Goal: Task Accomplishment & Management: Use online tool/utility

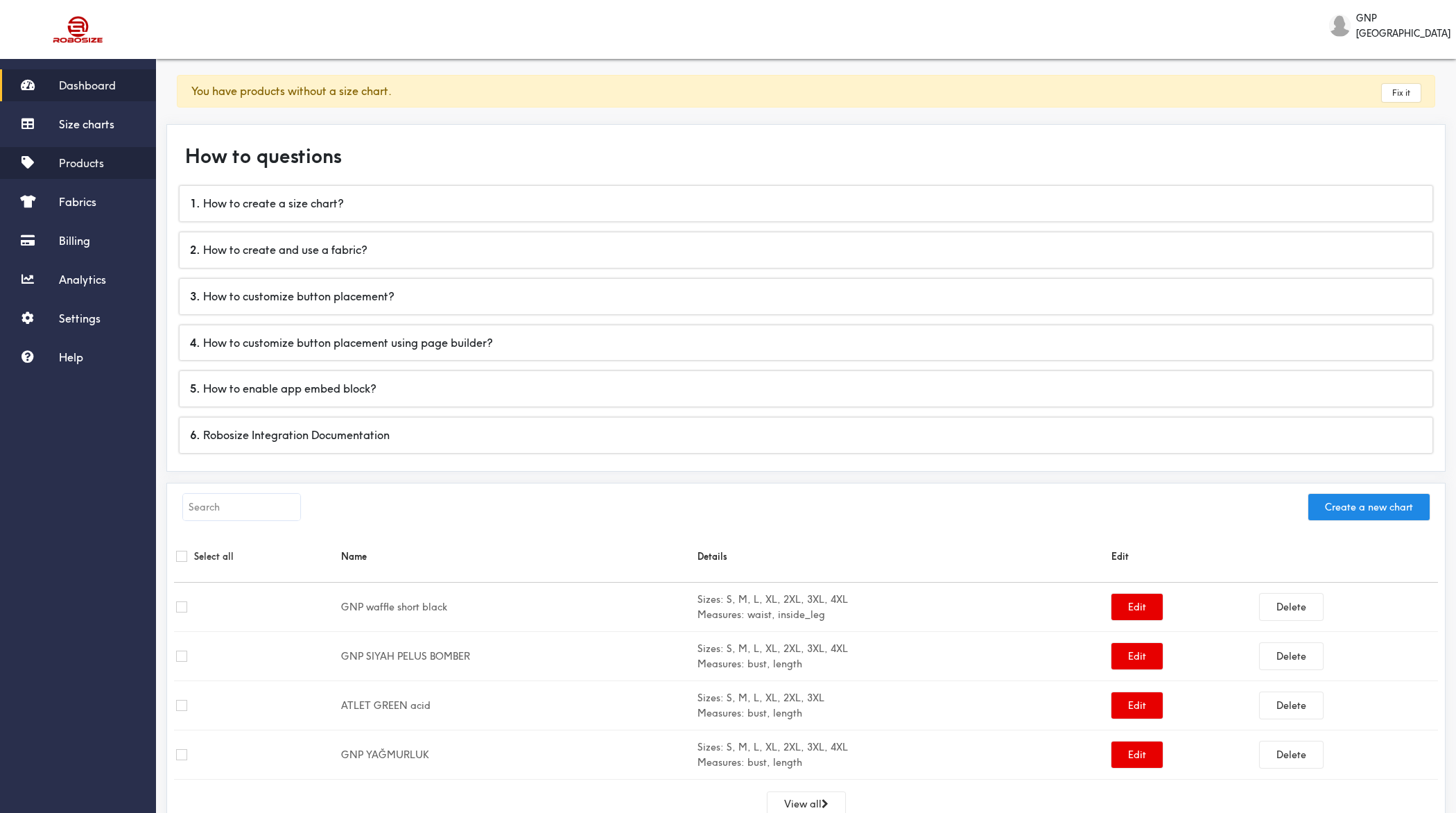
click at [53, 175] on link "Products" at bounding box center [78, 163] width 156 height 32
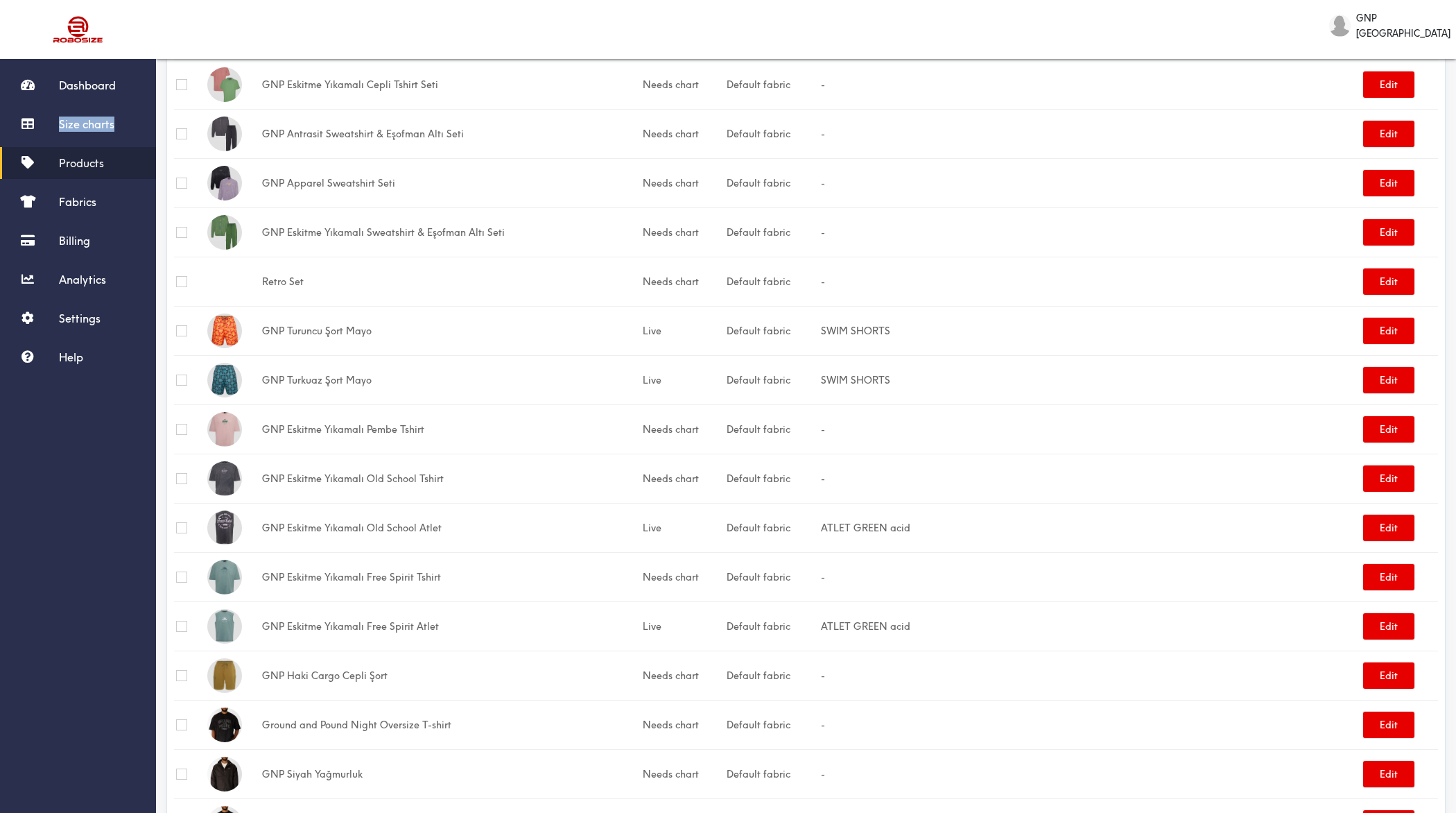
scroll to position [695, 0]
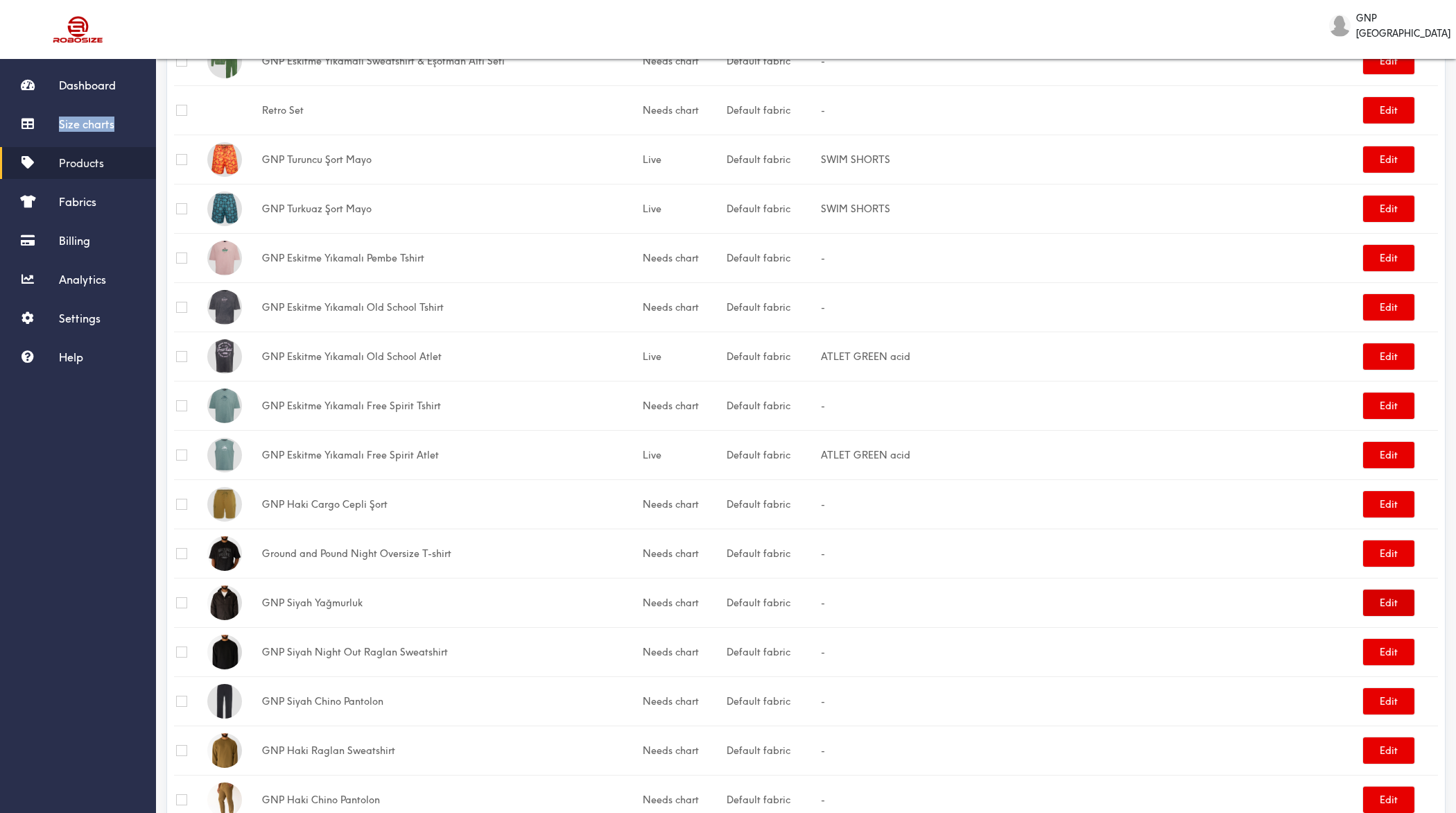
click at [1398, 592] on button "Edit" at bounding box center [1388, 602] width 51 height 26
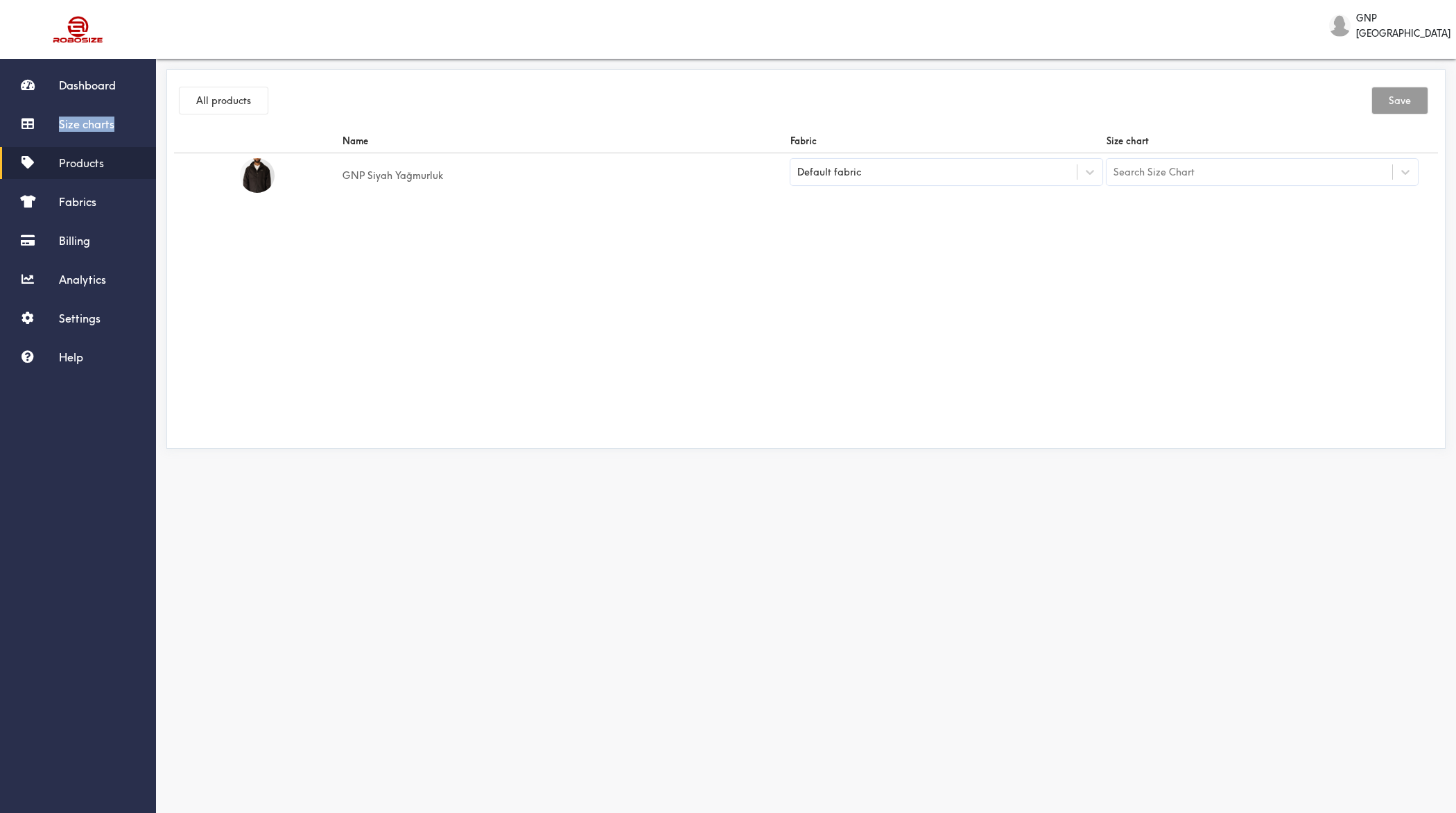
click at [1198, 167] on div "Search Size Chart" at bounding box center [1249, 172] width 287 height 24
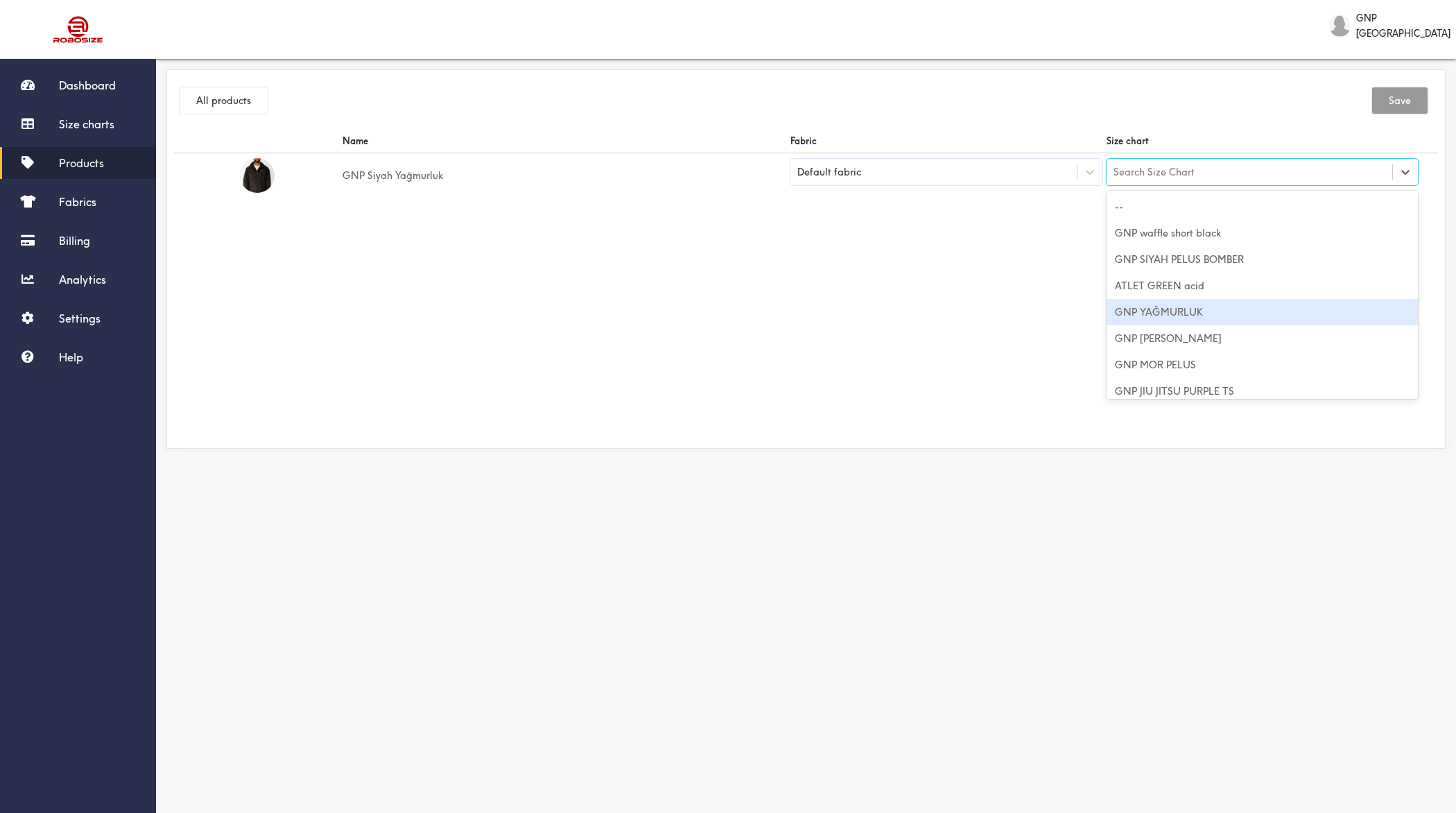
click at [1185, 308] on div "GNP YAĞMURLUK" at bounding box center [1262, 312] width 312 height 26
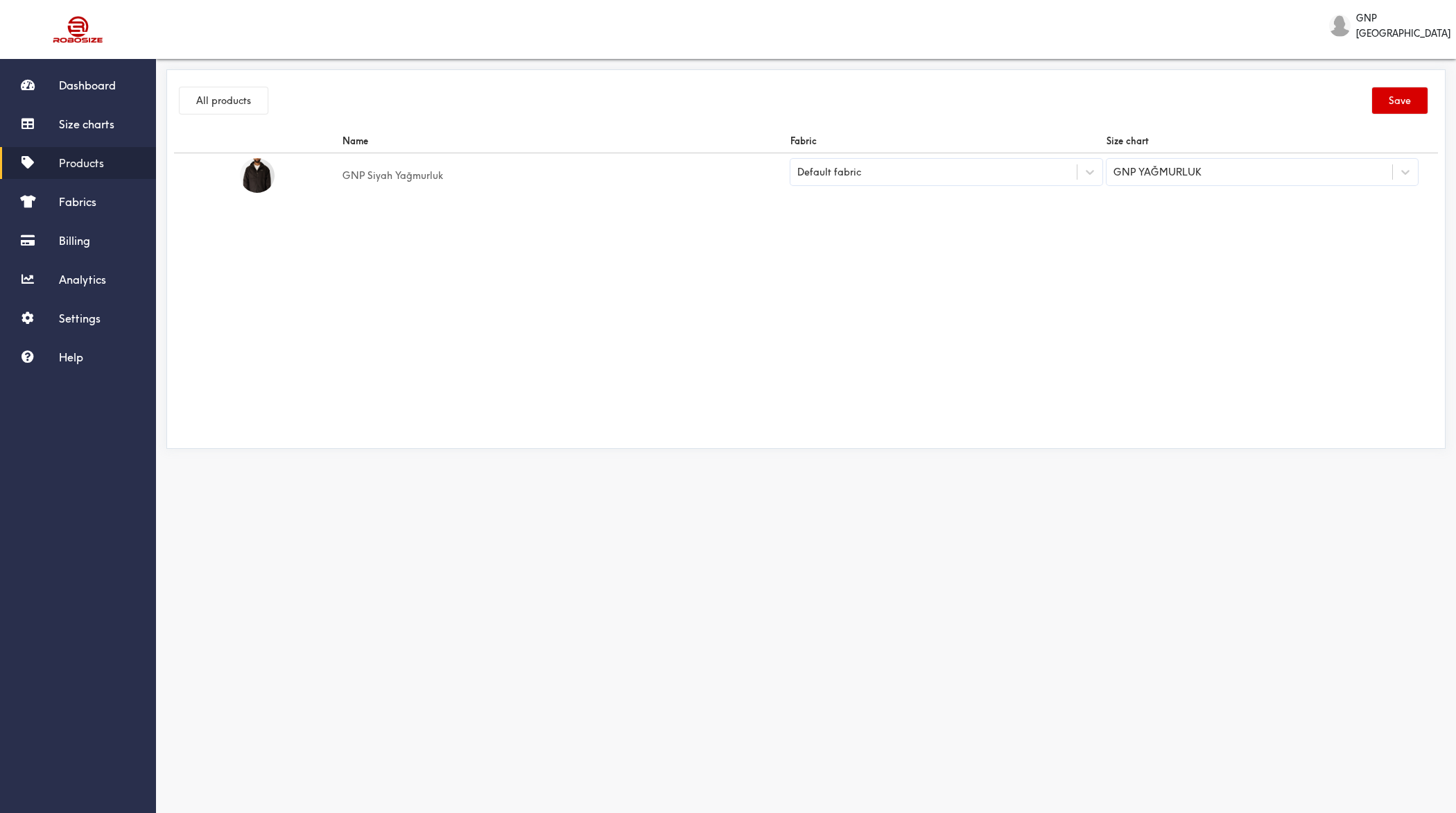
click at [1408, 91] on button "Save" at bounding box center [1400, 100] width 56 height 26
click at [215, 99] on button "All products" at bounding box center [224, 100] width 88 height 26
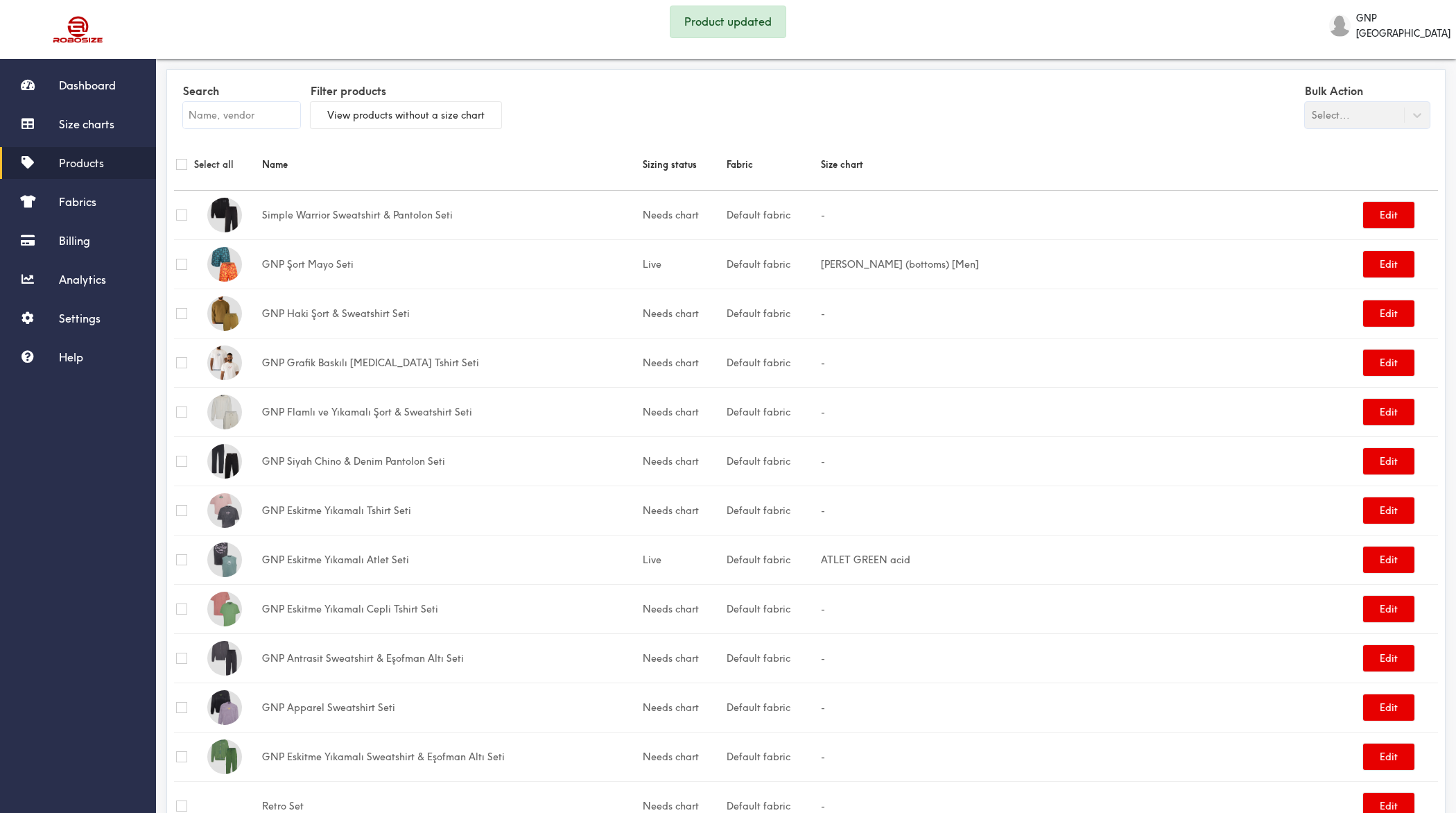
click at [220, 117] on input "text" at bounding box center [241, 115] width 117 height 26
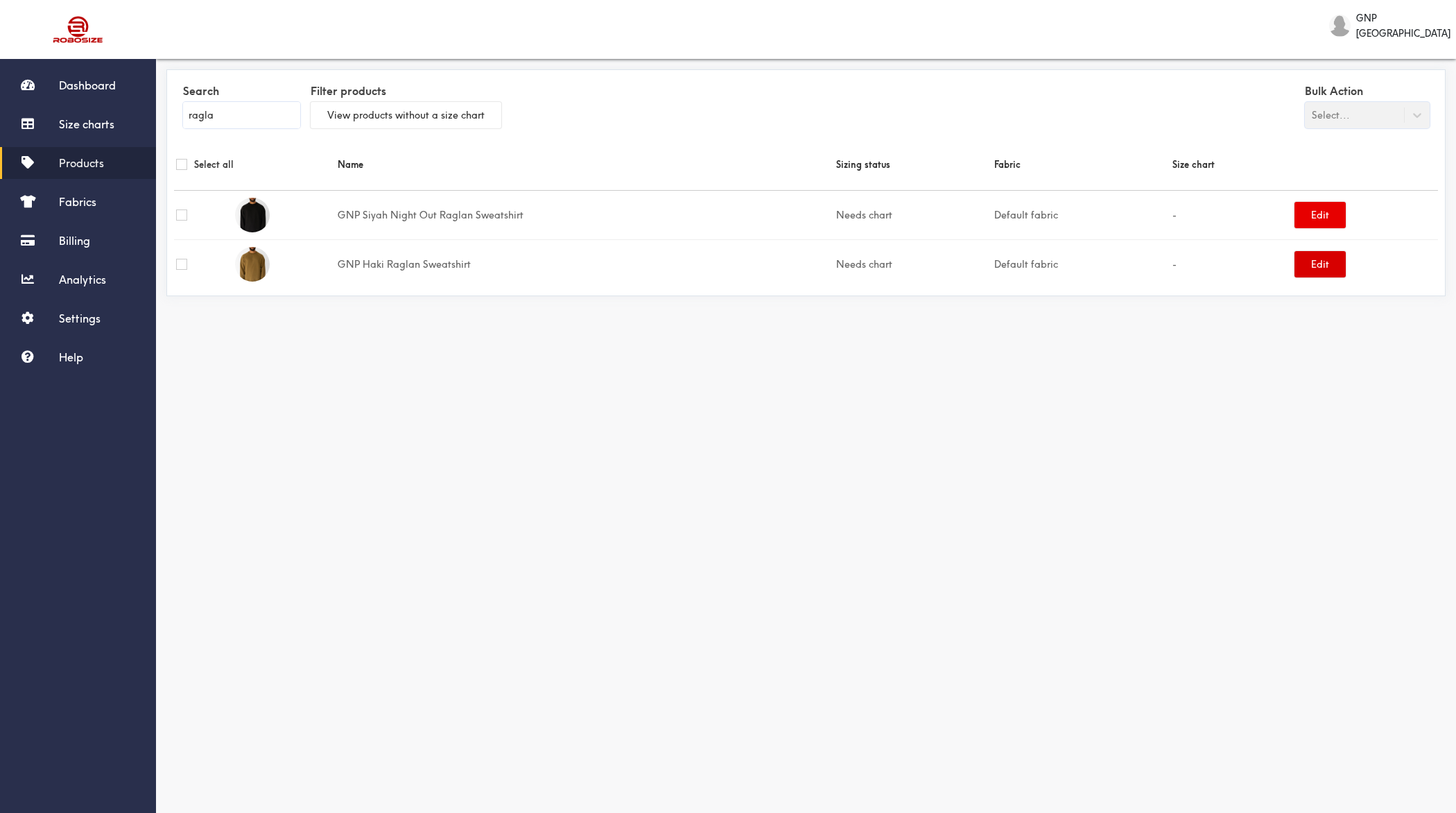
type input "ragla"
click at [1318, 262] on button "Edit" at bounding box center [1319, 264] width 51 height 26
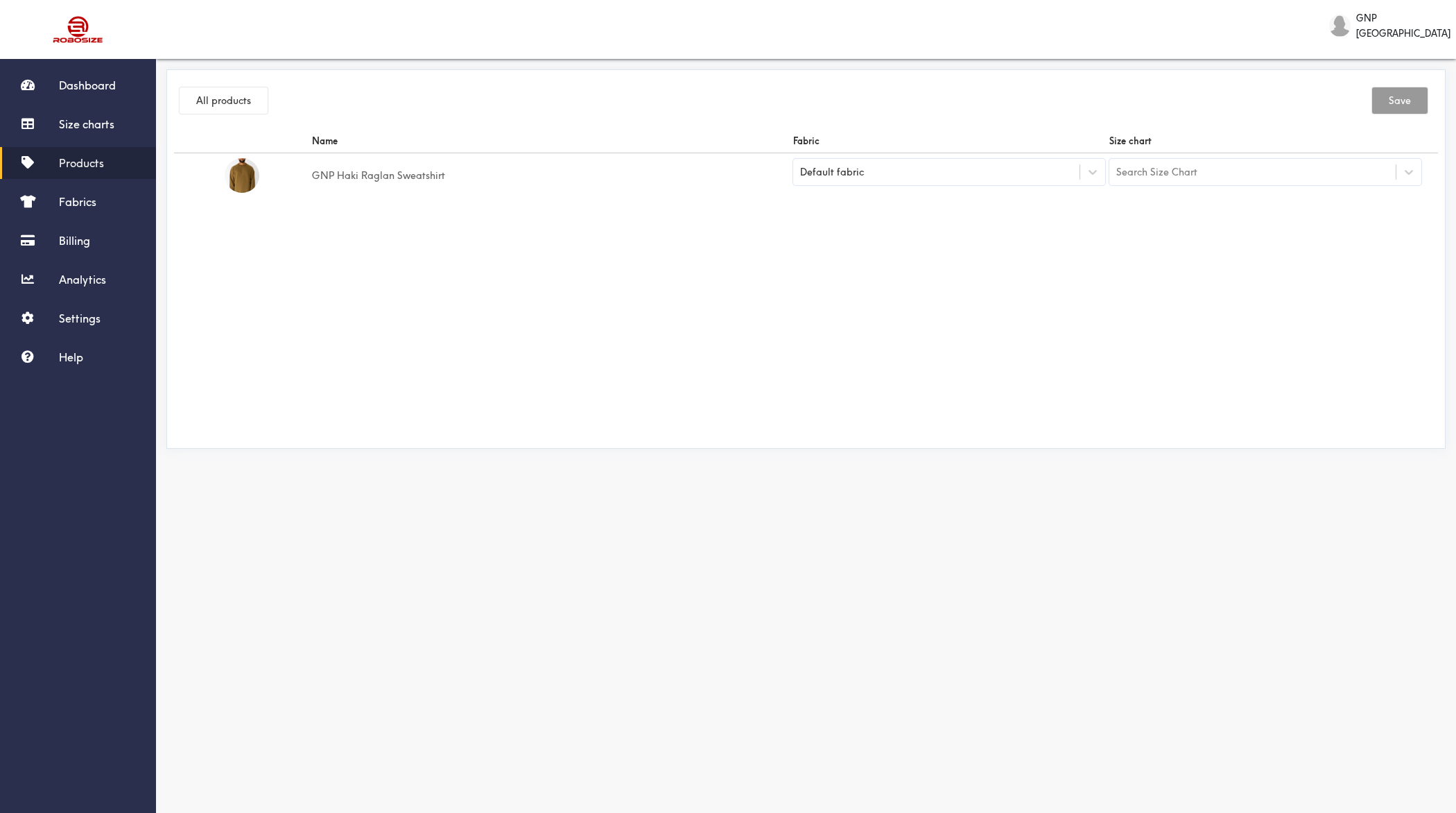
click at [1201, 173] on div "Search Size Chart" at bounding box center [1252, 172] width 287 height 24
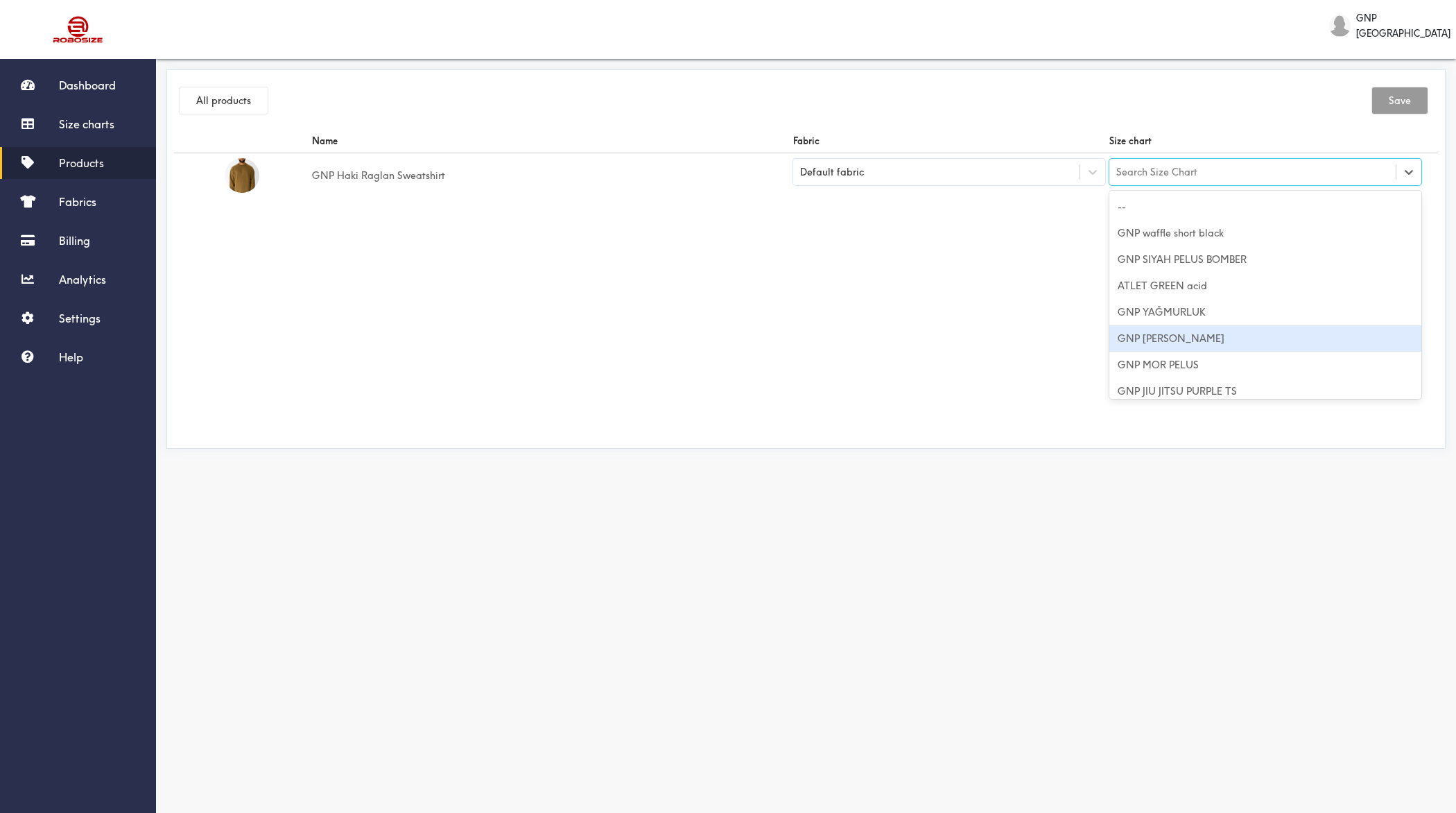
click at [1187, 335] on div "GNP [PERSON_NAME]" at bounding box center [1265, 339] width 312 height 26
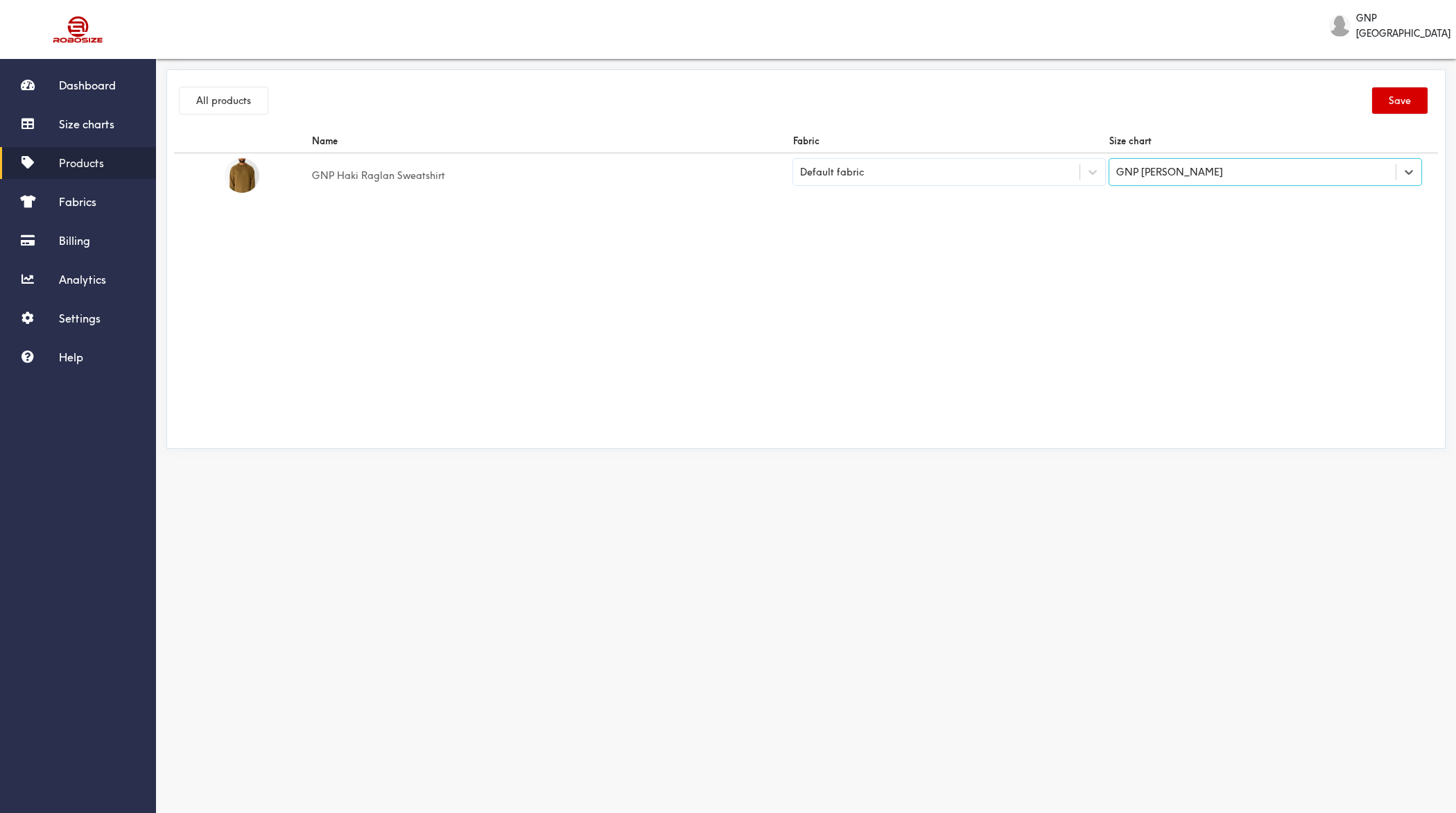
click at [1403, 104] on button "Save" at bounding box center [1400, 100] width 56 height 26
click at [233, 106] on button "All products" at bounding box center [224, 100] width 88 height 26
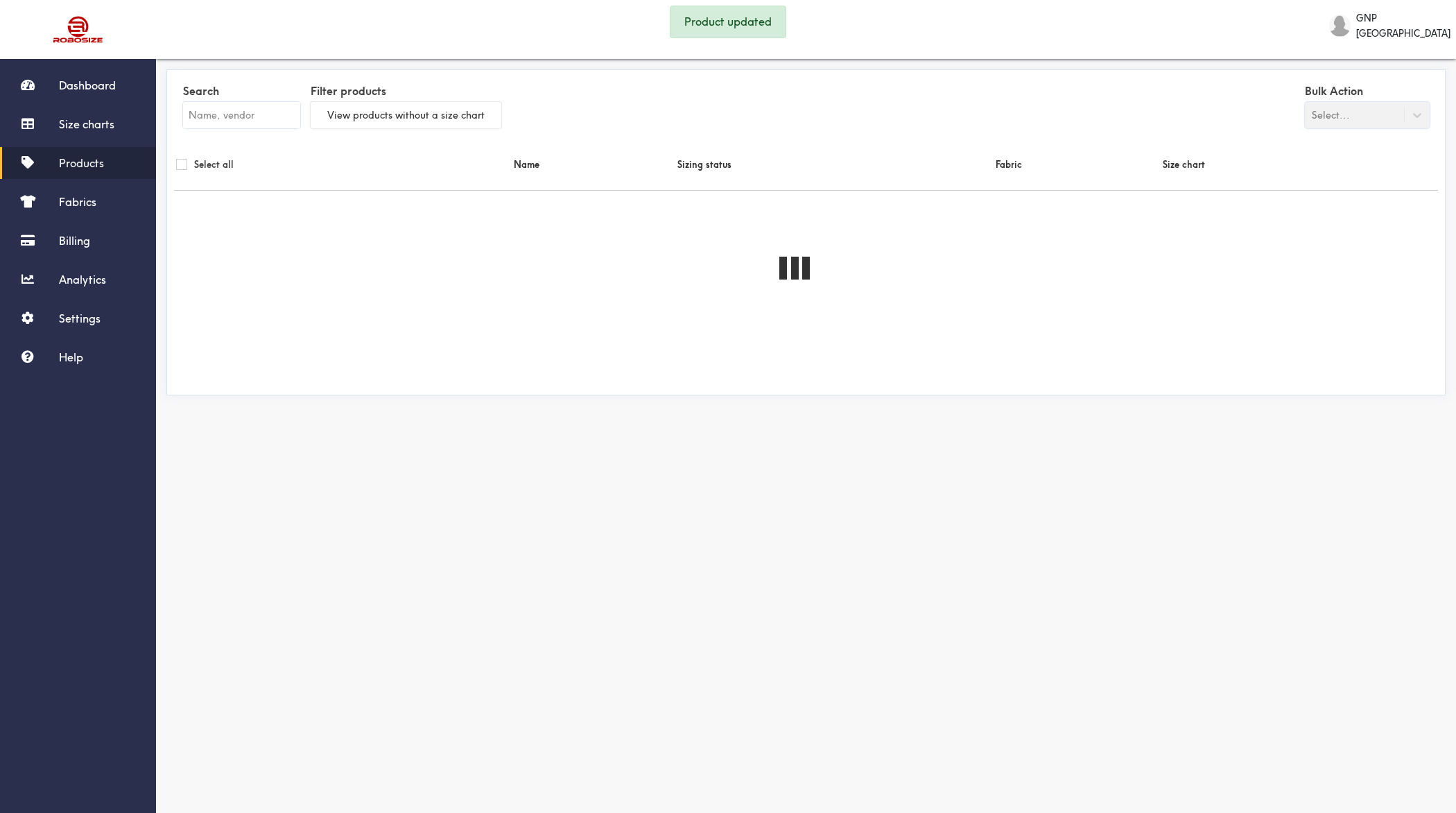
click at [240, 113] on input "text" at bounding box center [241, 115] width 117 height 26
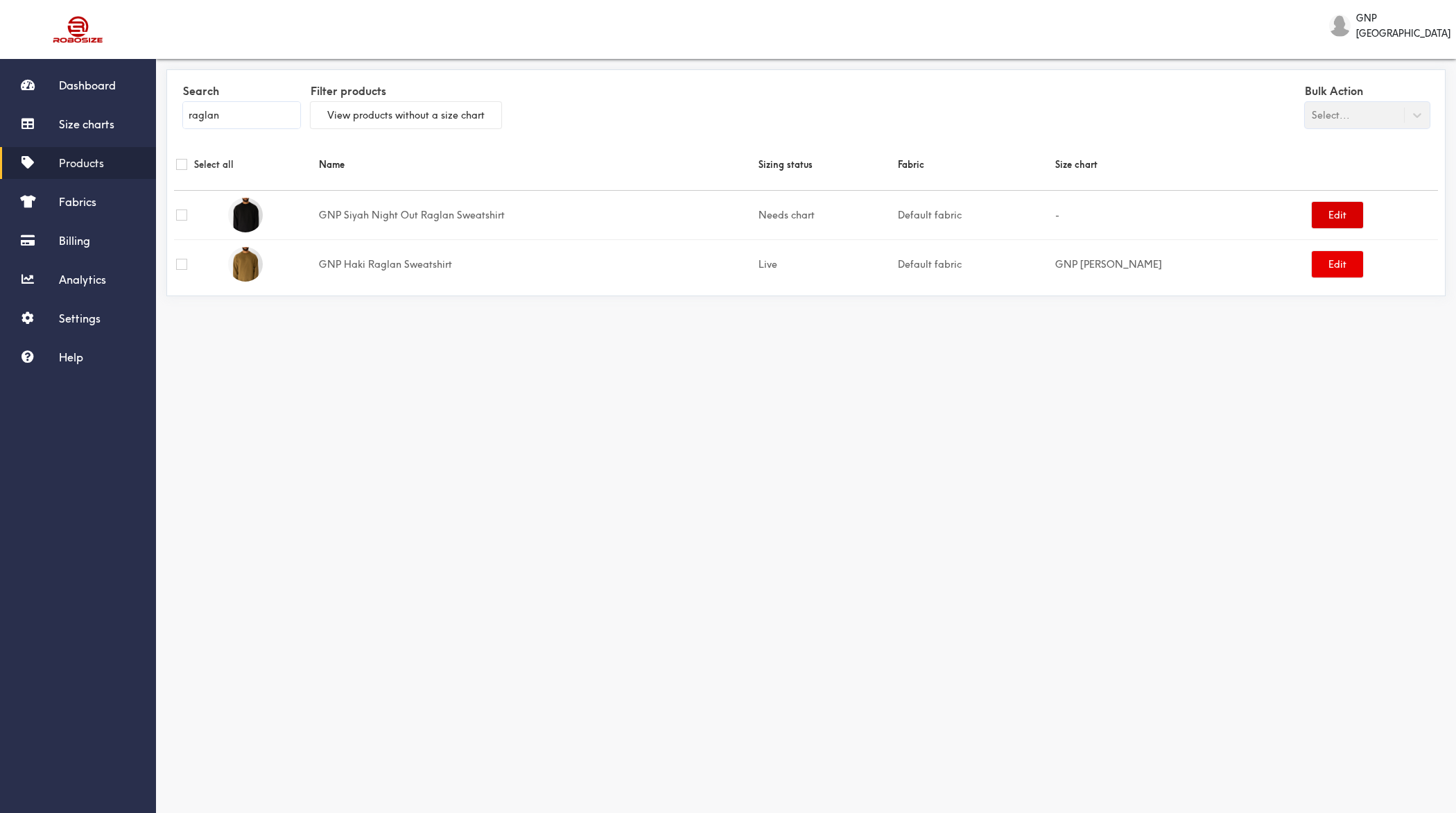
type input "raglan"
click at [1318, 220] on button "Edit" at bounding box center [1337, 215] width 51 height 26
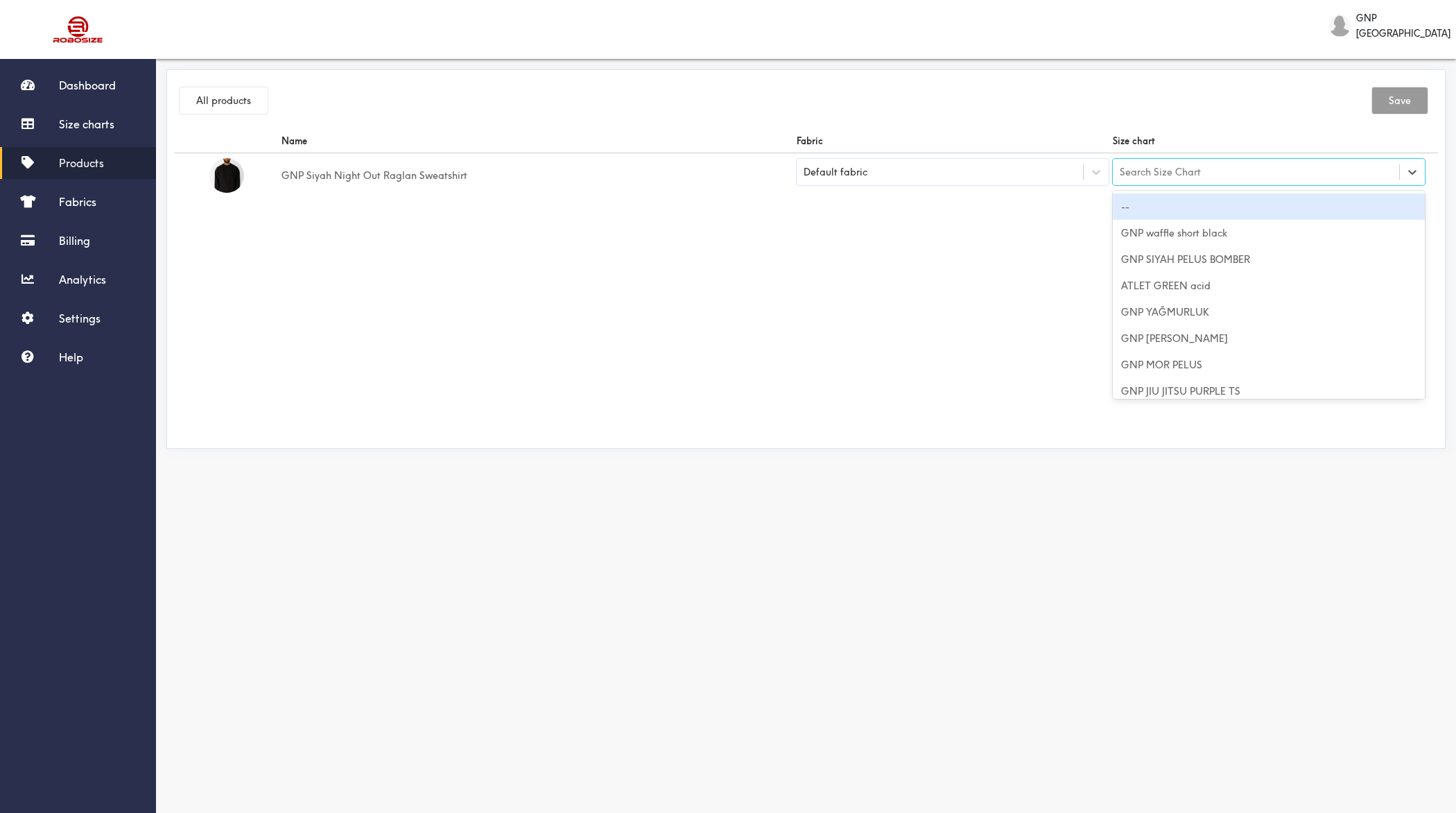
click at [1165, 165] on div "Search Size Chart" at bounding box center [1159, 172] width 81 height 15
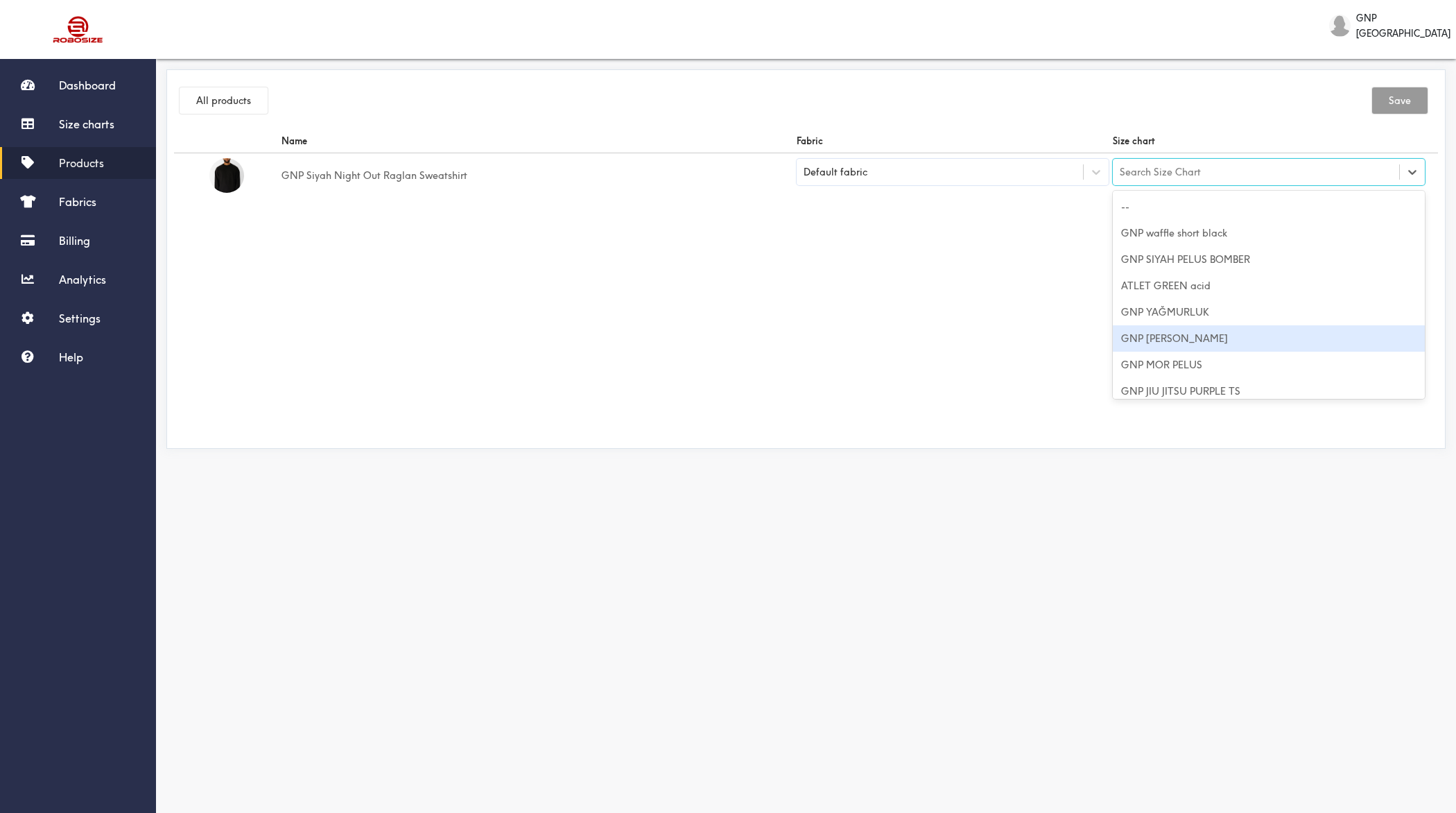
click at [1180, 341] on div "GNP [PERSON_NAME]" at bounding box center [1268, 339] width 312 height 26
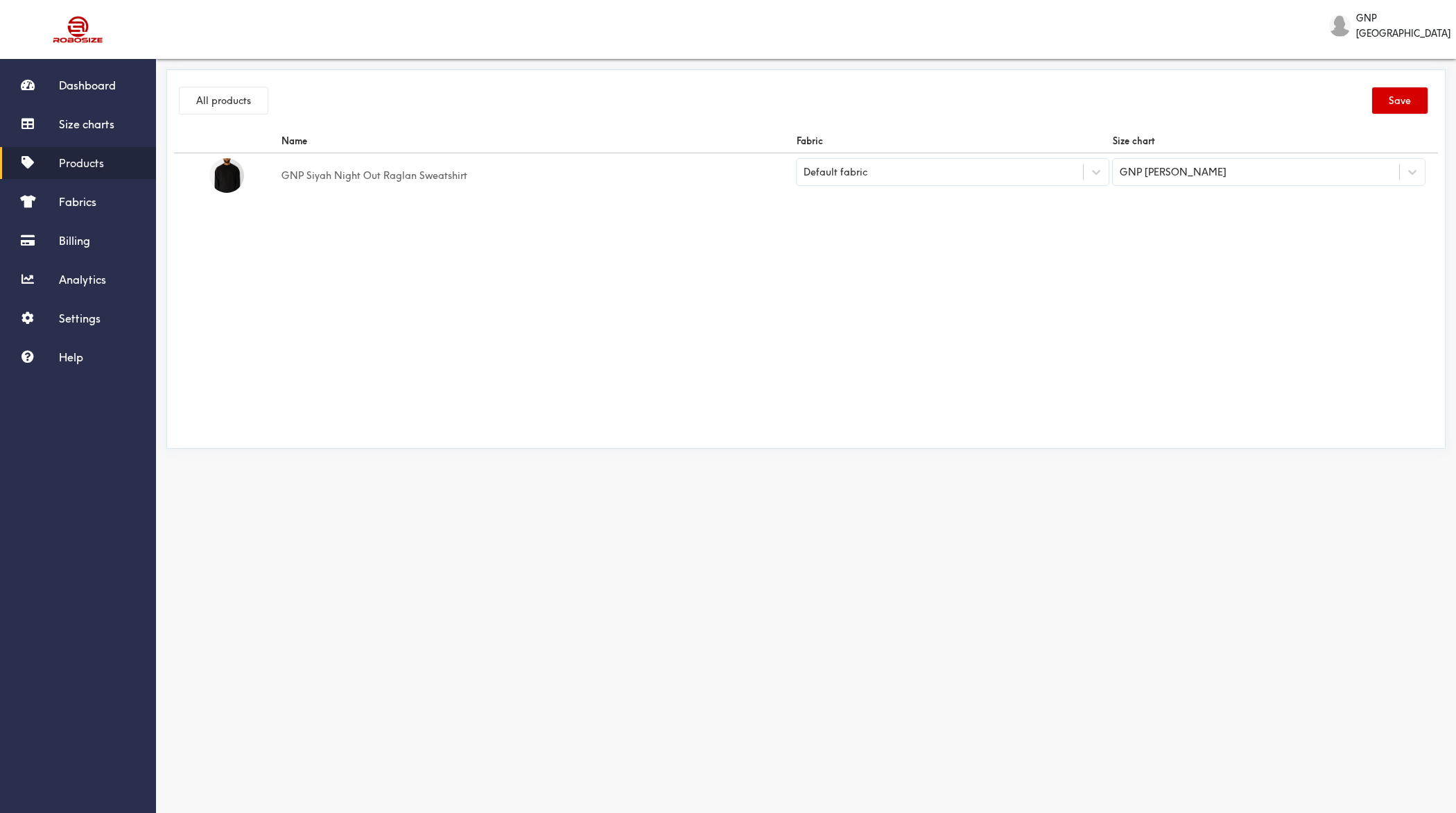
click at [1390, 102] on button "Save" at bounding box center [1400, 100] width 56 height 26
click at [223, 106] on button "All products" at bounding box center [224, 100] width 88 height 26
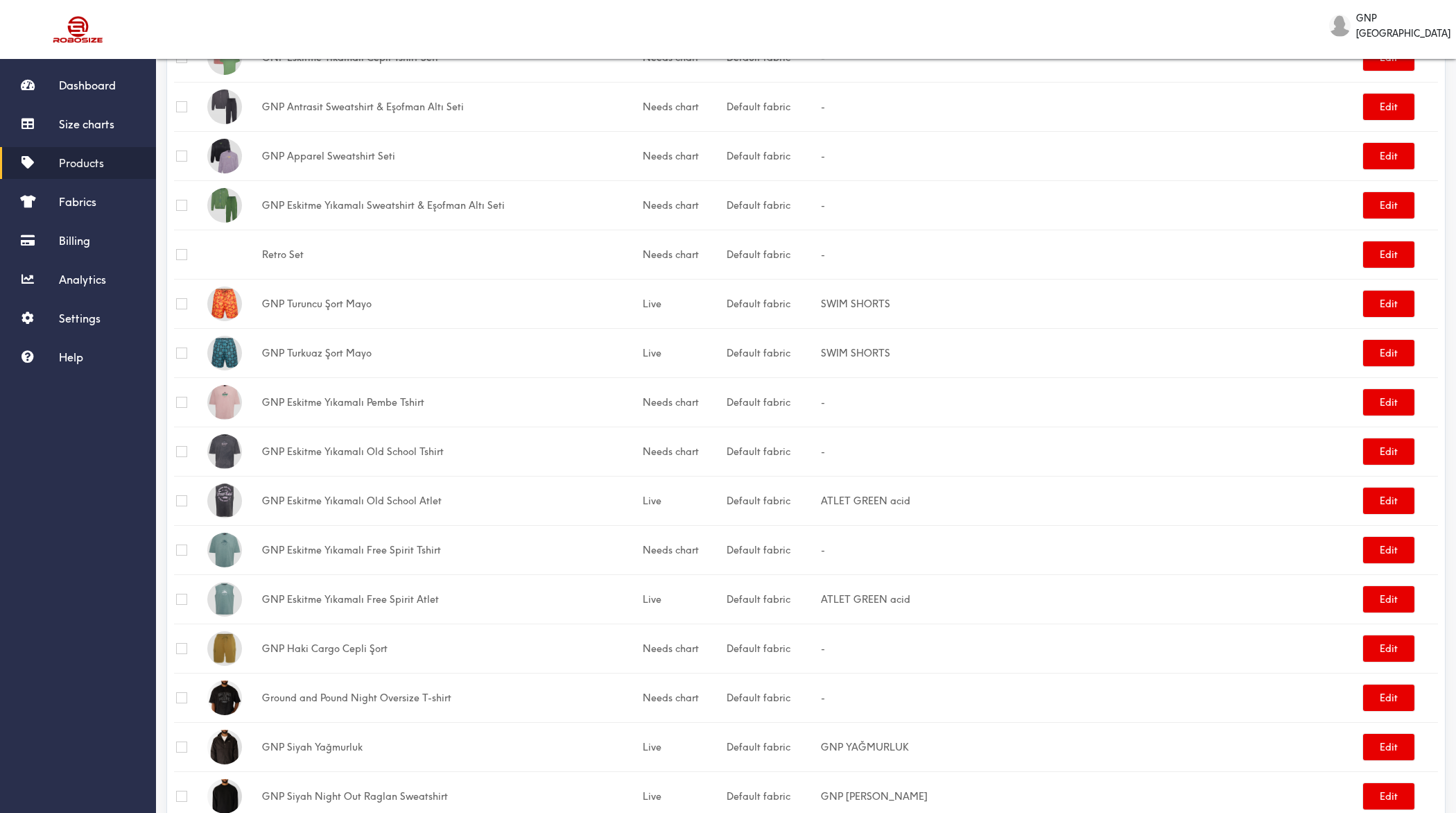
scroll to position [567, 0]
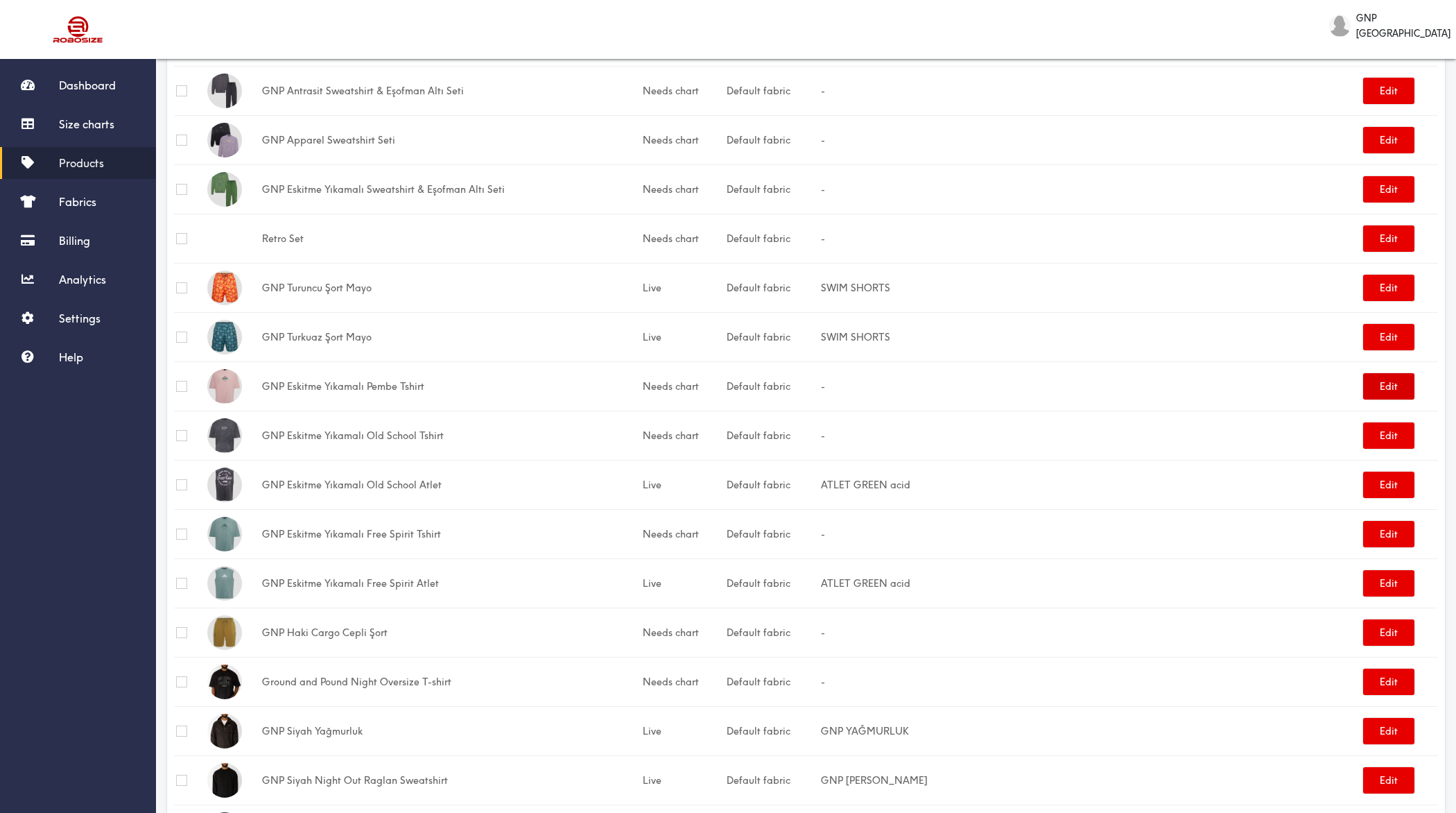
click at [1400, 390] on button "Edit" at bounding box center [1388, 387] width 51 height 26
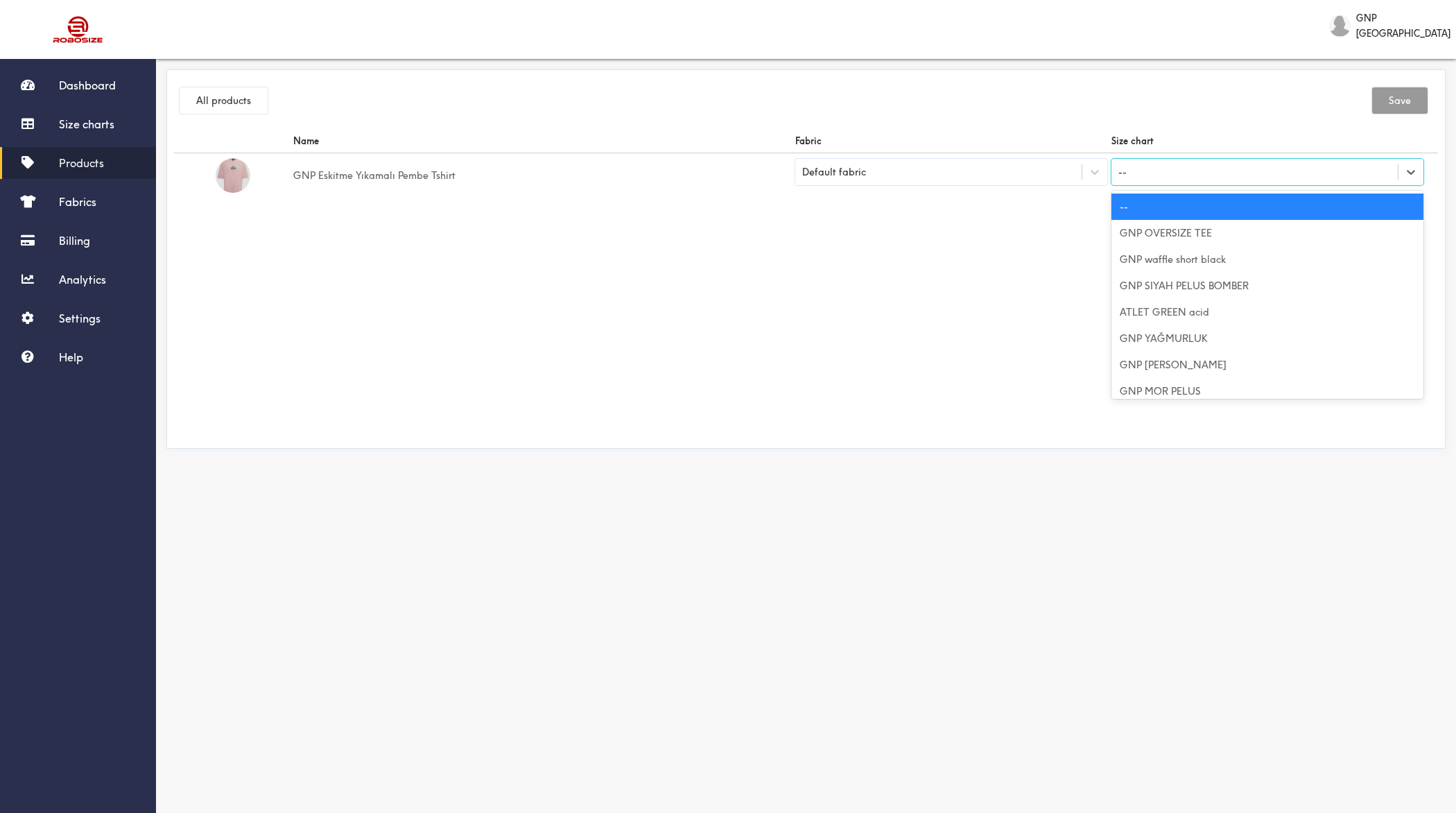
click at [1181, 174] on div "--" at bounding box center [1254, 172] width 287 height 24
click at [1189, 236] on div "GNP OVERSIZE TEE" at bounding box center [1267, 233] width 312 height 26
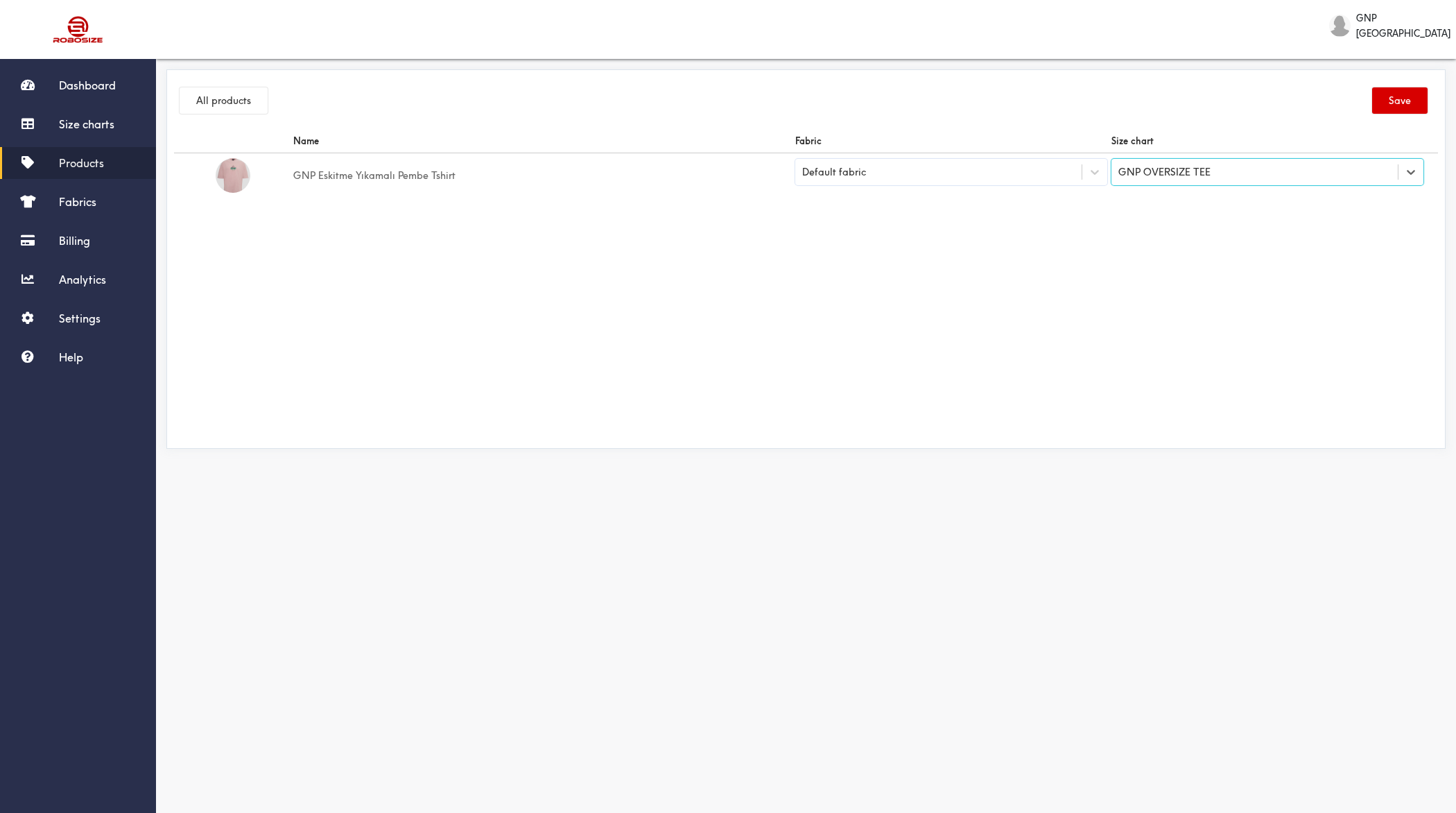
click at [1403, 99] on button "Save" at bounding box center [1400, 100] width 56 height 26
click at [212, 101] on button "All products" at bounding box center [224, 100] width 88 height 26
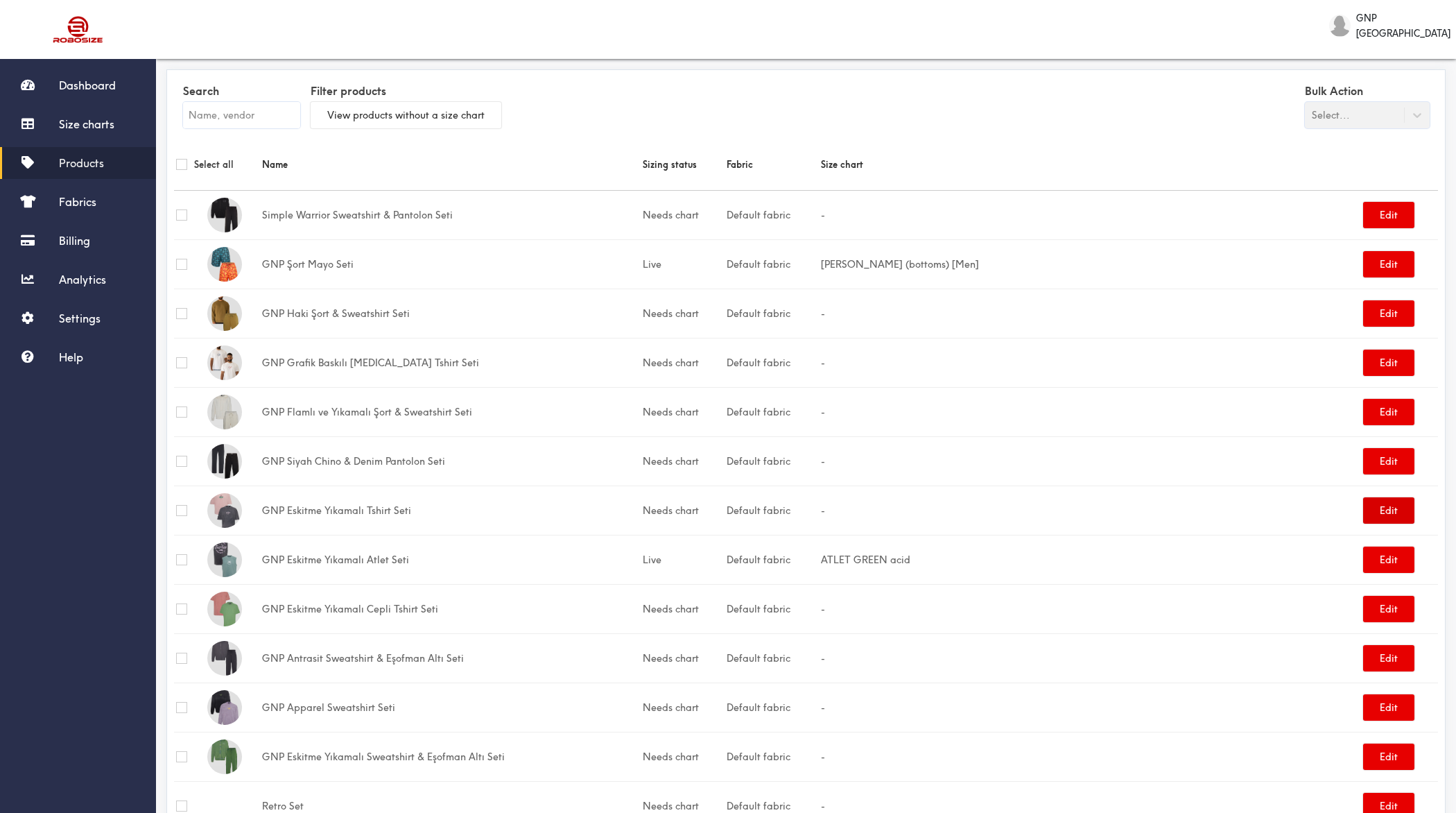
click at [1389, 507] on button "Edit" at bounding box center [1388, 510] width 51 height 26
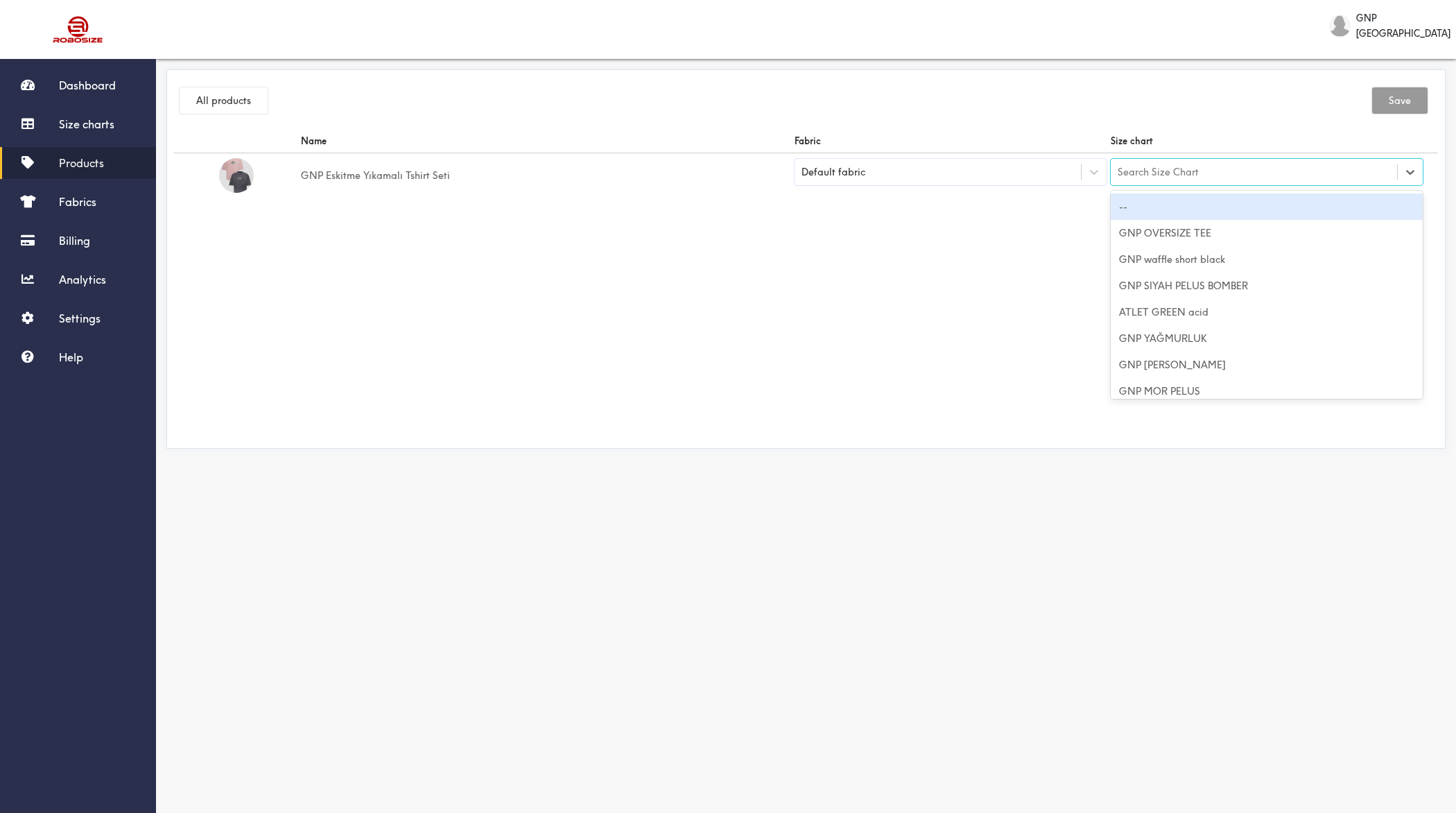
click at [1158, 172] on div "Search Size Chart" at bounding box center [1157, 172] width 81 height 15
click at [1160, 231] on div "GNP OVERSIZE TEE" at bounding box center [1266, 233] width 312 height 26
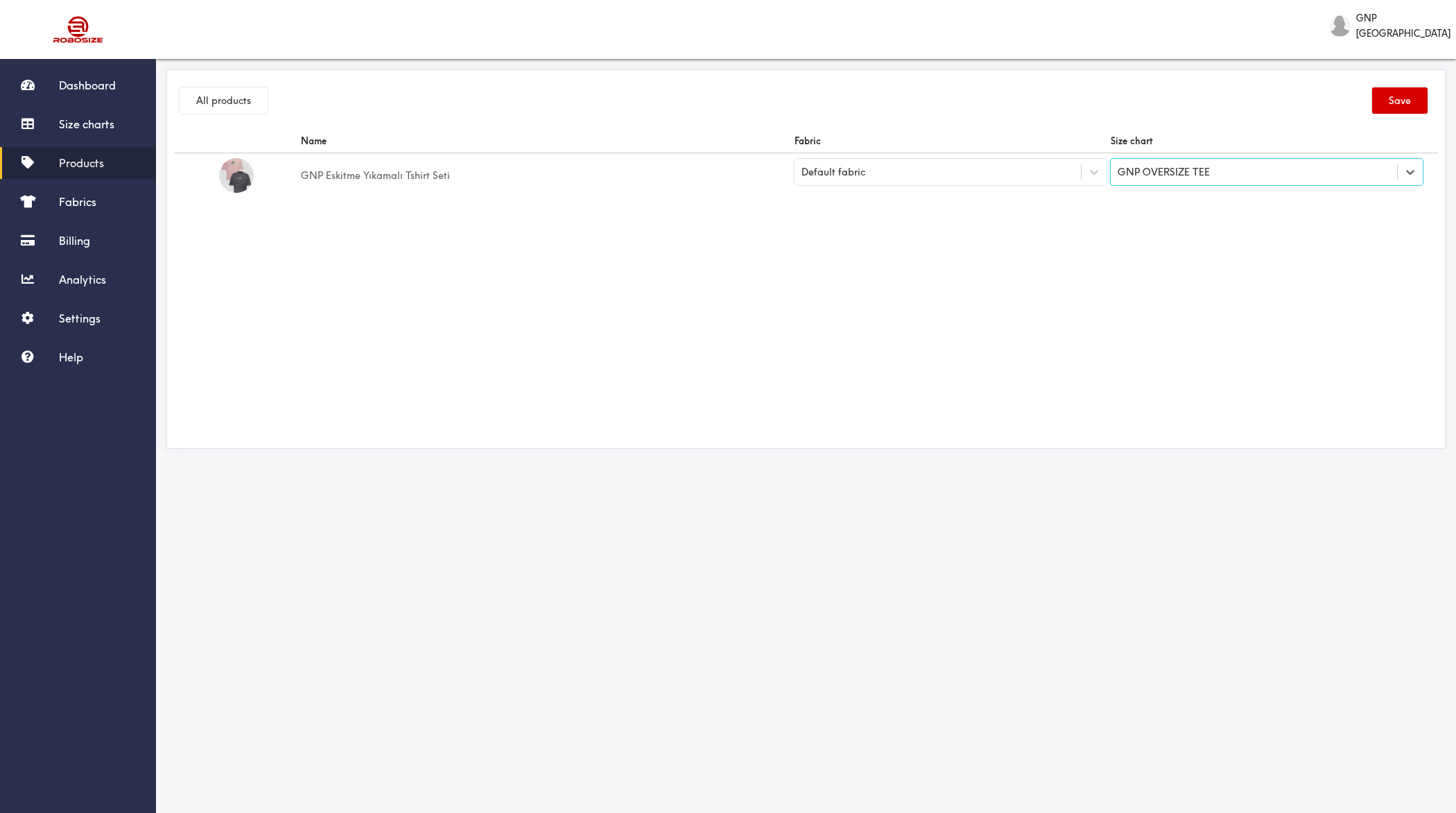
click at [1418, 91] on button "Save" at bounding box center [1400, 100] width 56 height 26
click at [235, 103] on button "All products" at bounding box center [224, 100] width 88 height 26
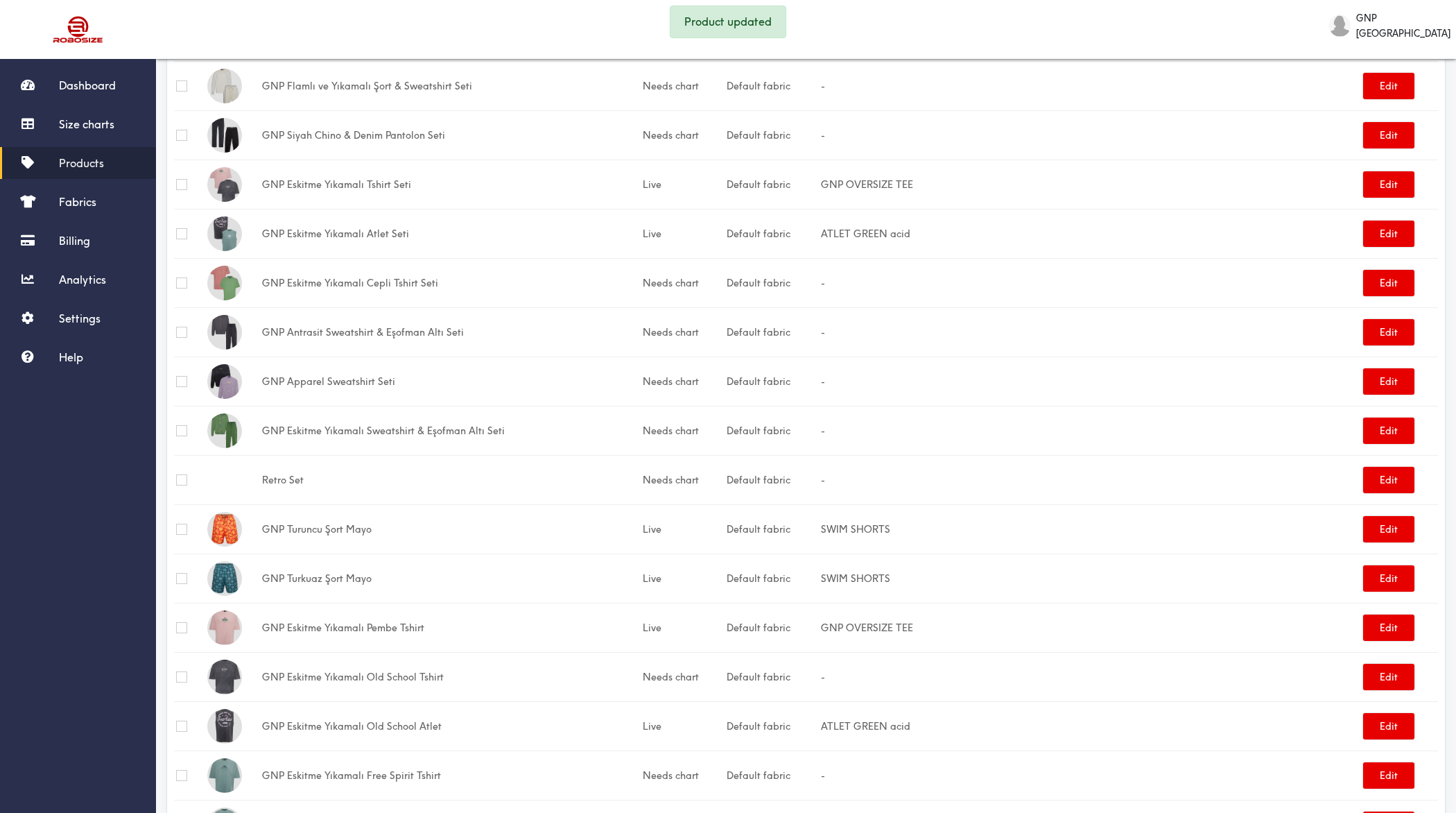
scroll to position [451, 0]
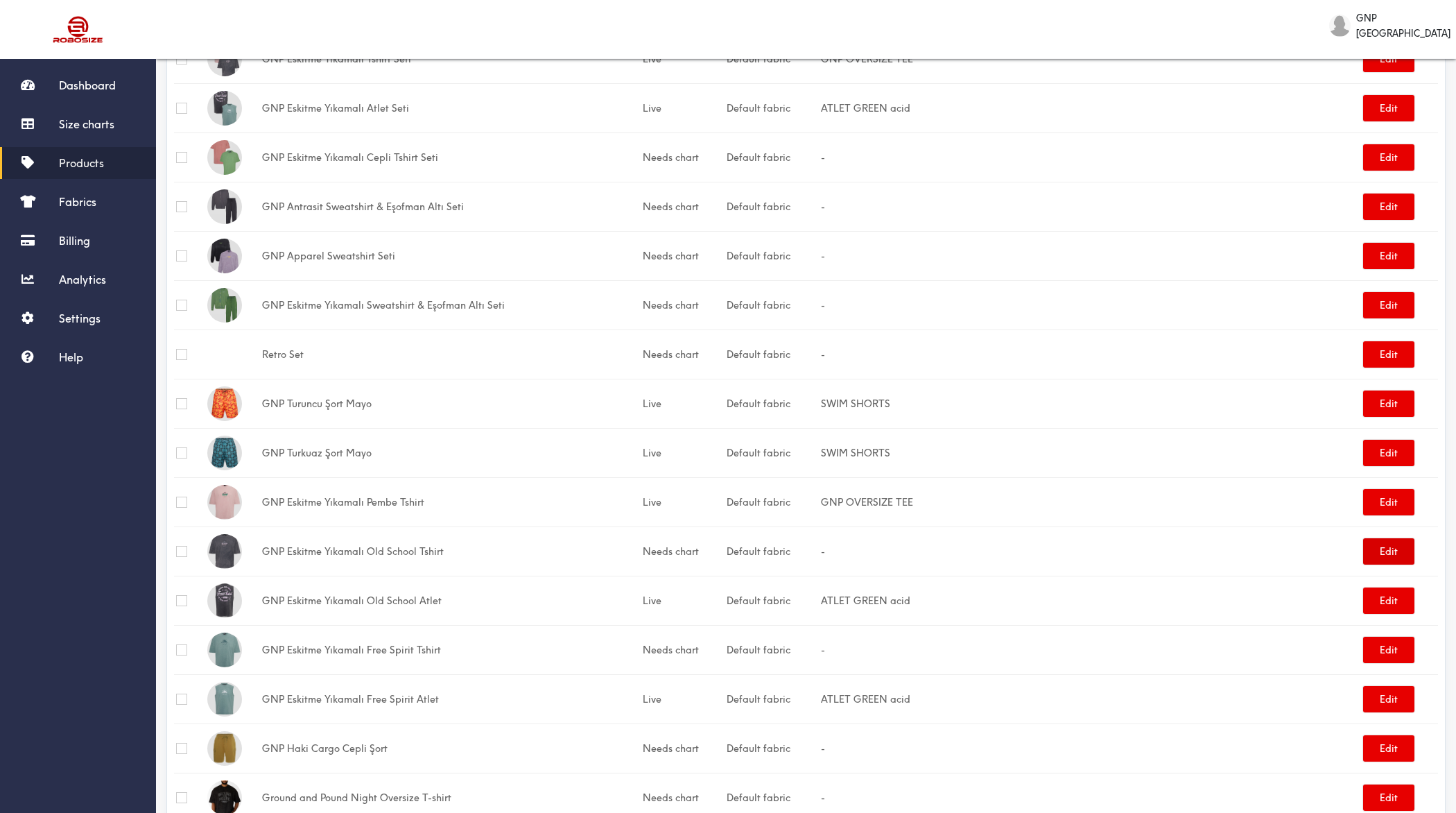
click at [1384, 548] on button "Edit" at bounding box center [1388, 551] width 51 height 26
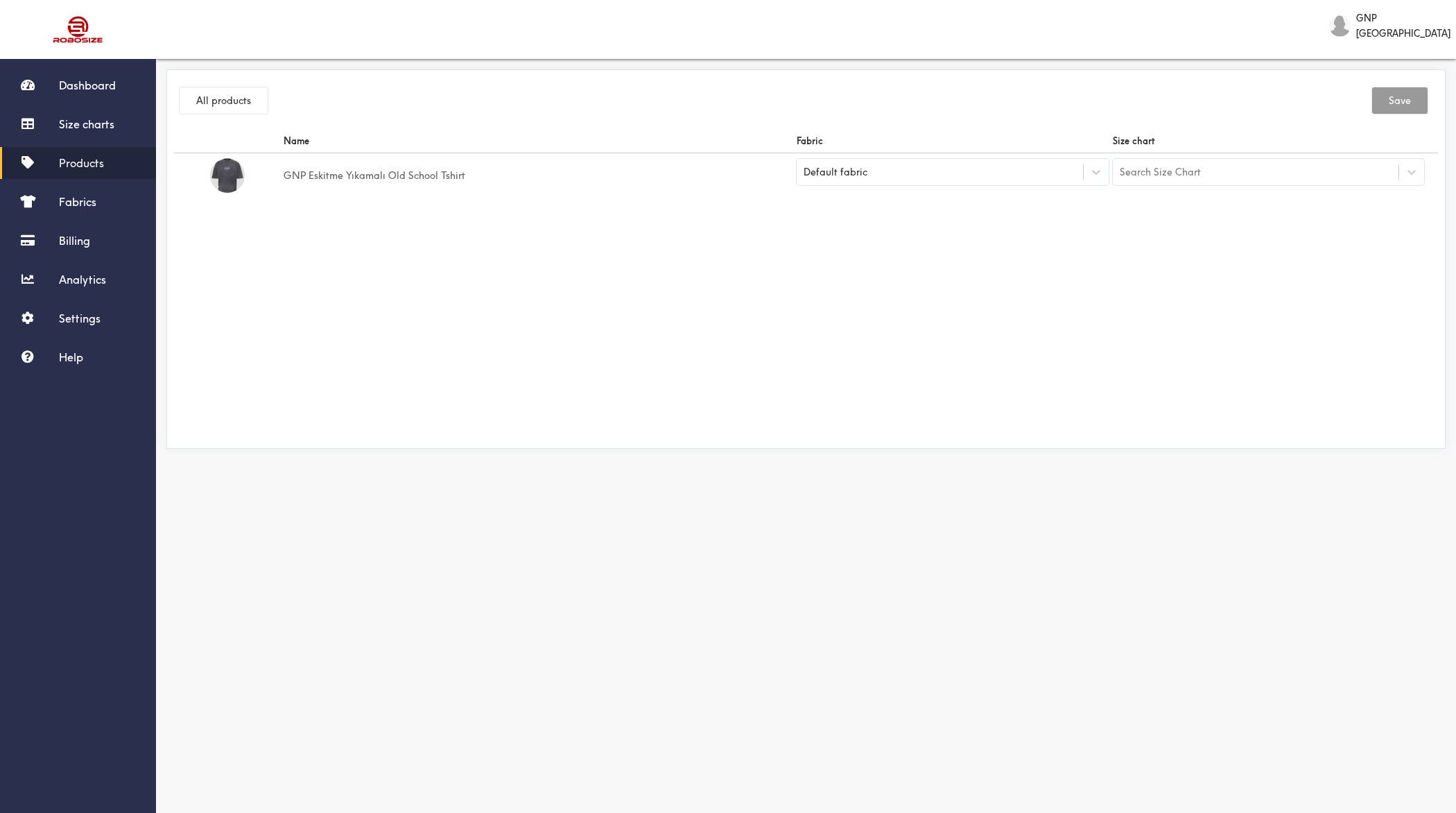
click at [1165, 184] on div "Search Size Chart" at bounding box center [1268, 172] width 312 height 26
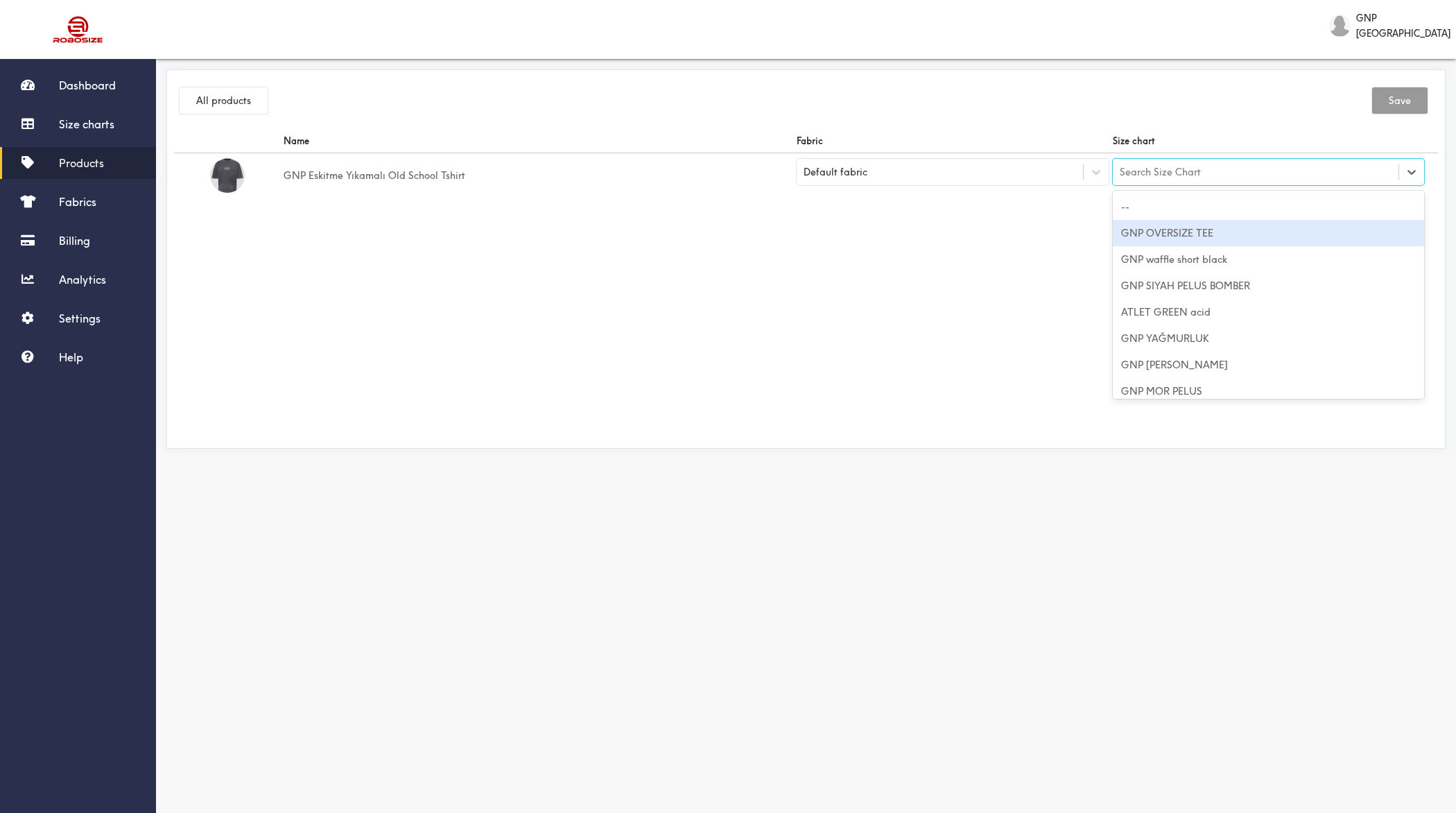
click at [1160, 224] on div "GNP OVERSIZE TEE" at bounding box center [1268, 233] width 312 height 26
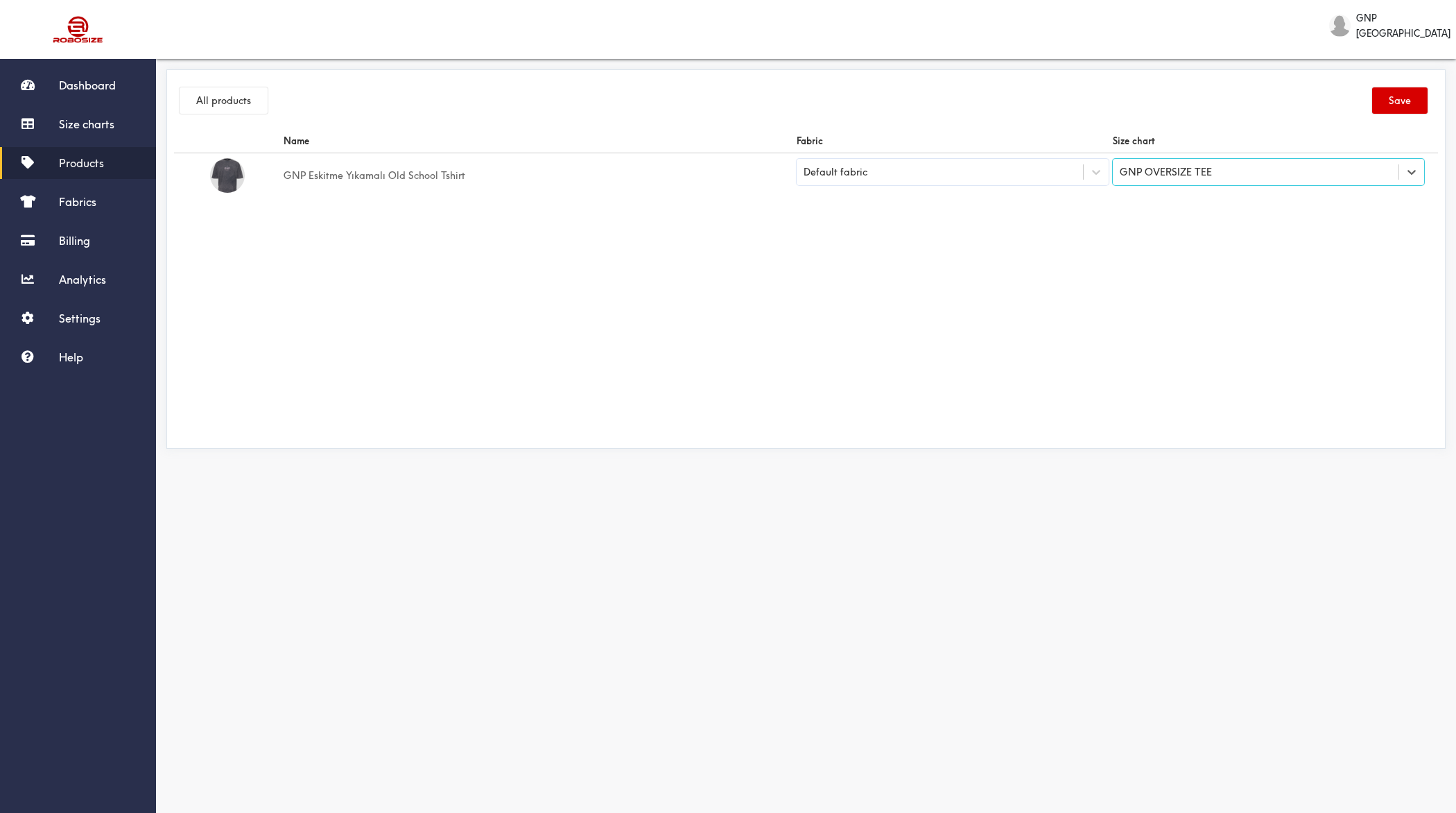
click at [1408, 103] on button "Save" at bounding box center [1400, 100] width 56 height 26
click at [235, 104] on button "All products" at bounding box center [224, 100] width 88 height 26
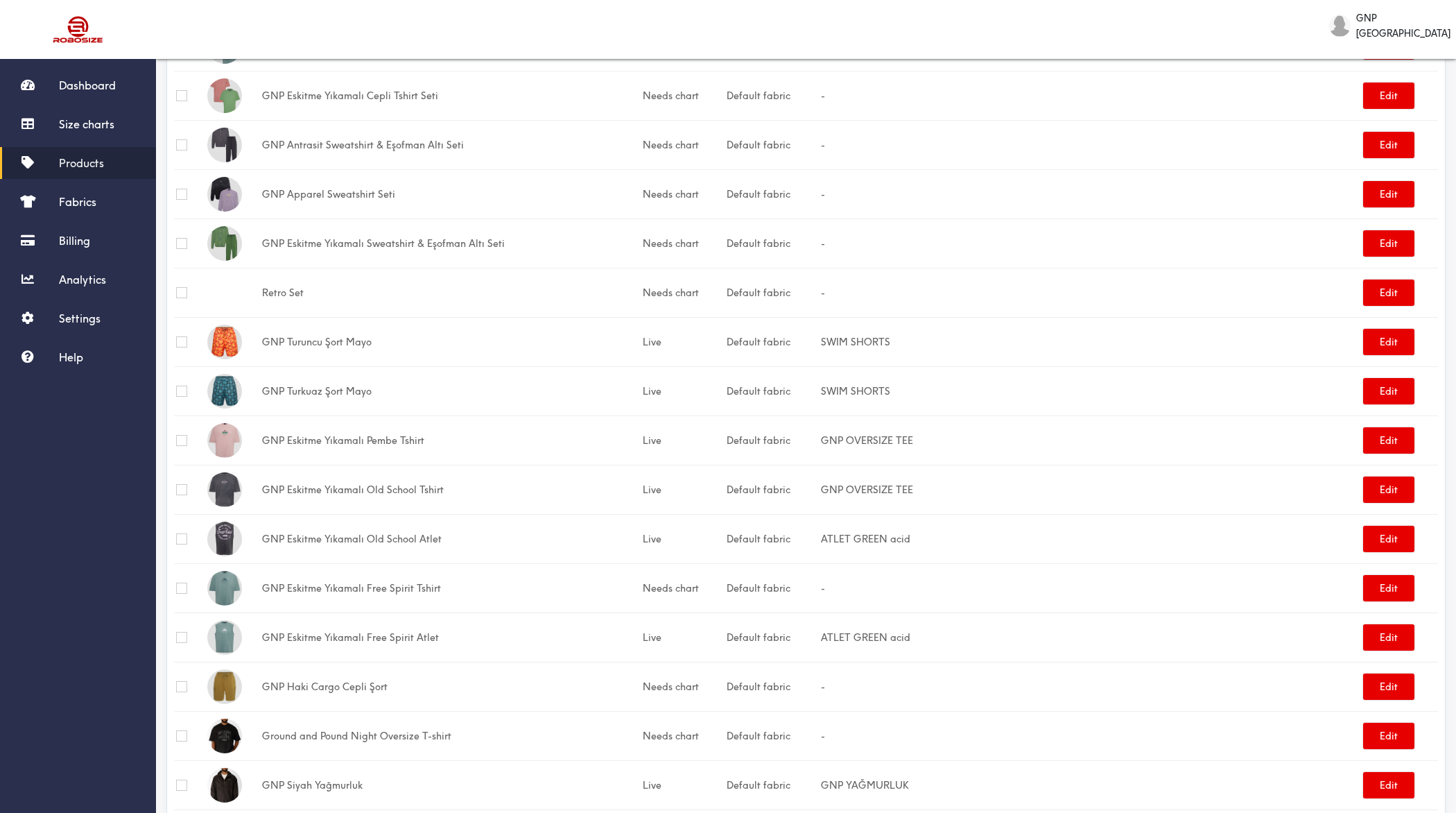
scroll to position [527, 0]
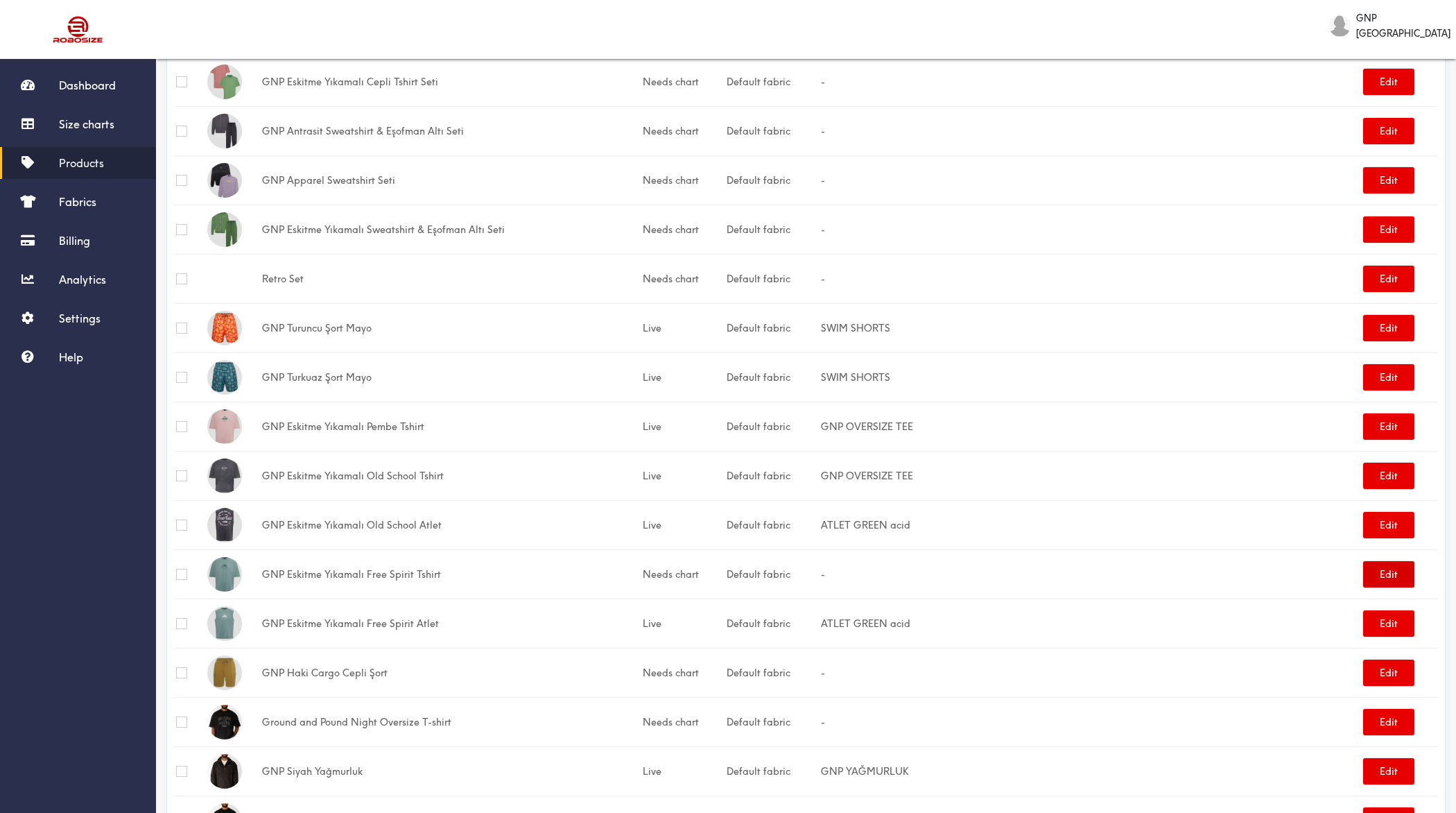
click at [1385, 575] on button "Edit" at bounding box center [1388, 574] width 51 height 26
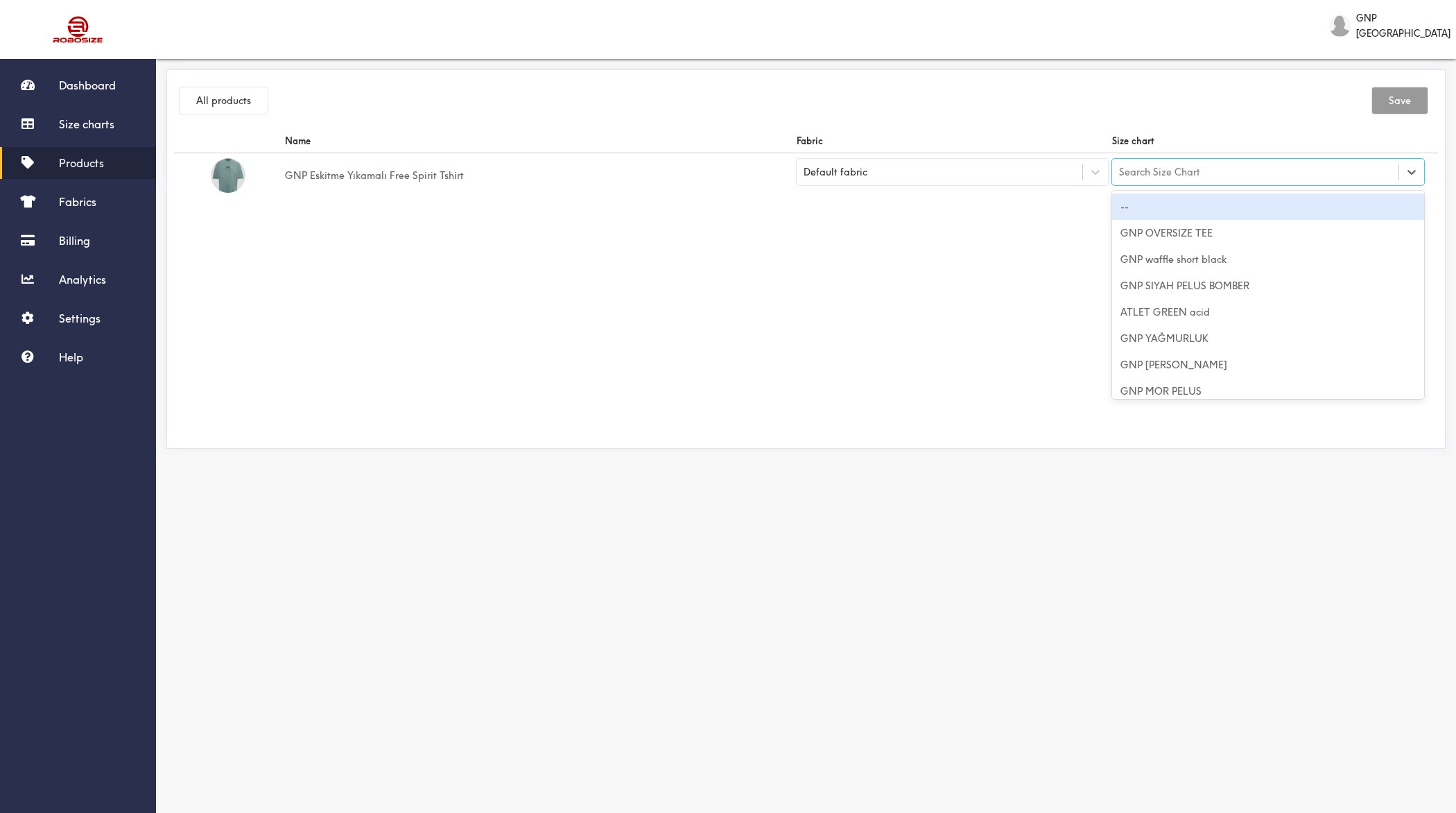
click at [1240, 182] on div "Search Size Chart" at bounding box center [1255, 172] width 287 height 24
click at [1197, 224] on div "GNP OVERSIZE TEE" at bounding box center [1268, 233] width 312 height 26
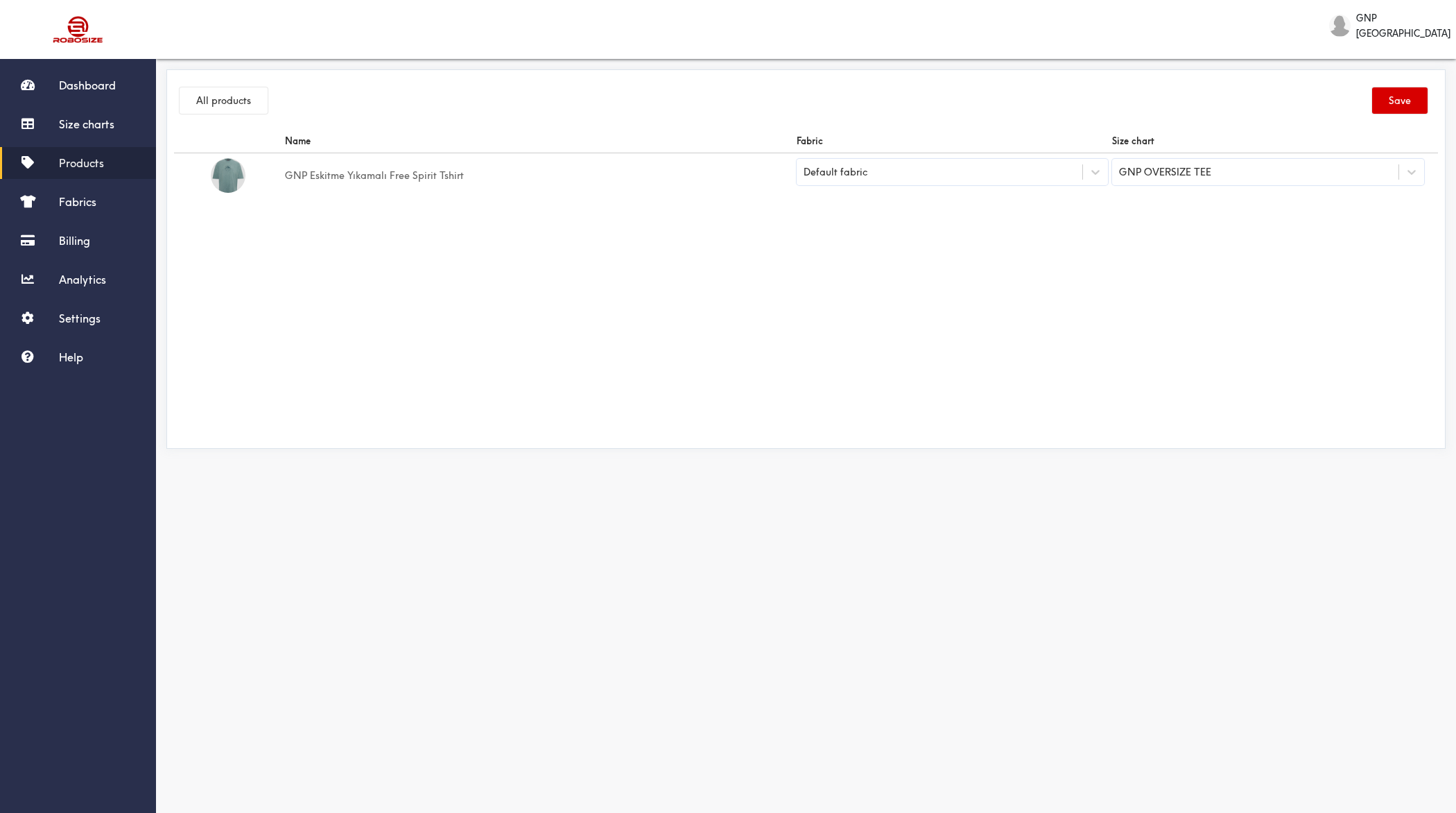
click at [1413, 94] on button "Save" at bounding box center [1400, 100] width 56 height 26
click at [215, 114] on link "All products" at bounding box center [224, 102] width 88 height 31
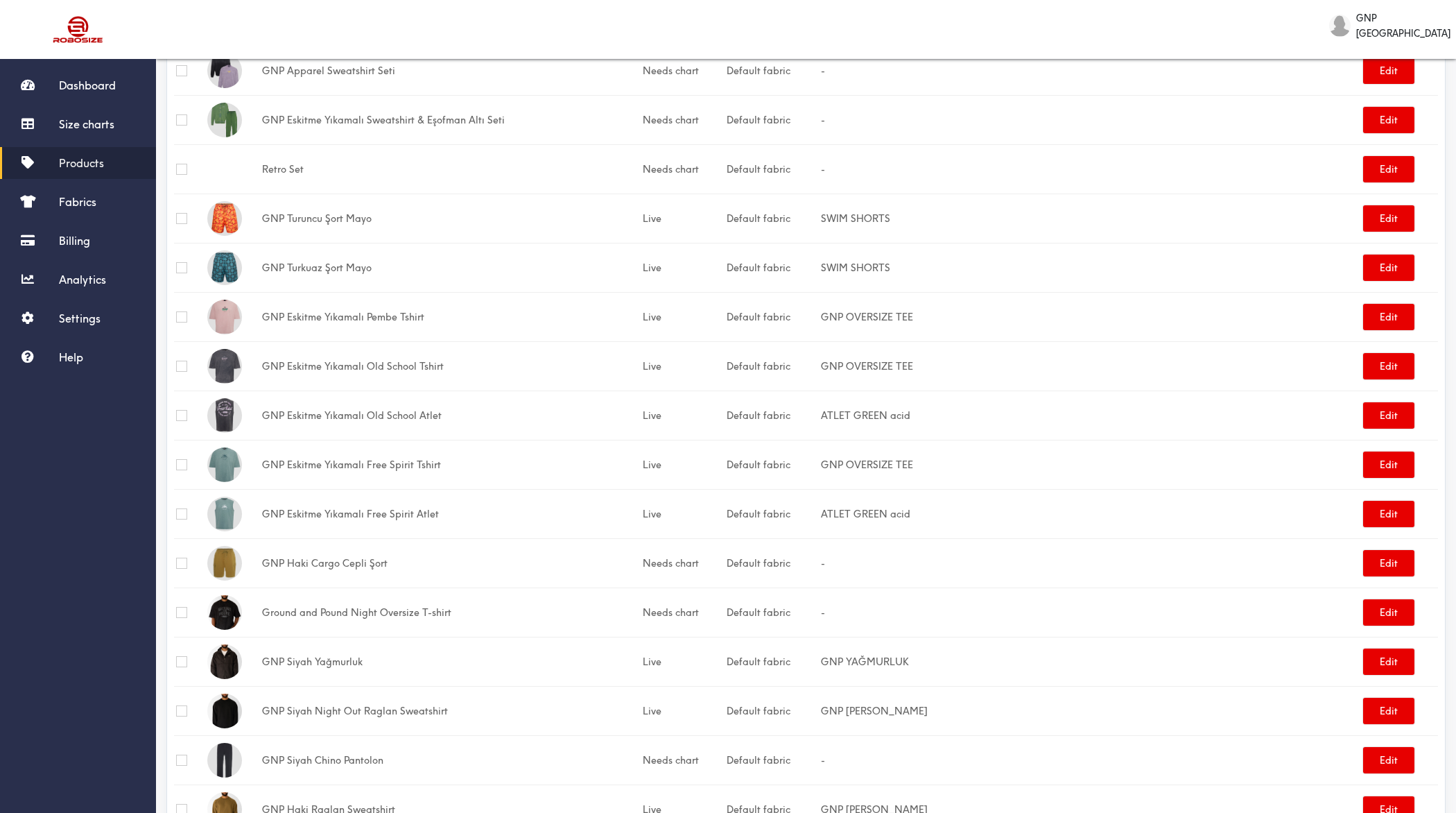
scroll to position [709, 0]
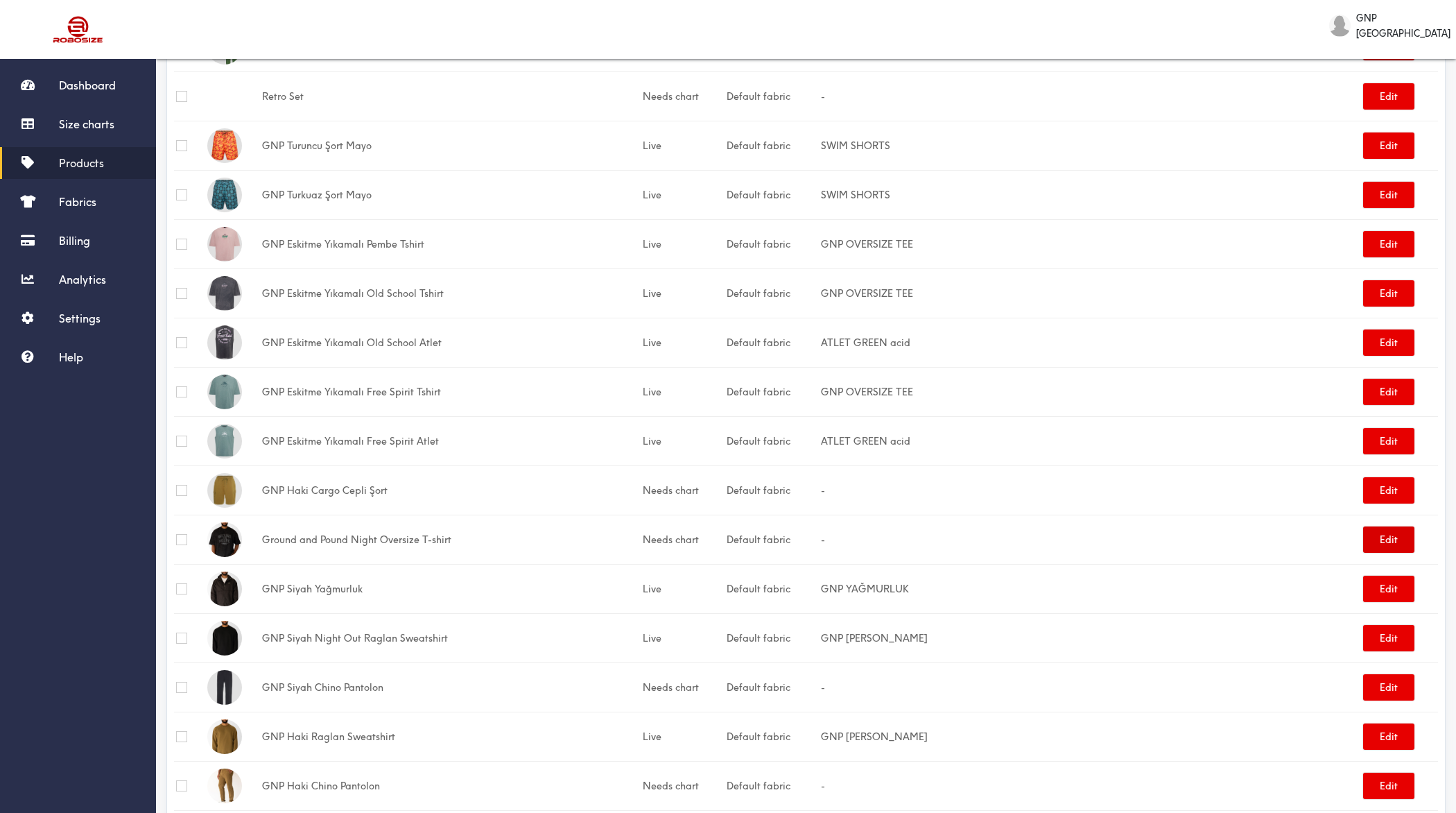
click at [1382, 529] on button "Edit" at bounding box center [1388, 539] width 51 height 26
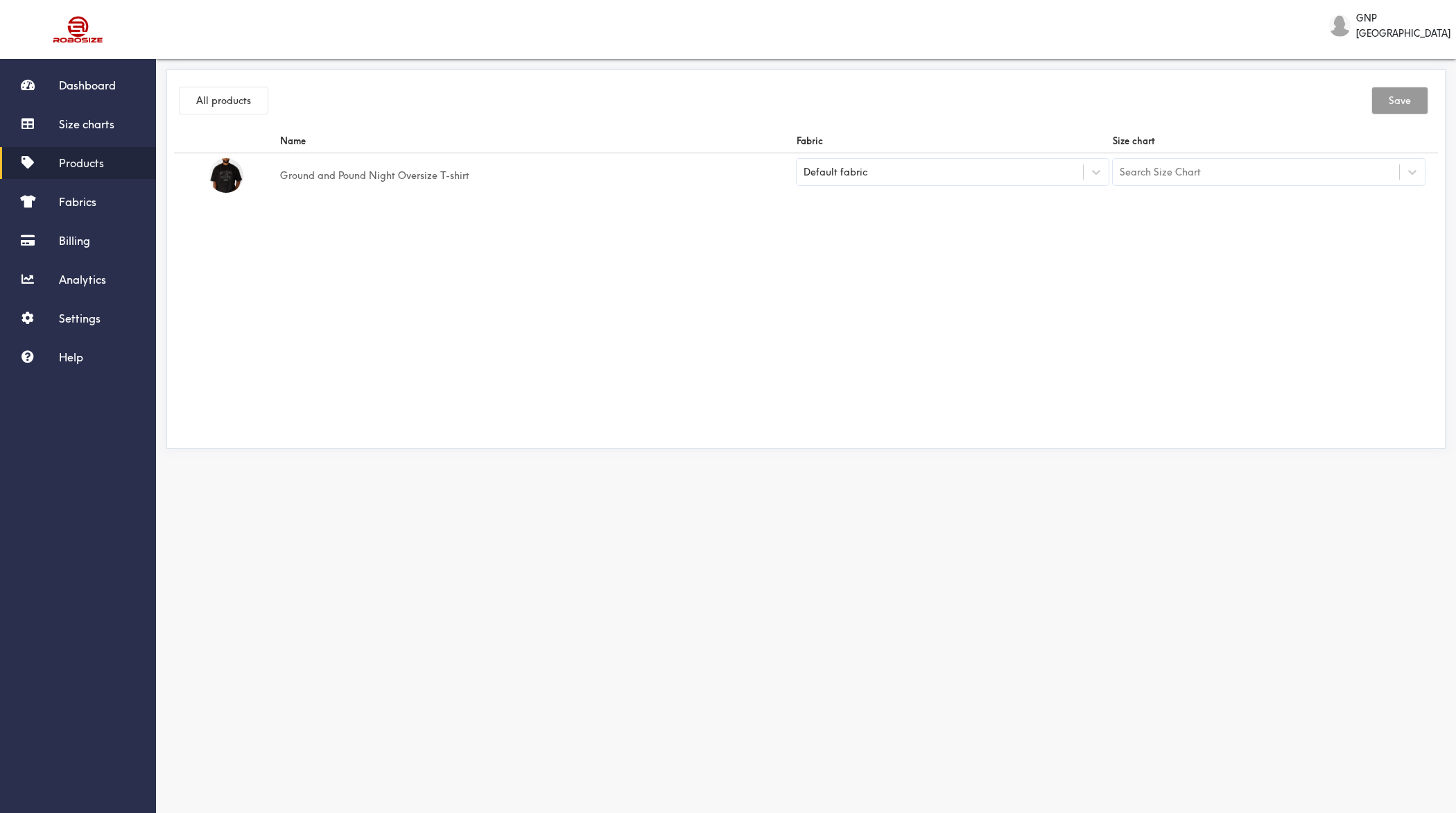
click at [1175, 174] on div "Search Size Chart" at bounding box center [1159, 172] width 81 height 15
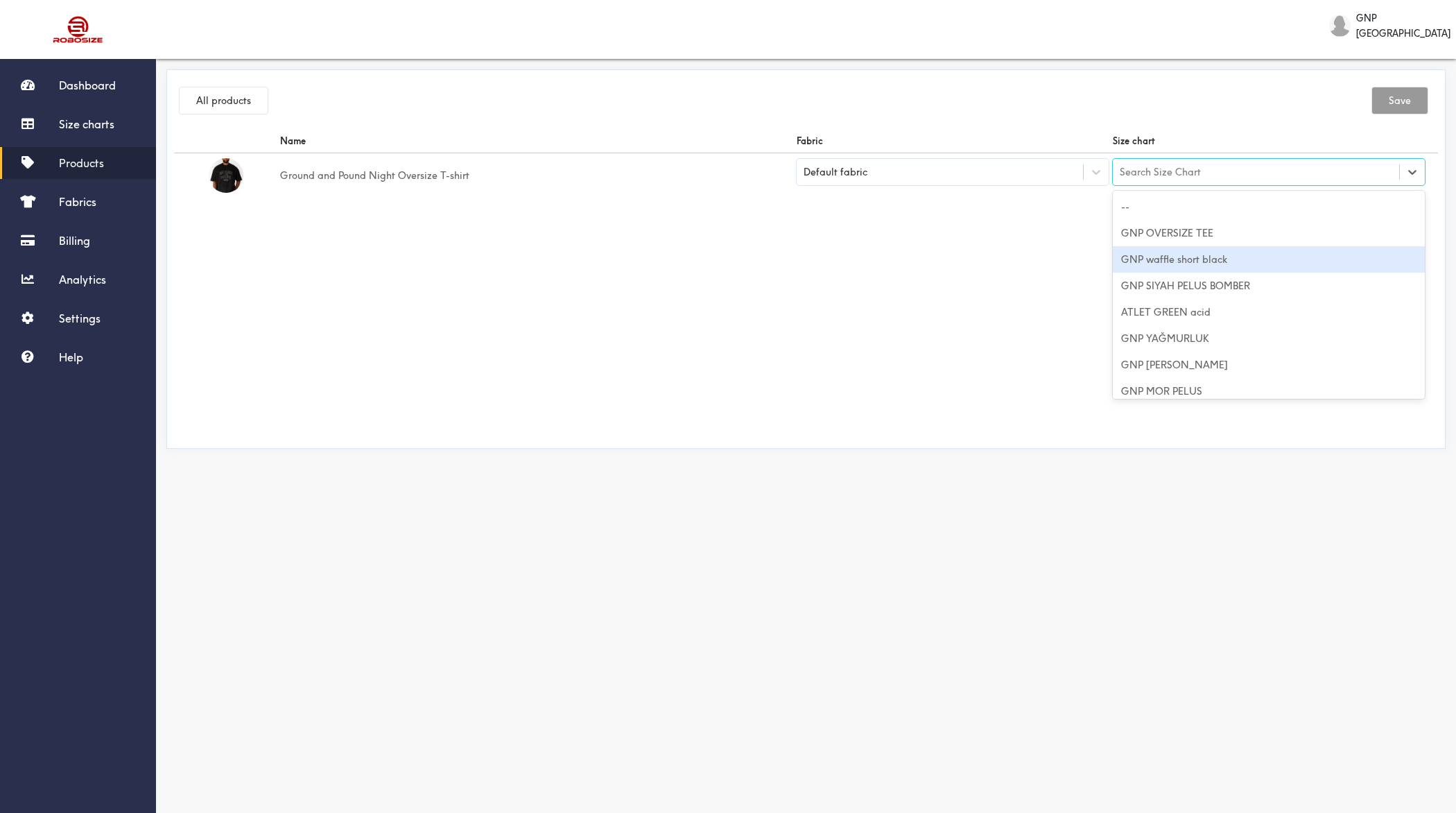
click at [1164, 233] on div "GNP OVERSIZE TEE" at bounding box center [1268, 233] width 312 height 26
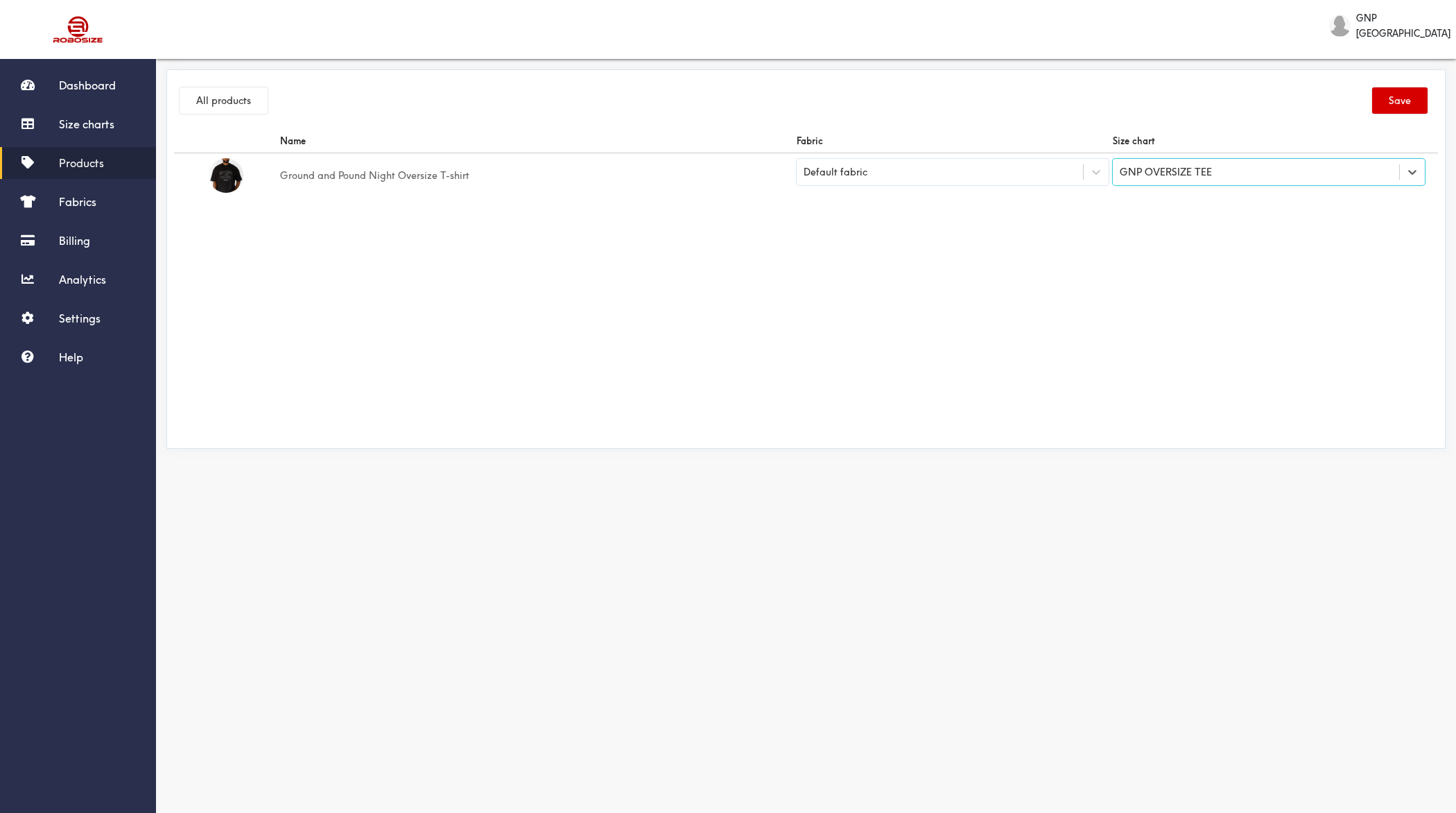
click at [1414, 93] on button "Save" at bounding box center [1400, 100] width 56 height 26
click at [257, 99] on button "All products" at bounding box center [224, 100] width 88 height 26
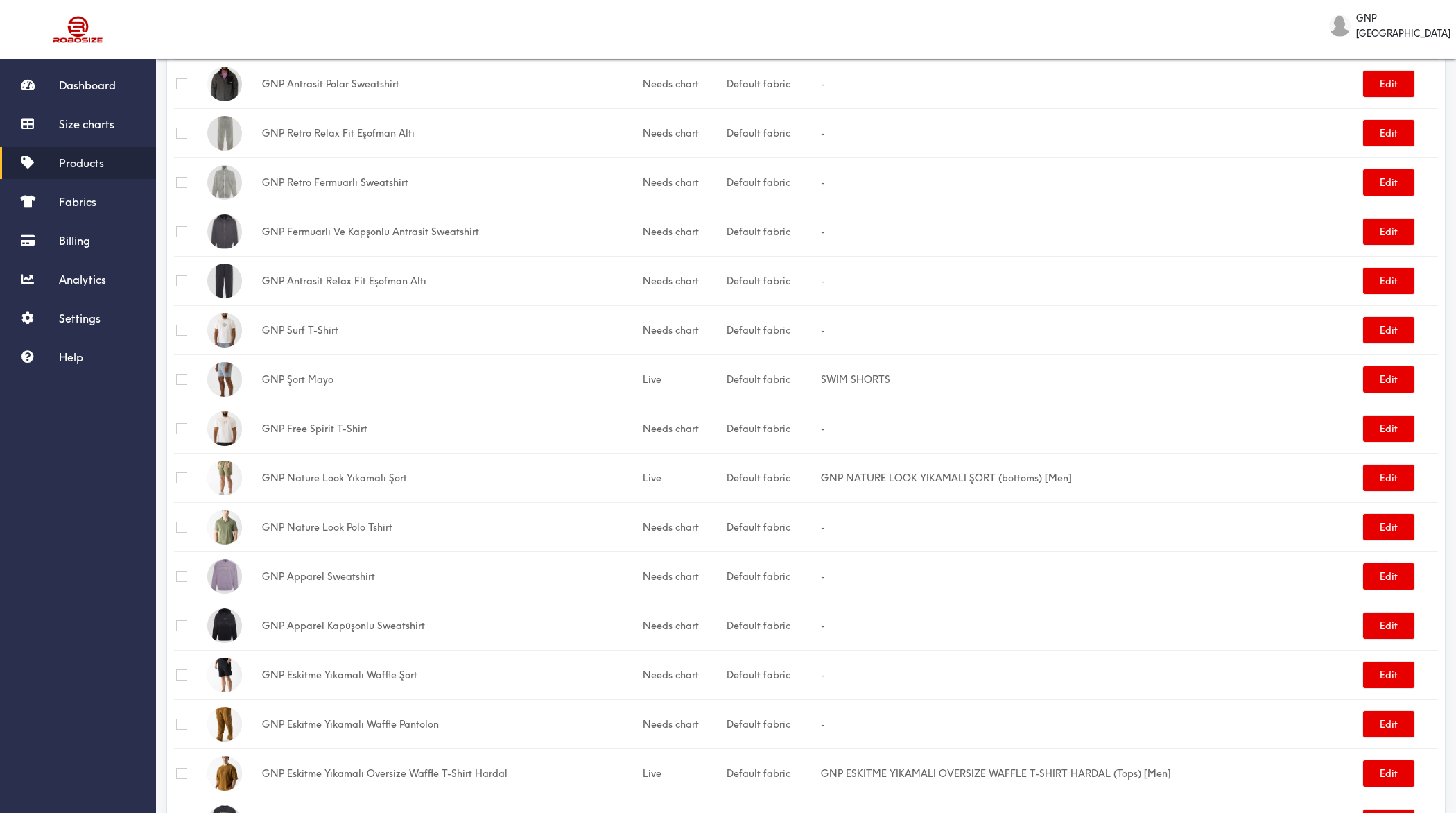
scroll to position [1723, 0]
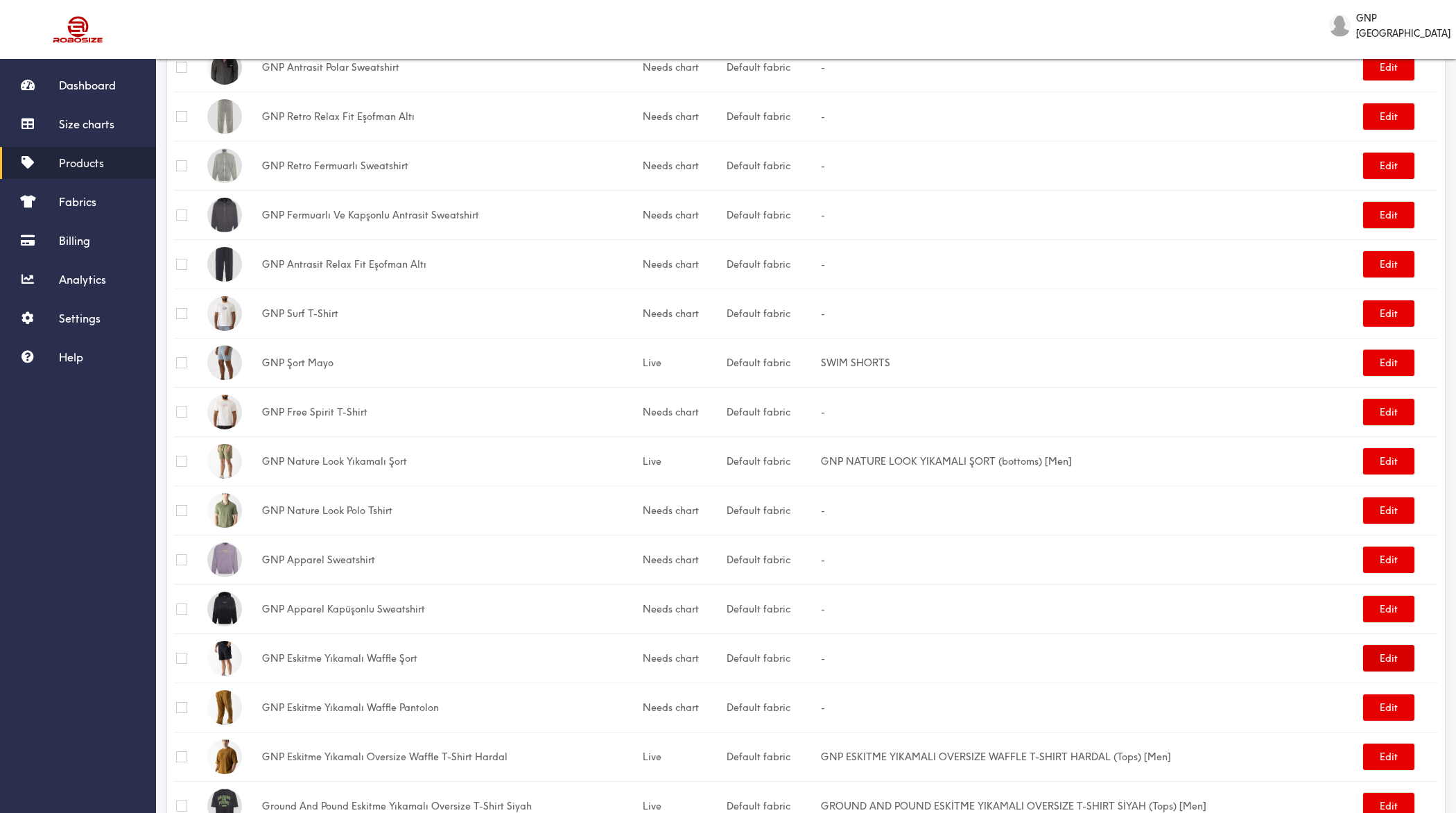
click at [1405, 645] on button "Edit" at bounding box center [1388, 658] width 51 height 26
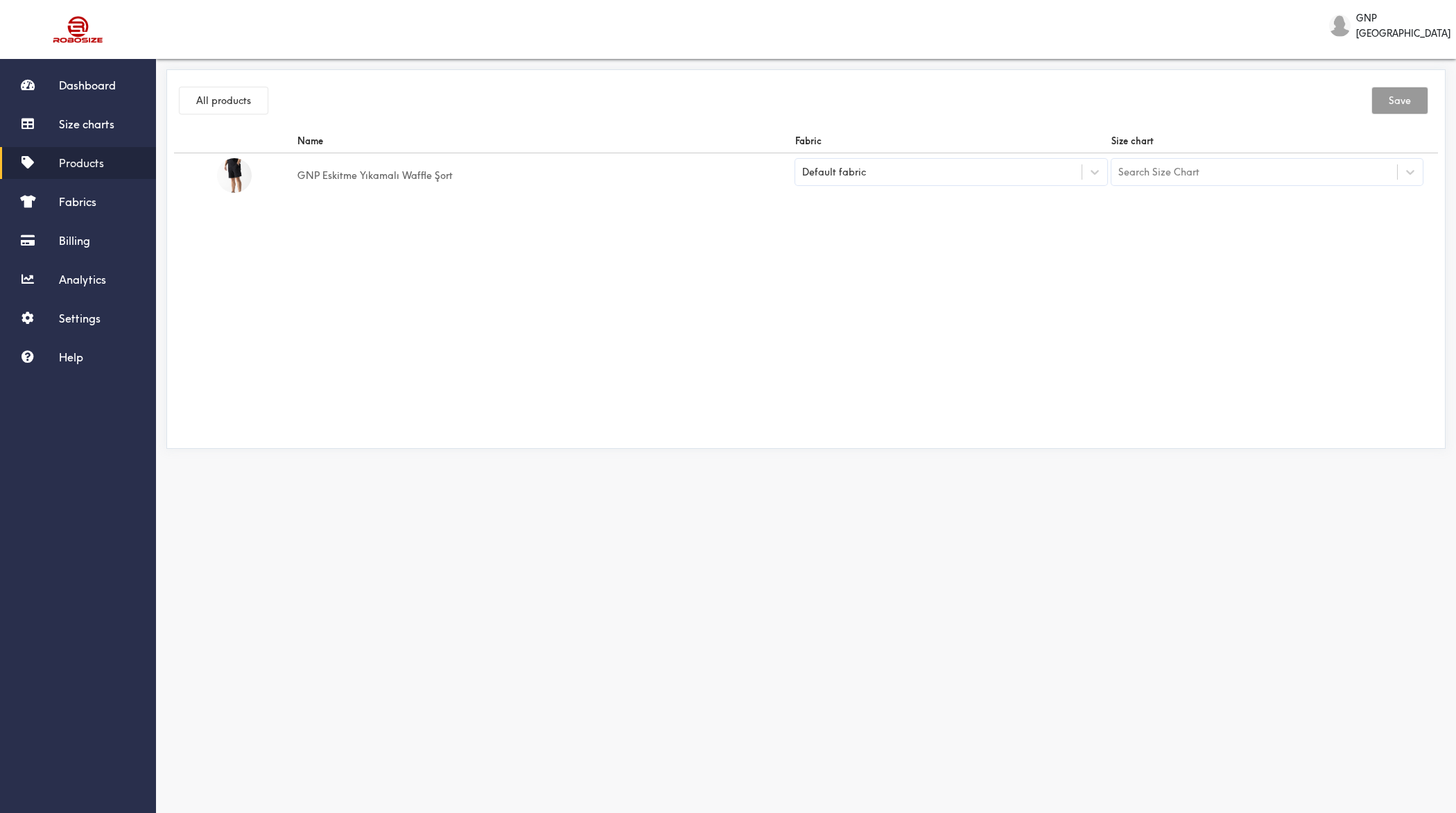
click at [1223, 163] on div "Search Size Chart" at bounding box center [1254, 172] width 287 height 24
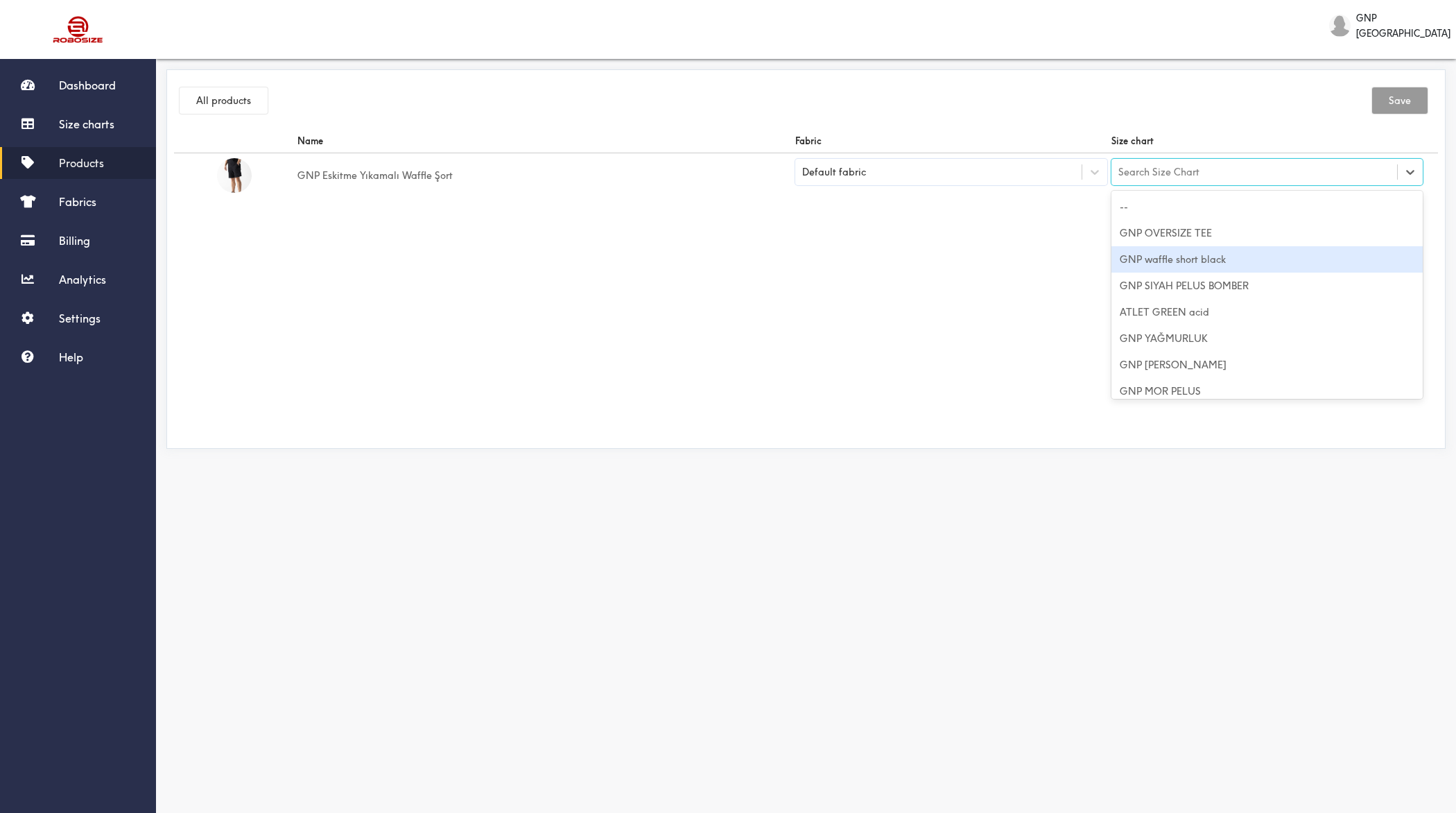
click at [1176, 262] on div "GNP waffle short black" at bounding box center [1267, 259] width 312 height 26
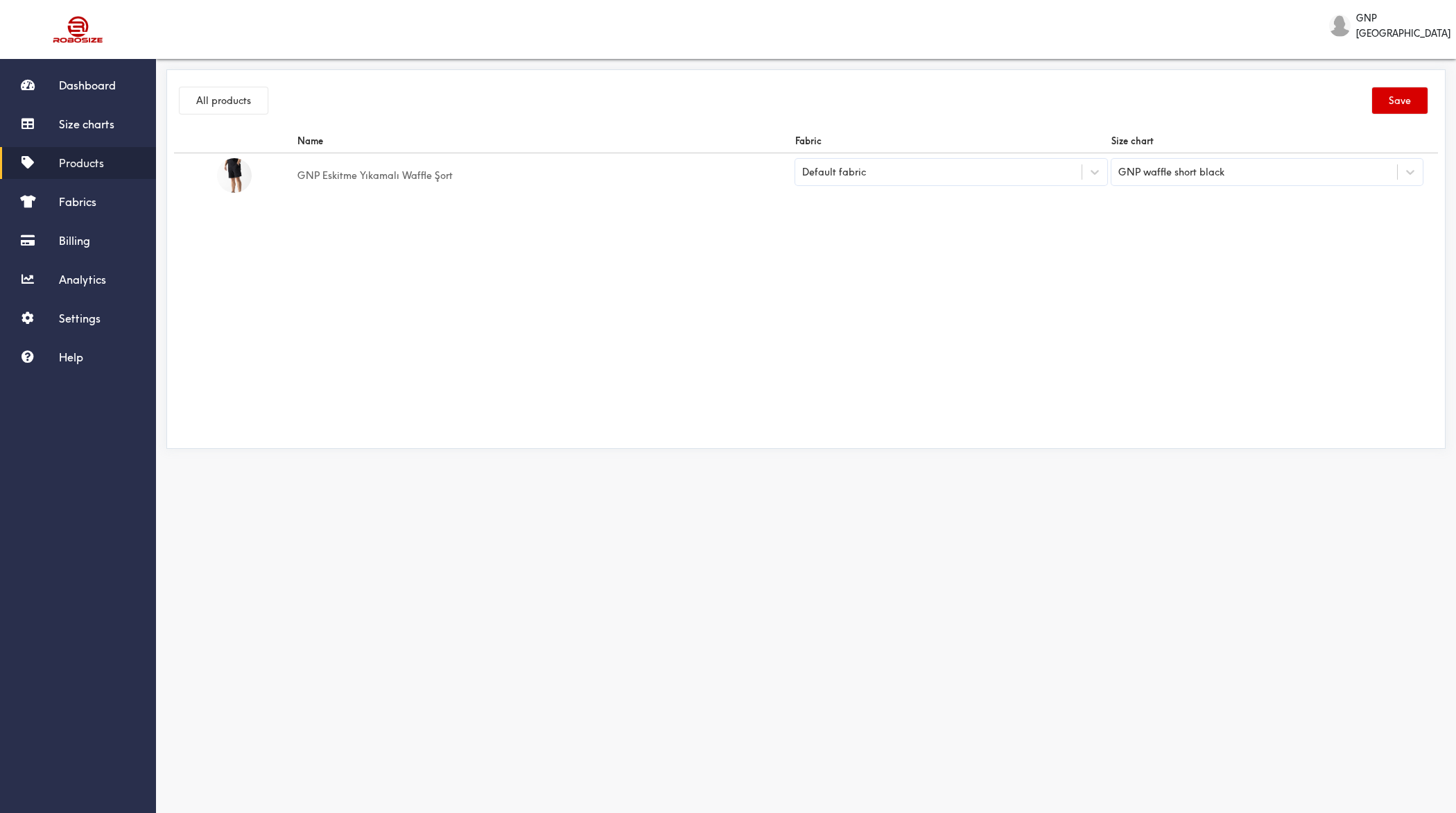
click at [1414, 87] on button "Save" at bounding box center [1400, 100] width 56 height 26
click at [219, 98] on button "All products" at bounding box center [224, 100] width 88 height 26
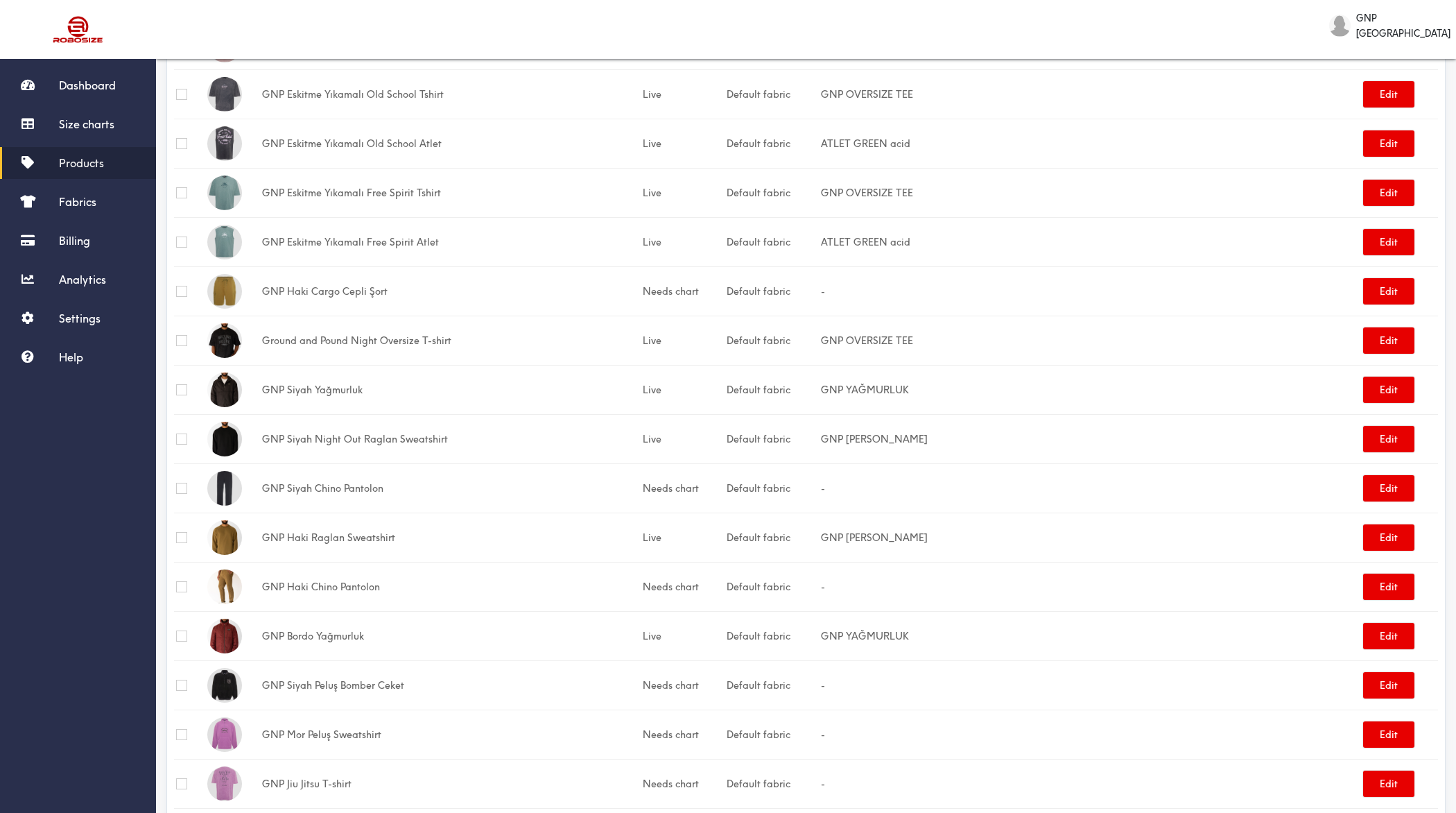
scroll to position [911, 0]
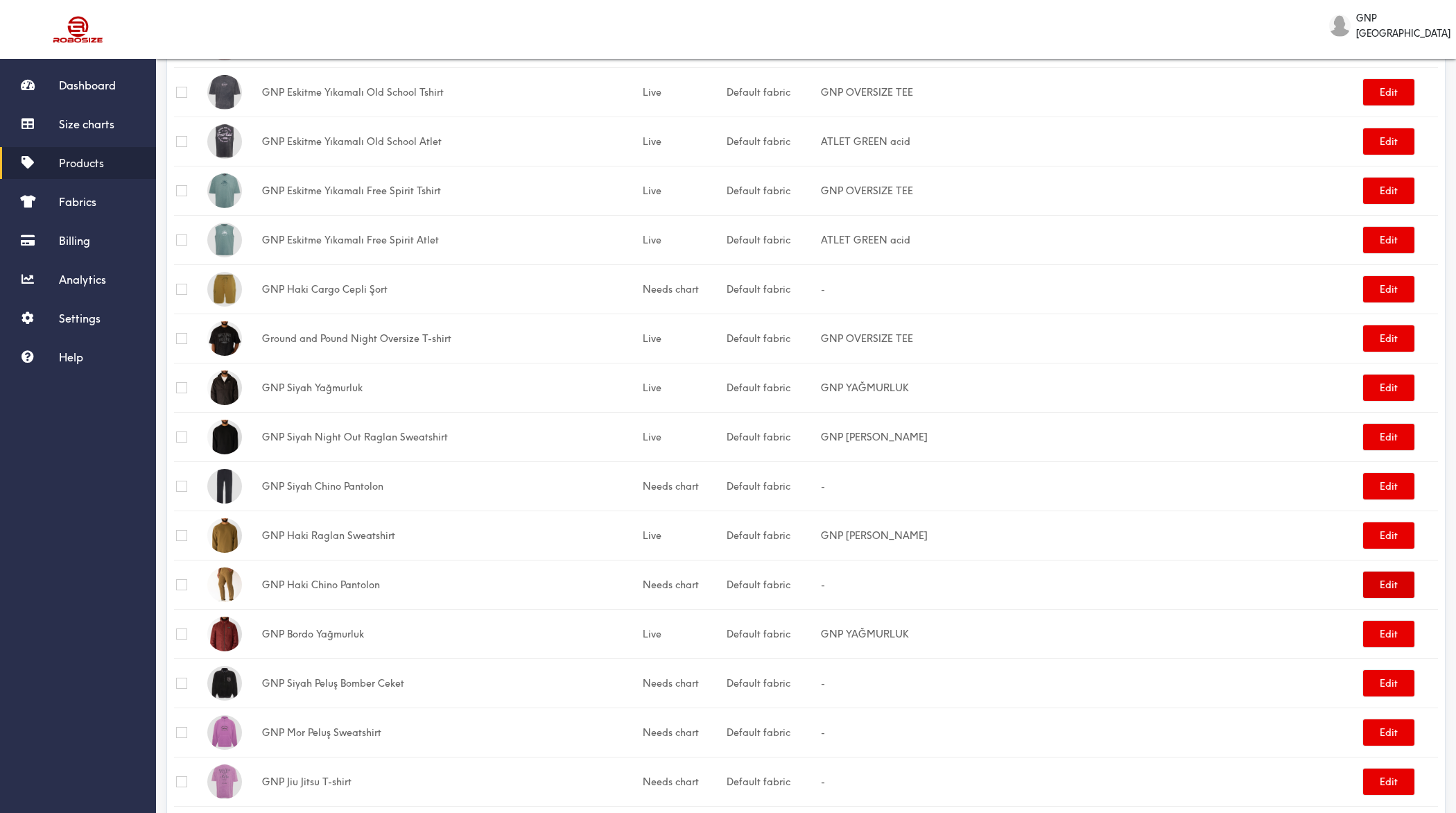
click at [1398, 575] on button "Edit" at bounding box center [1388, 584] width 51 height 26
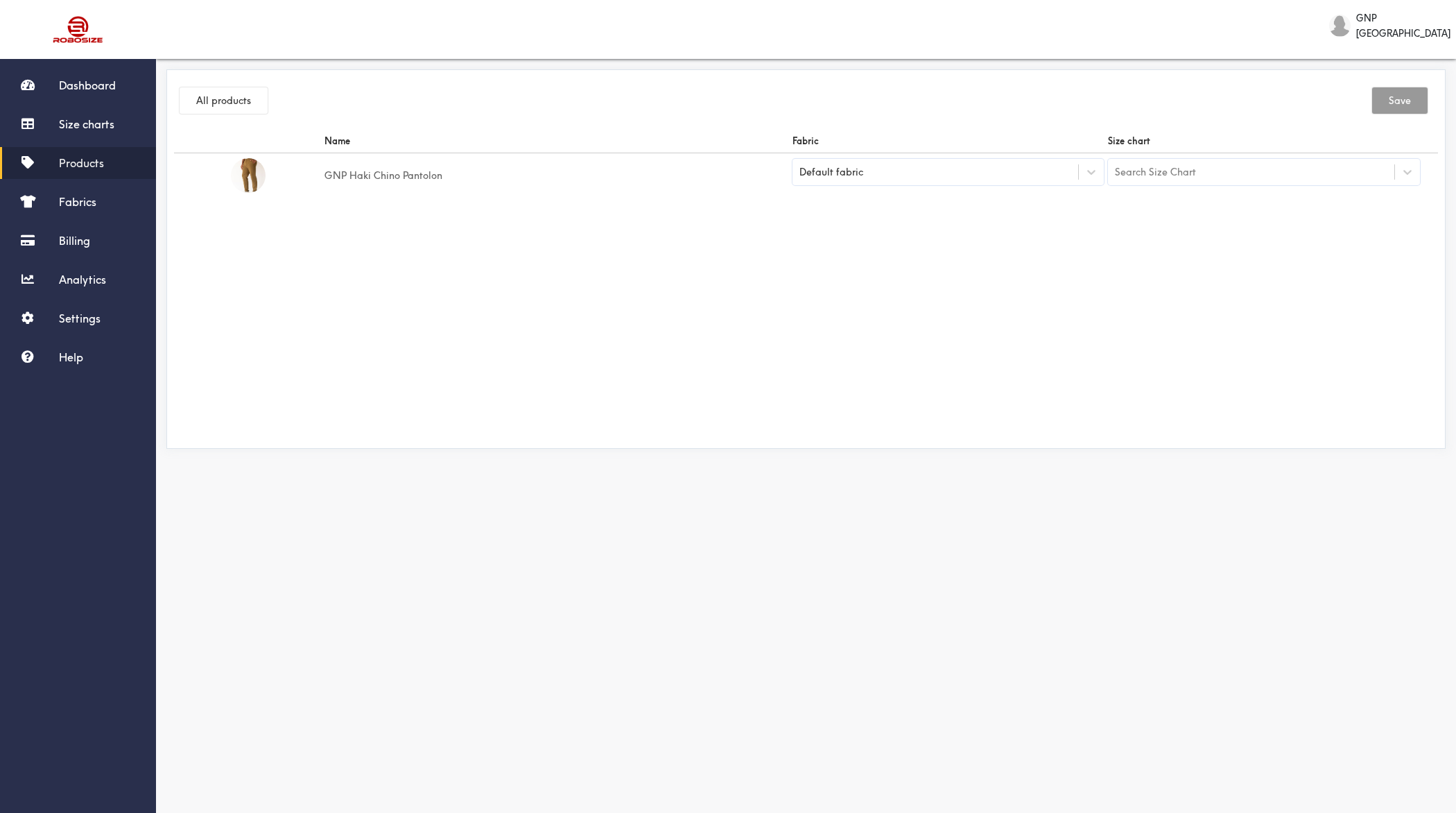
click at [1297, 161] on div "Search Size Chart" at bounding box center [1251, 172] width 287 height 24
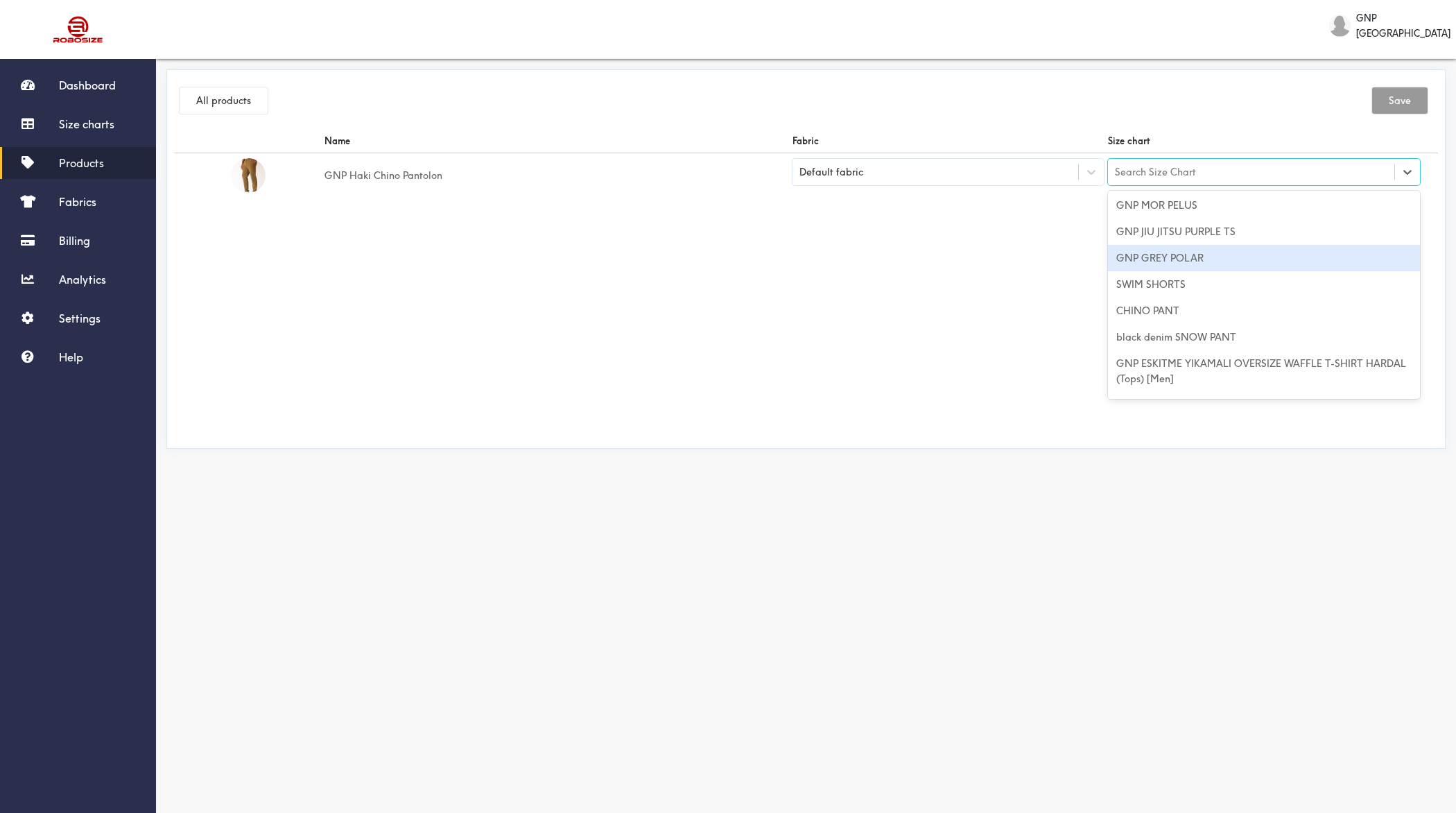
scroll to position [190, 0]
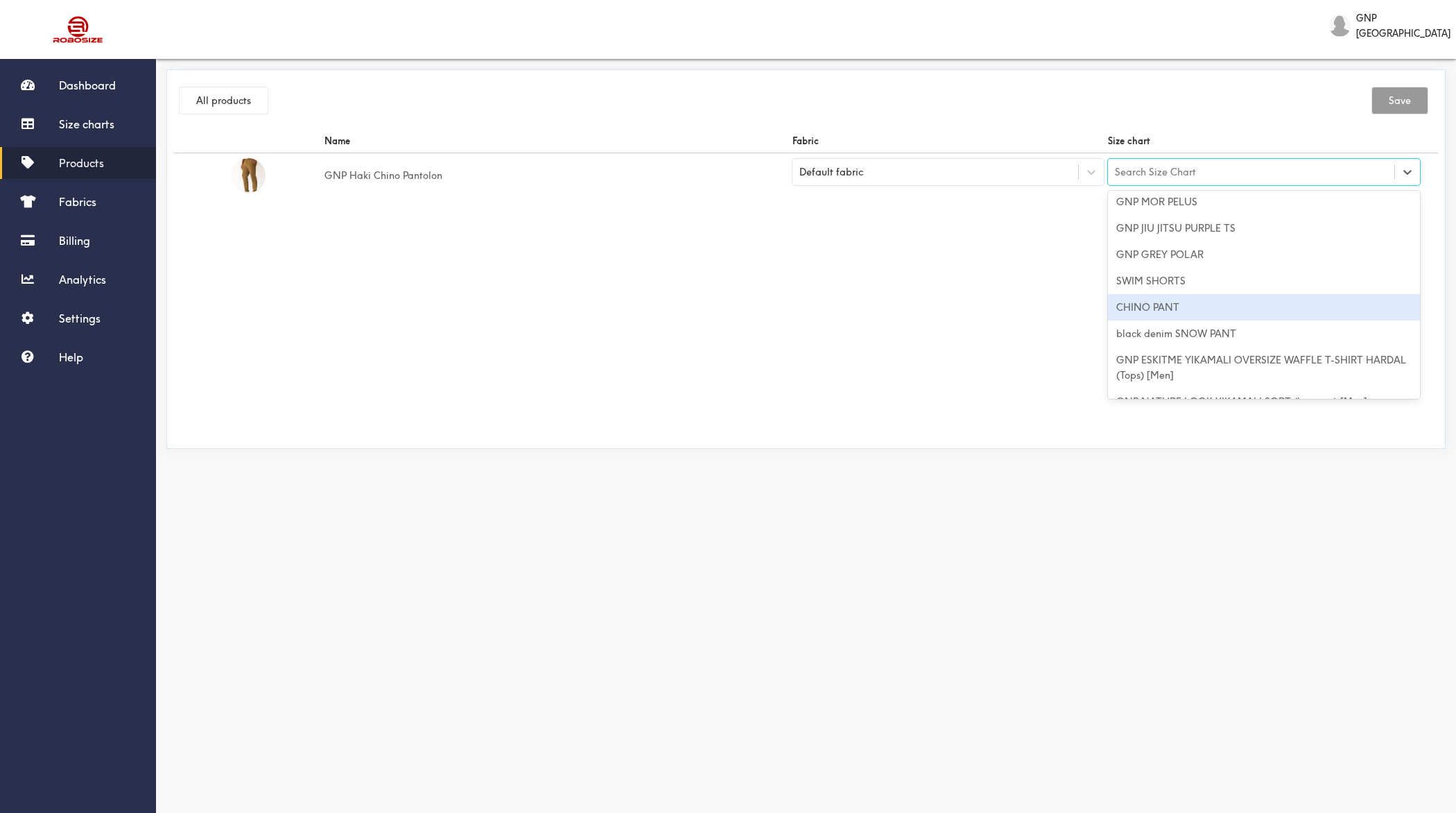
click at [1170, 303] on div "CHINO PANT" at bounding box center [1264, 307] width 312 height 26
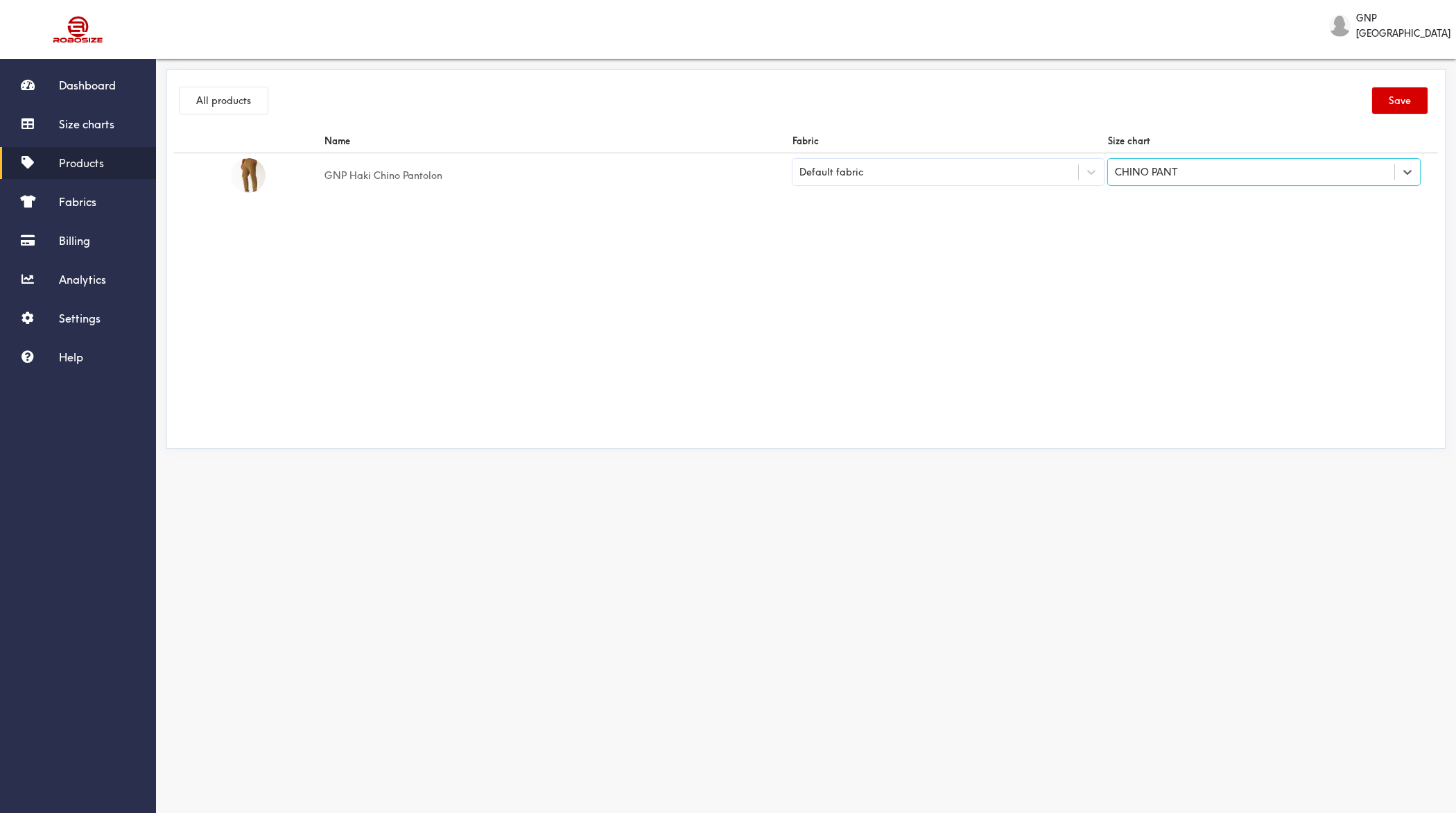
click at [1405, 106] on button "Save" at bounding box center [1400, 100] width 56 height 26
click at [230, 94] on button "All products" at bounding box center [224, 100] width 88 height 26
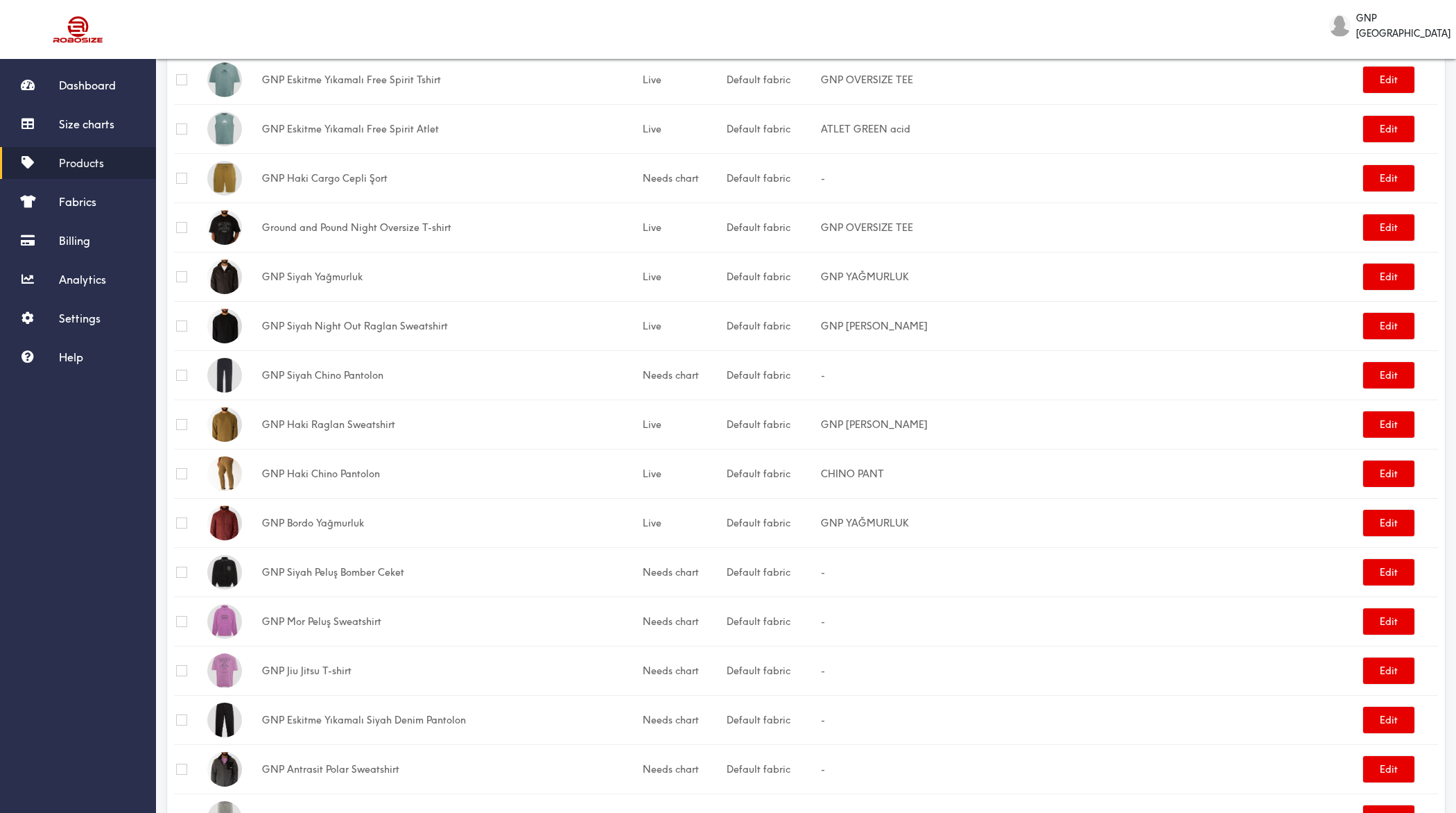
scroll to position [1212, 0]
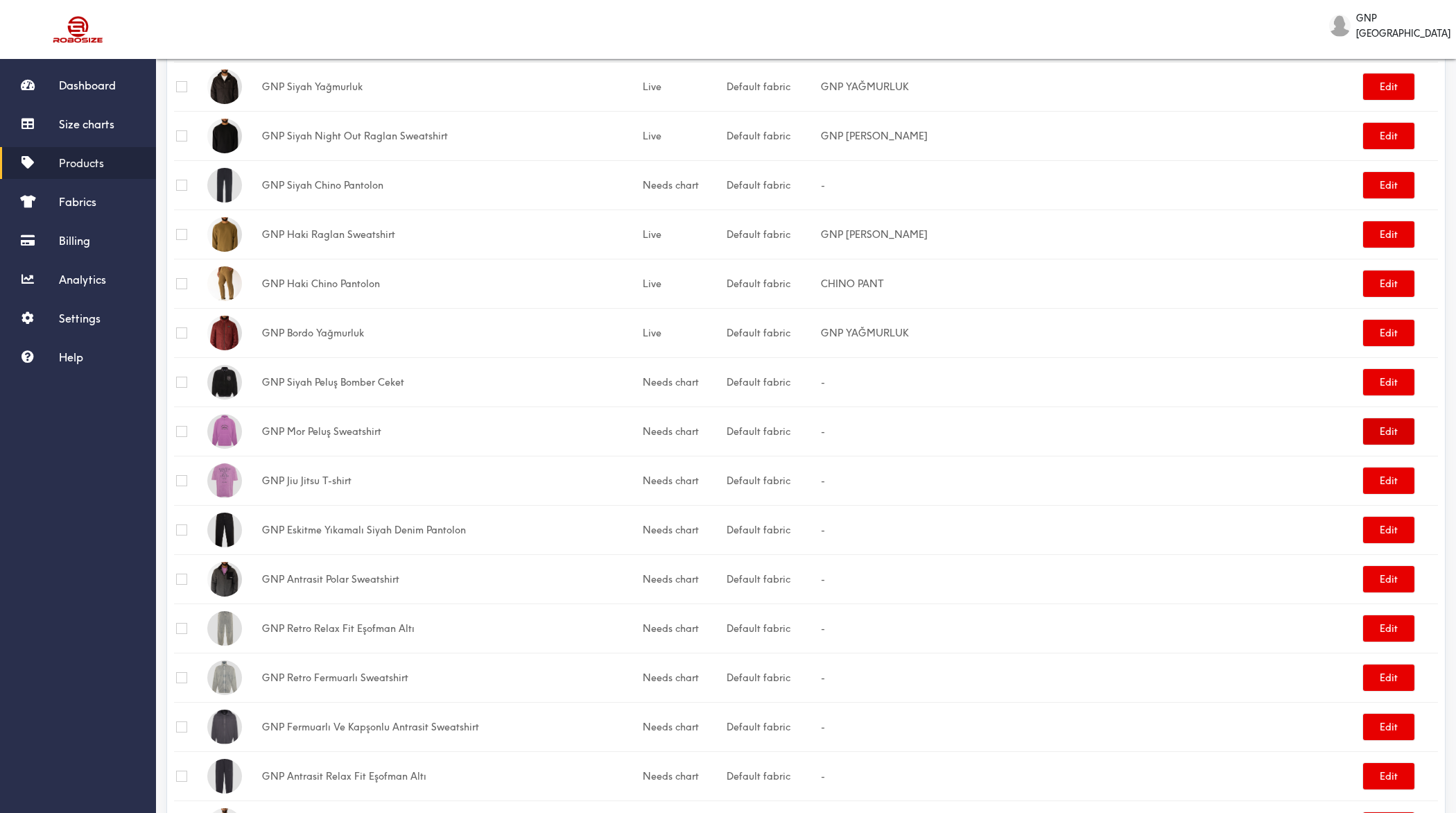
click at [1392, 424] on button "Edit" at bounding box center [1388, 431] width 51 height 26
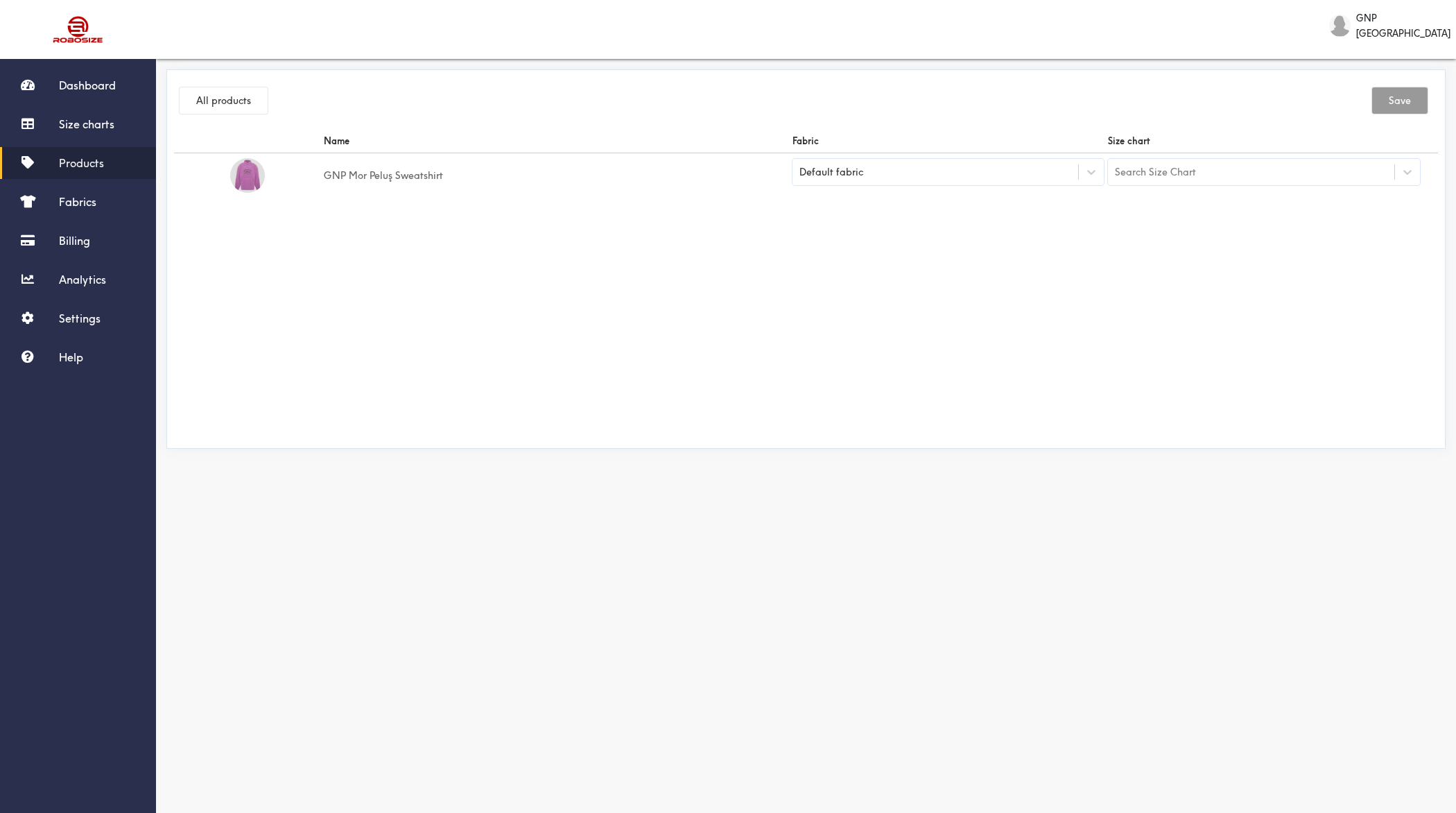
click at [1177, 177] on div "Search Size Chart" at bounding box center [1155, 172] width 81 height 15
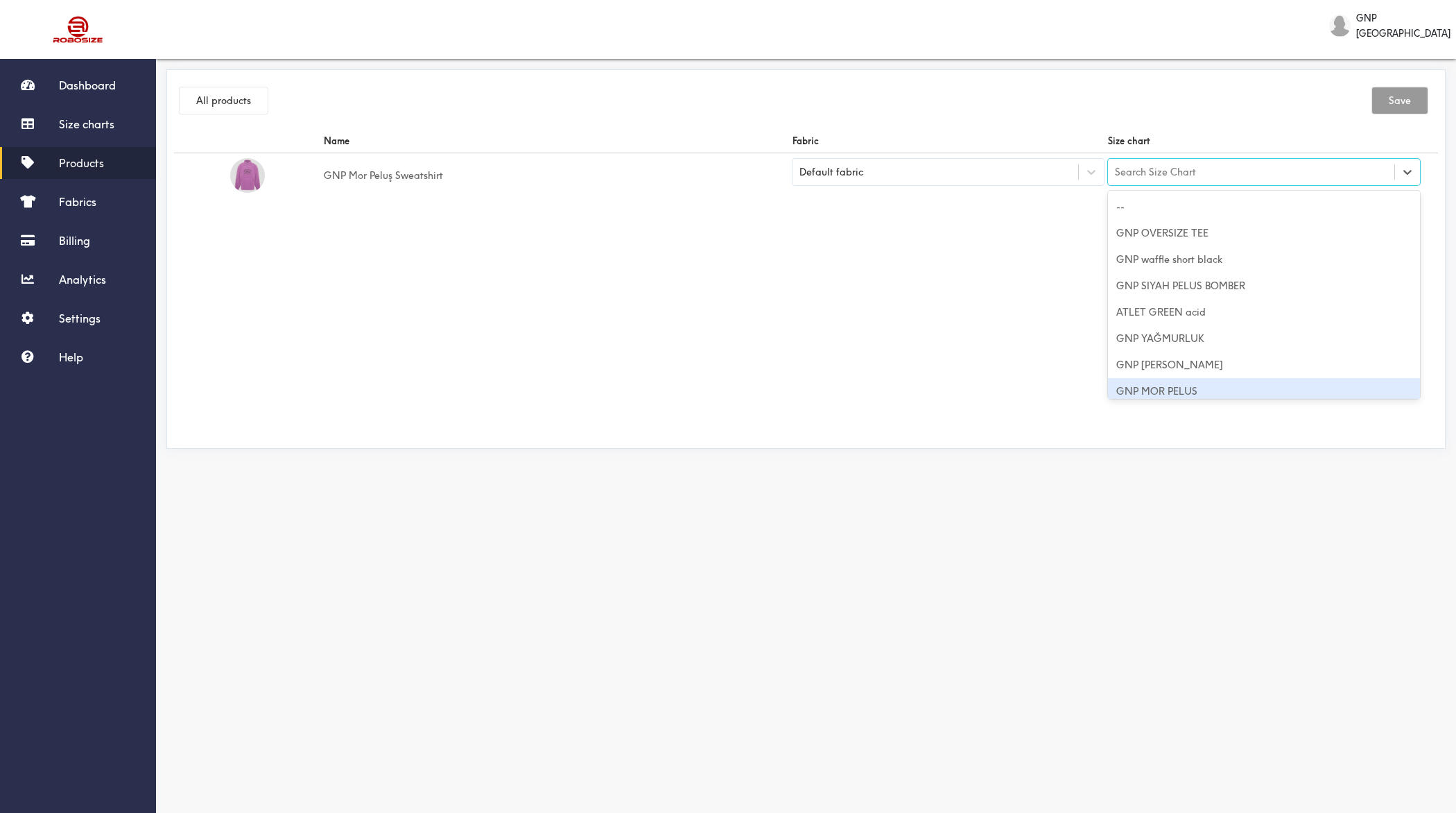
click at [1174, 384] on div "GNP MOR PELUS" at bounding box center [1264, 391] width 312 height 26
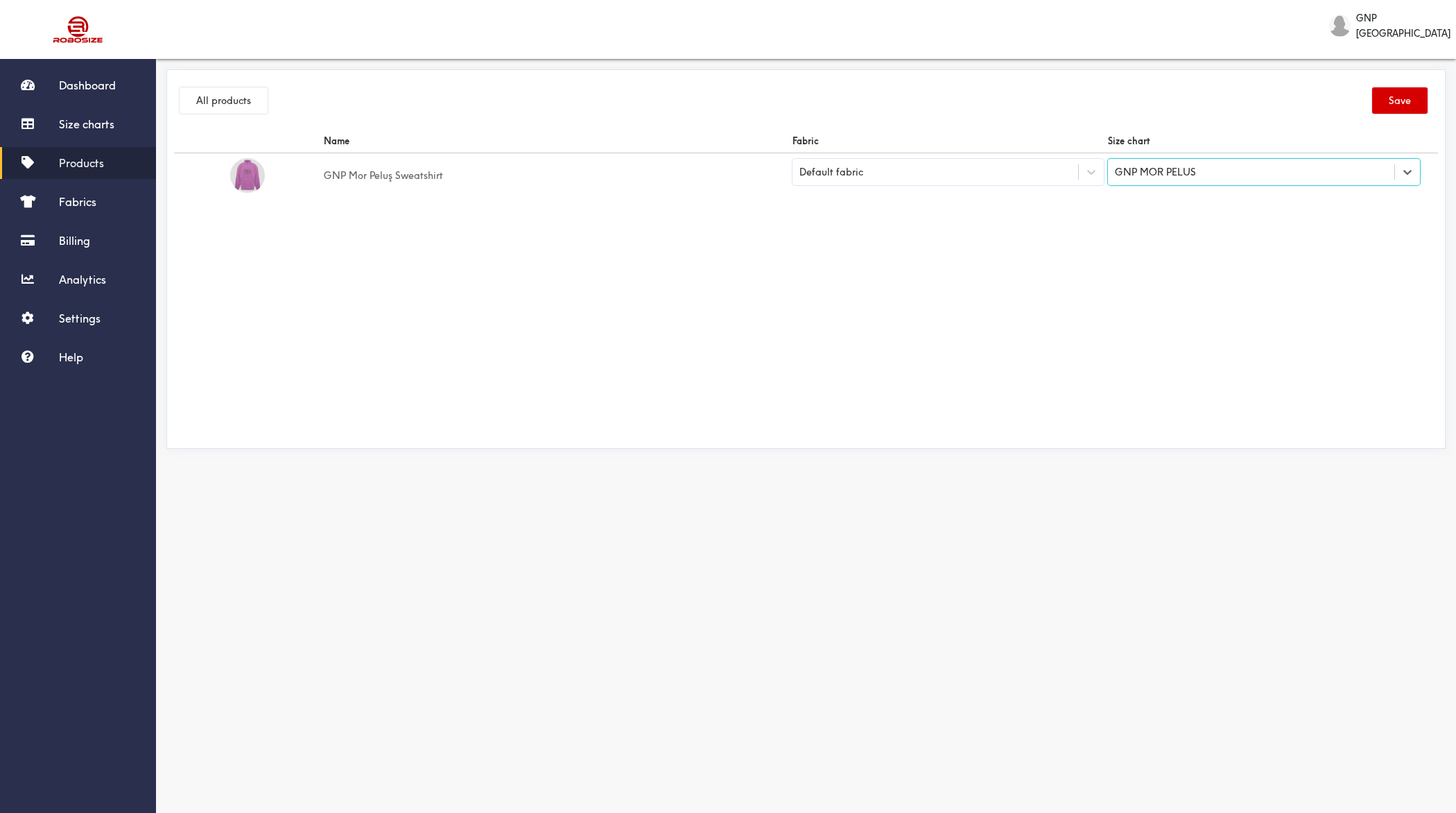
click at [1404, 101] on button "Save" at bounding box center [1400, 100] width 56 height 26
click at [242, 108] on button "All products" at bounding box center [224, 100] width 88 height 26
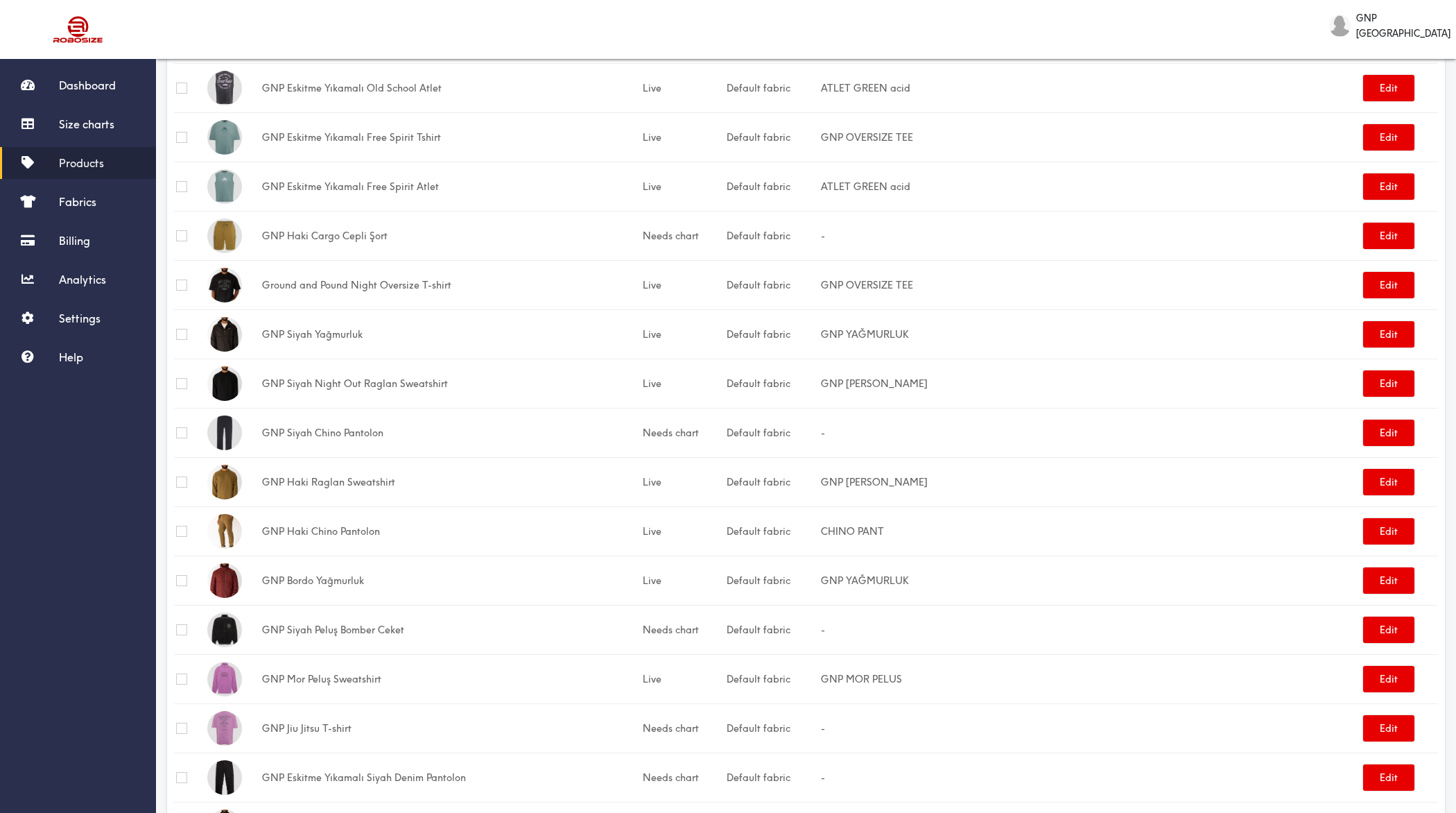
scroll to position [975, 0]
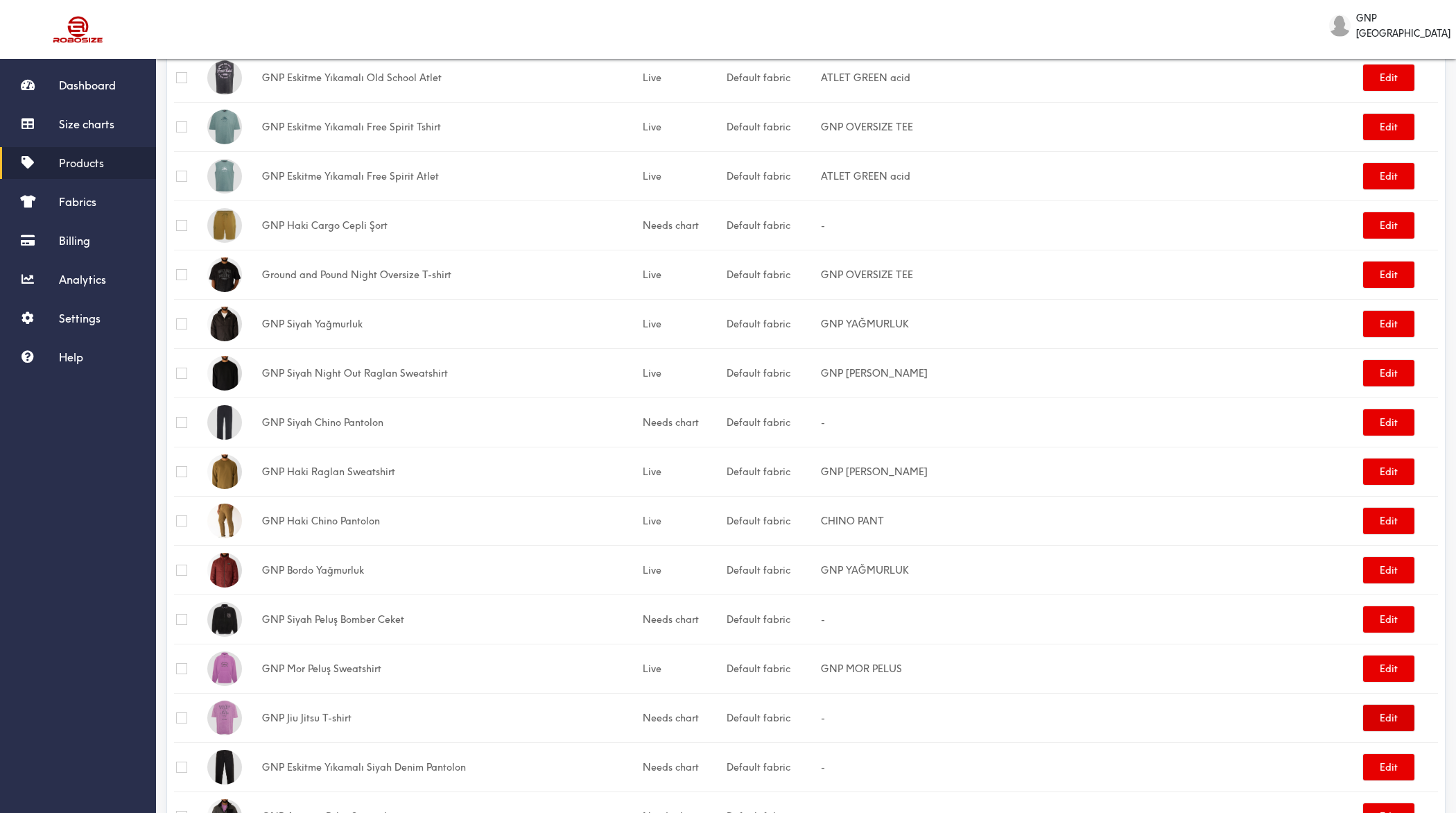
click at [1392, 709] on button "Edit" at bounding box center [1388, 717] width 51 height 26
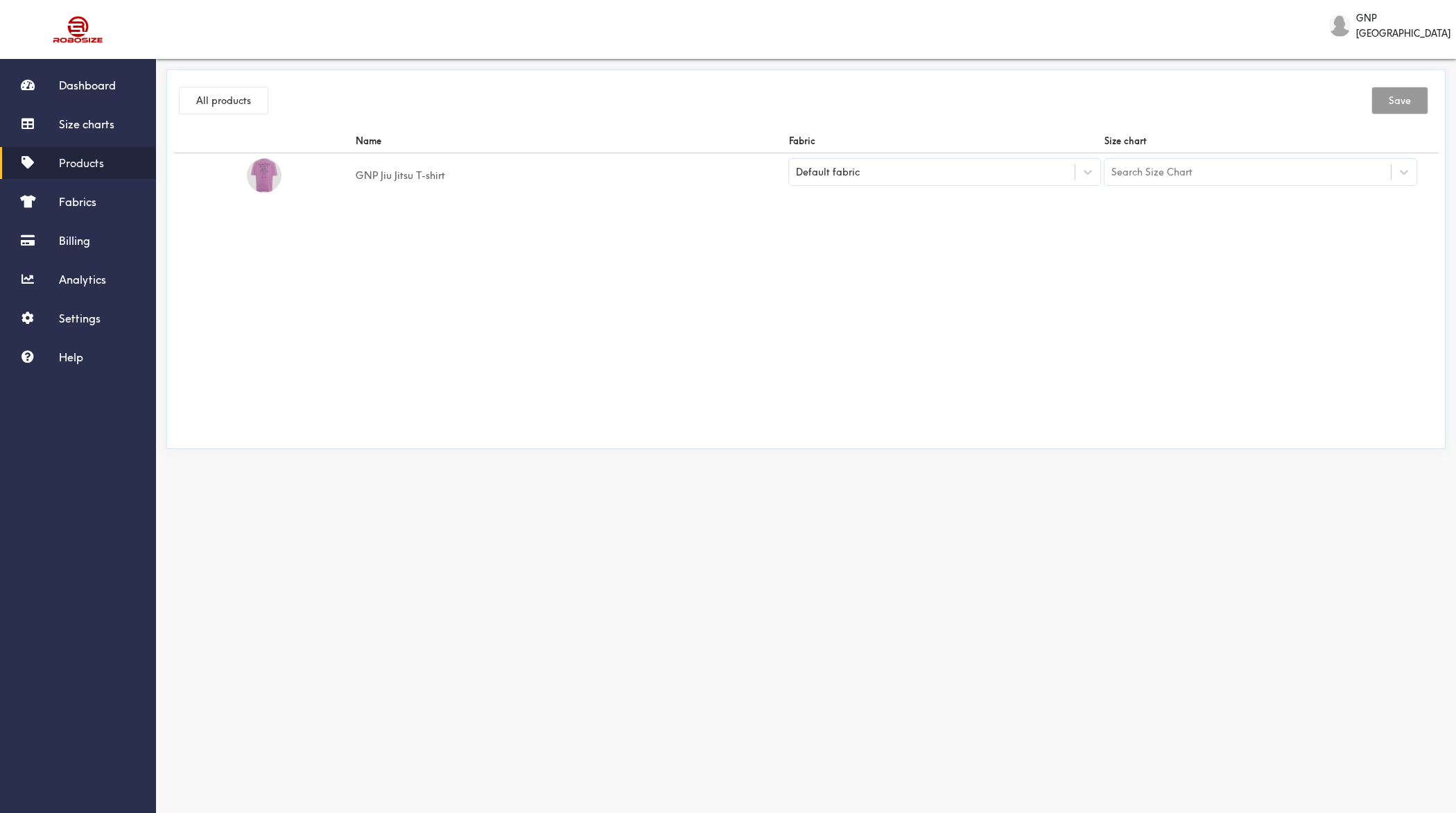
click at [1202, 162] on div "Search Size Chart" at bounding box center [1247, 172] width 287 height 24
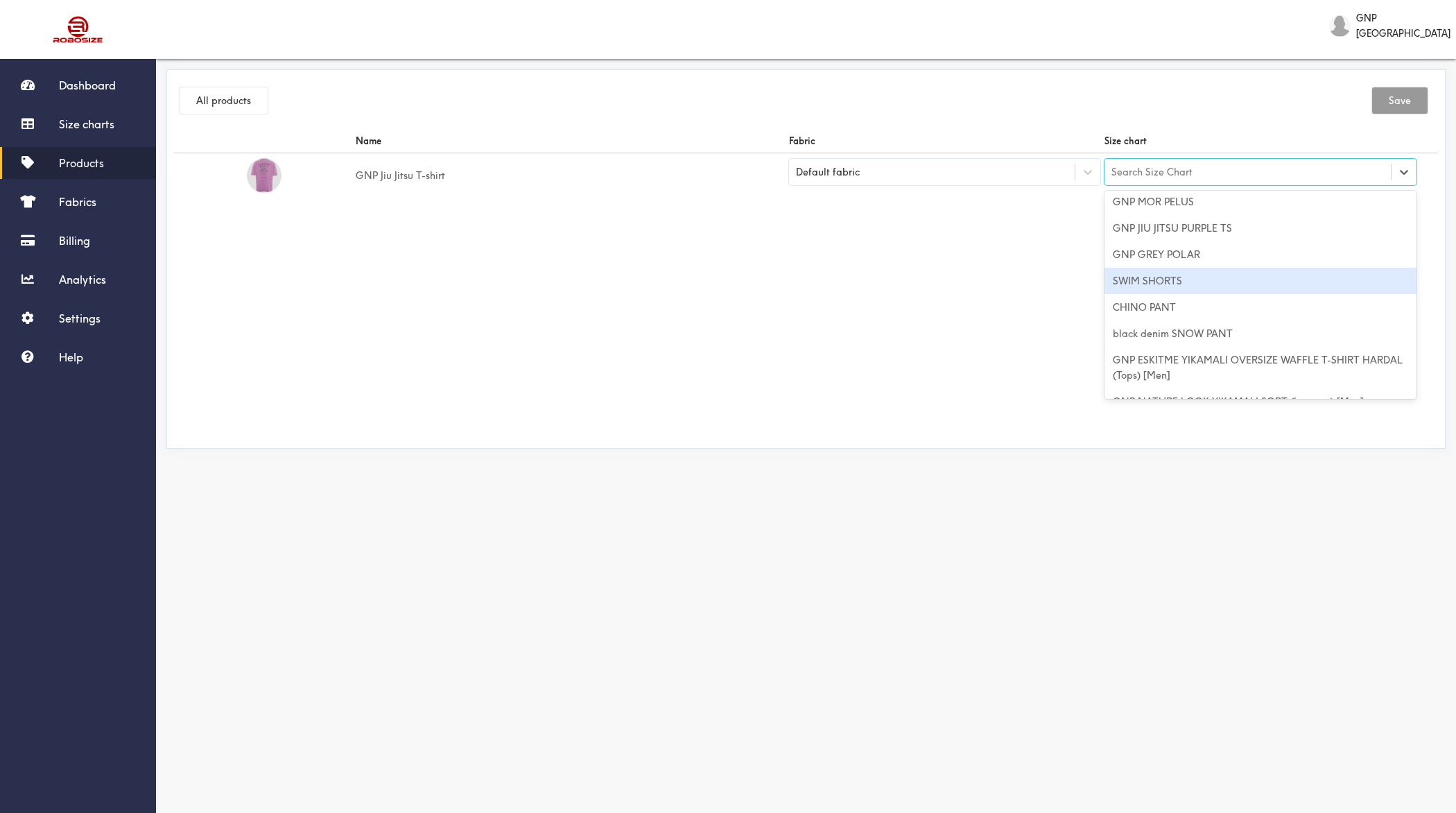
scroll to position [153, 0]
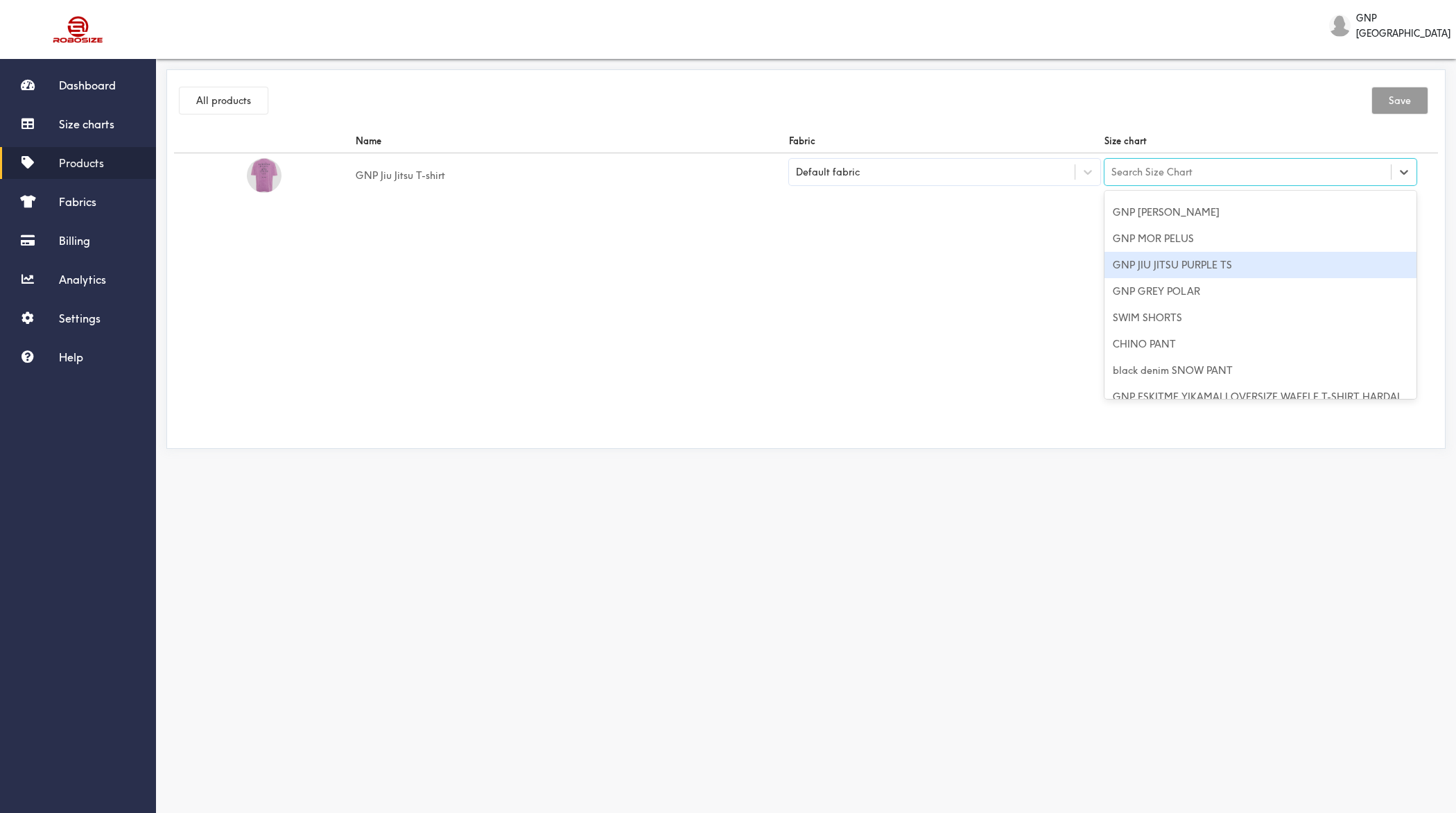
click at [1187, 272] on div "GNP JIU JITSU PURPLE TS" at bounding box center [1260, 265] width 312 height 26
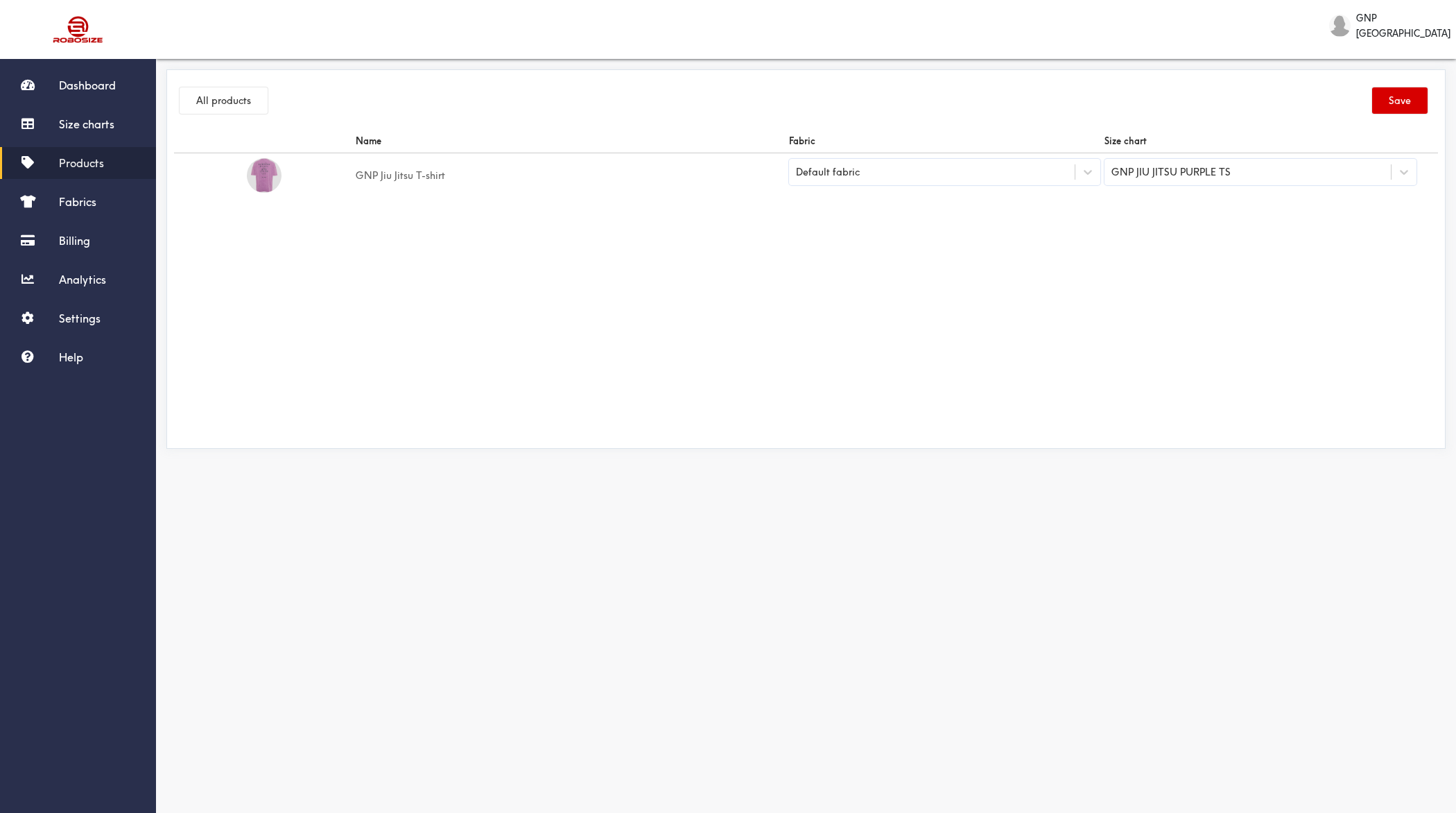
click at [1400, 99] on button "Save" at bounding box center [1400, 100] width 56 height 26
click at [234, 99] on button "All products" at bounding box center [224, 100] width 88 height 26
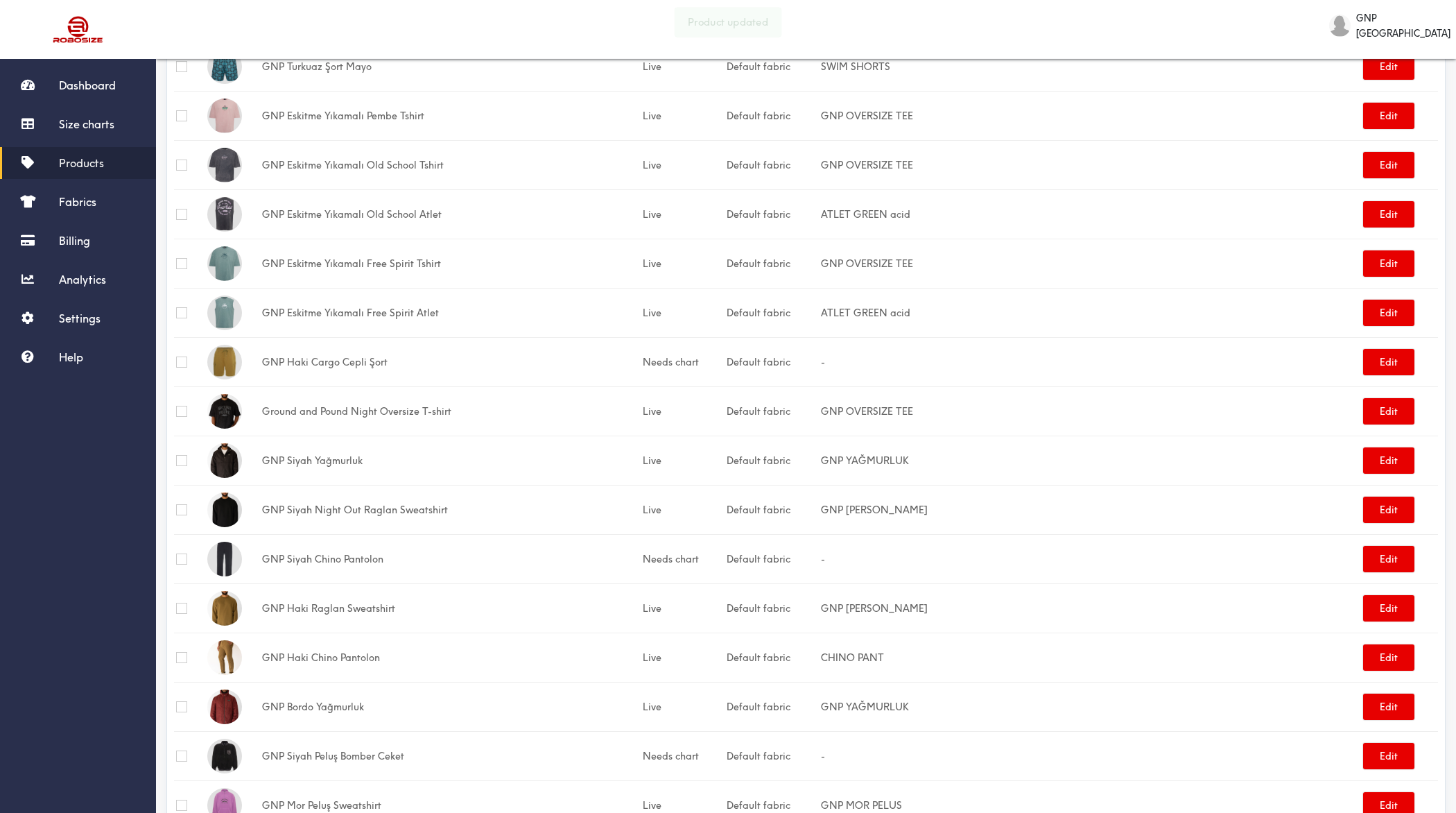
scroll to position [919, 0]
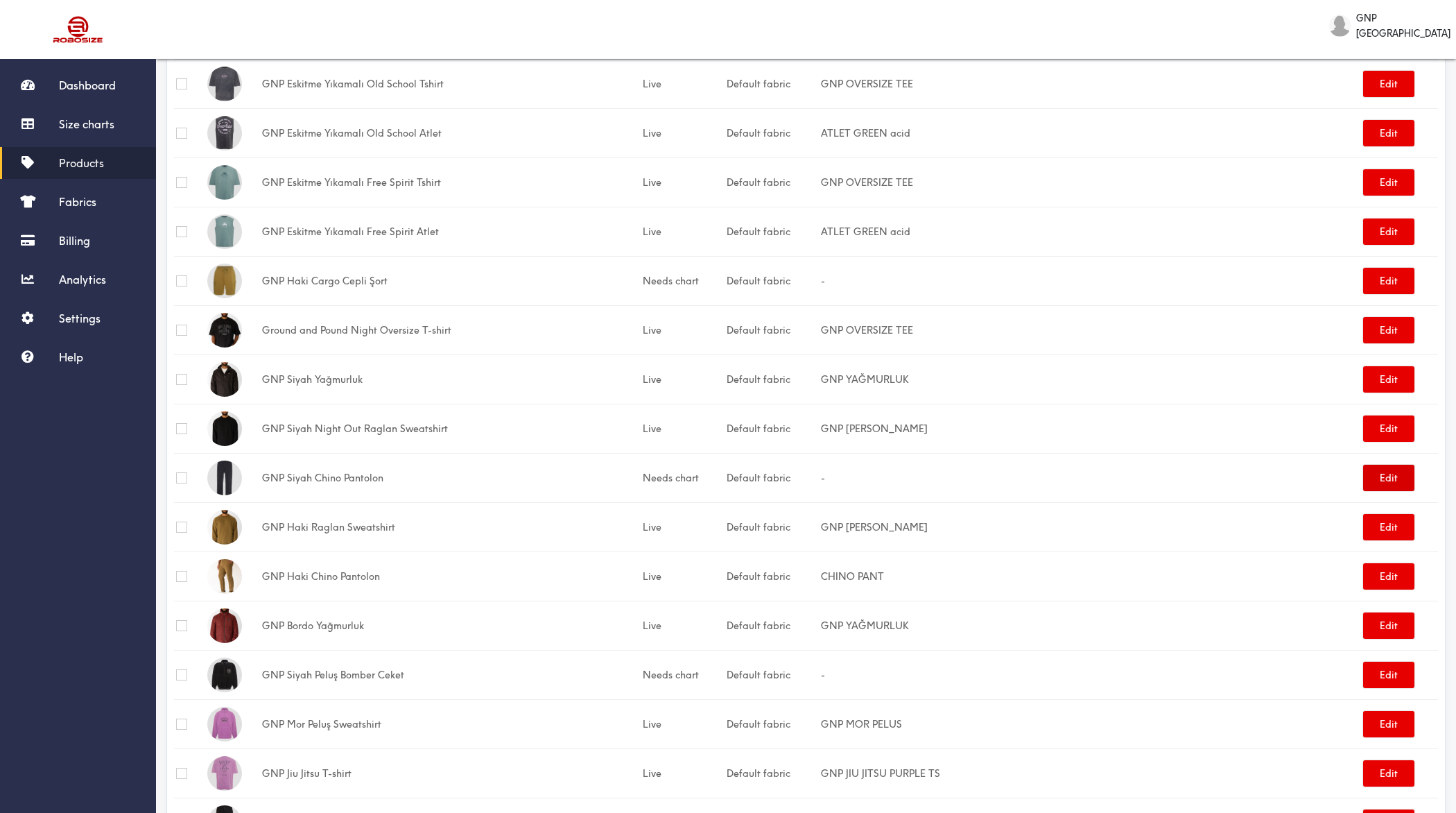
click at [1392, 470] on button "Edit" at bounding box center [1388, 477] width 51 height 26
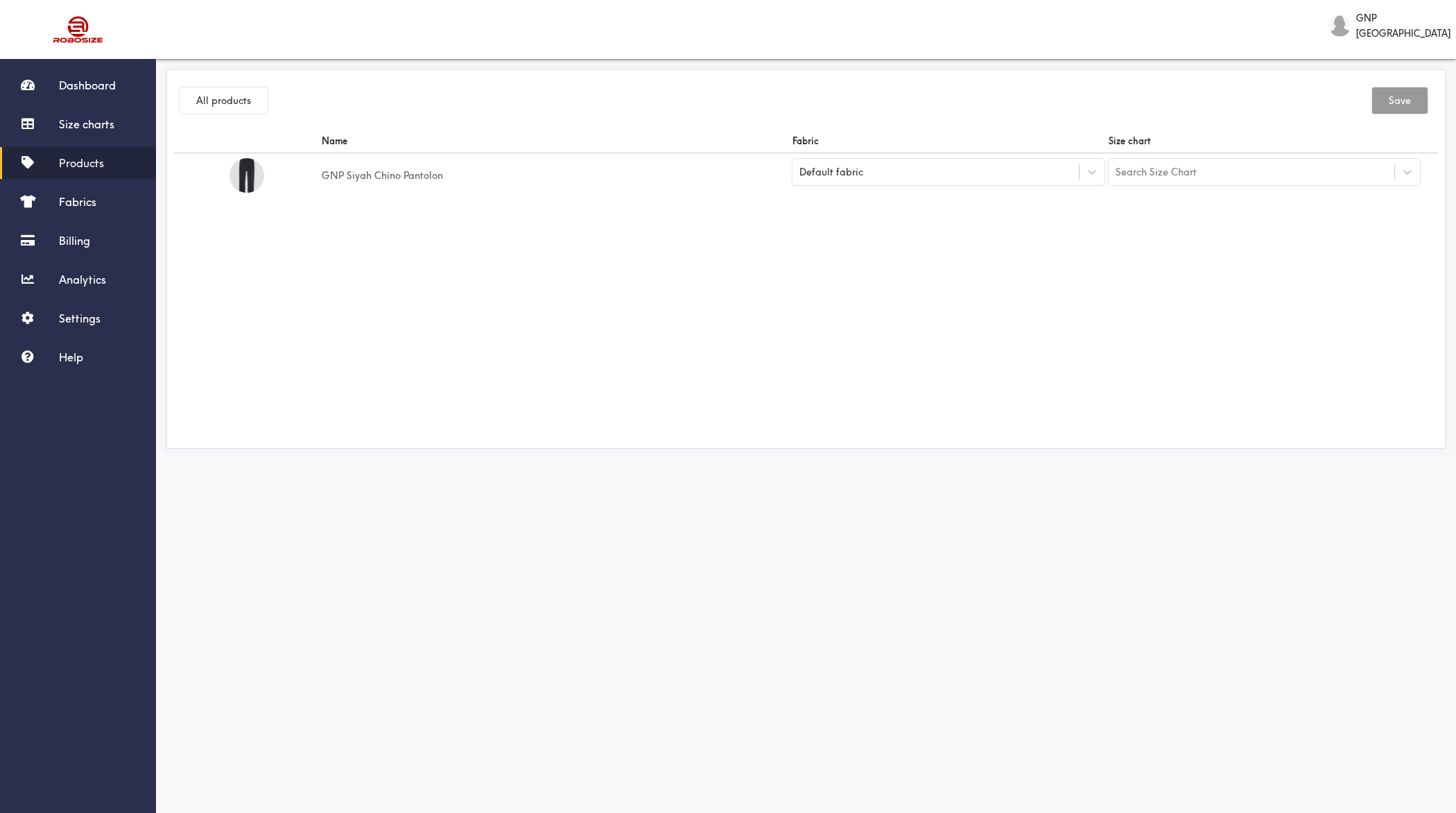
click at [1270, 166] on div "Search Size Chart" at bounding box center [1251, 172] width 287 height 24
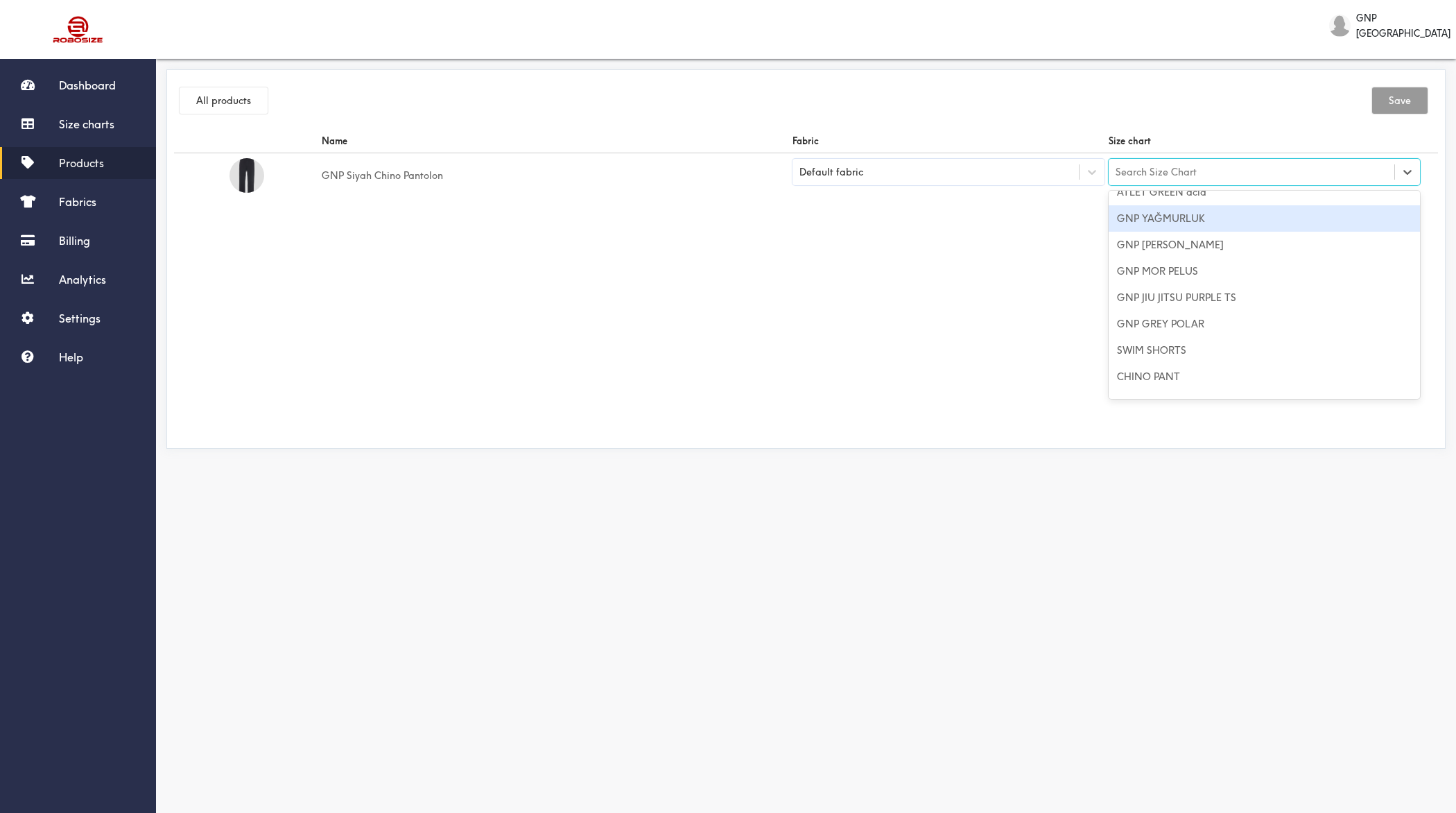
scroll to position [128, 0]
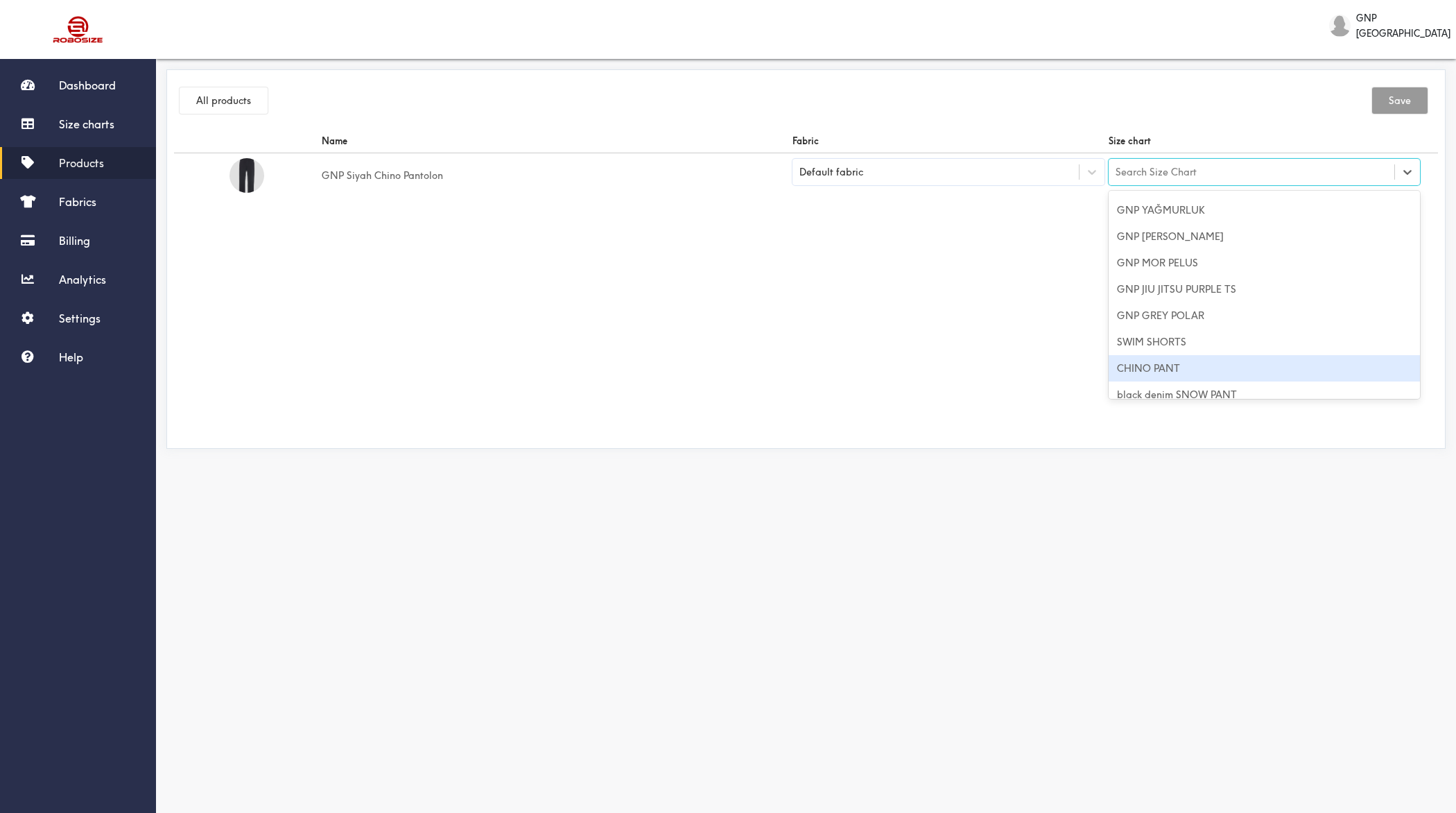
click at [1160, 368] on div "CHINO PANT" at bounding box center [1264, 369] width 312 height 26
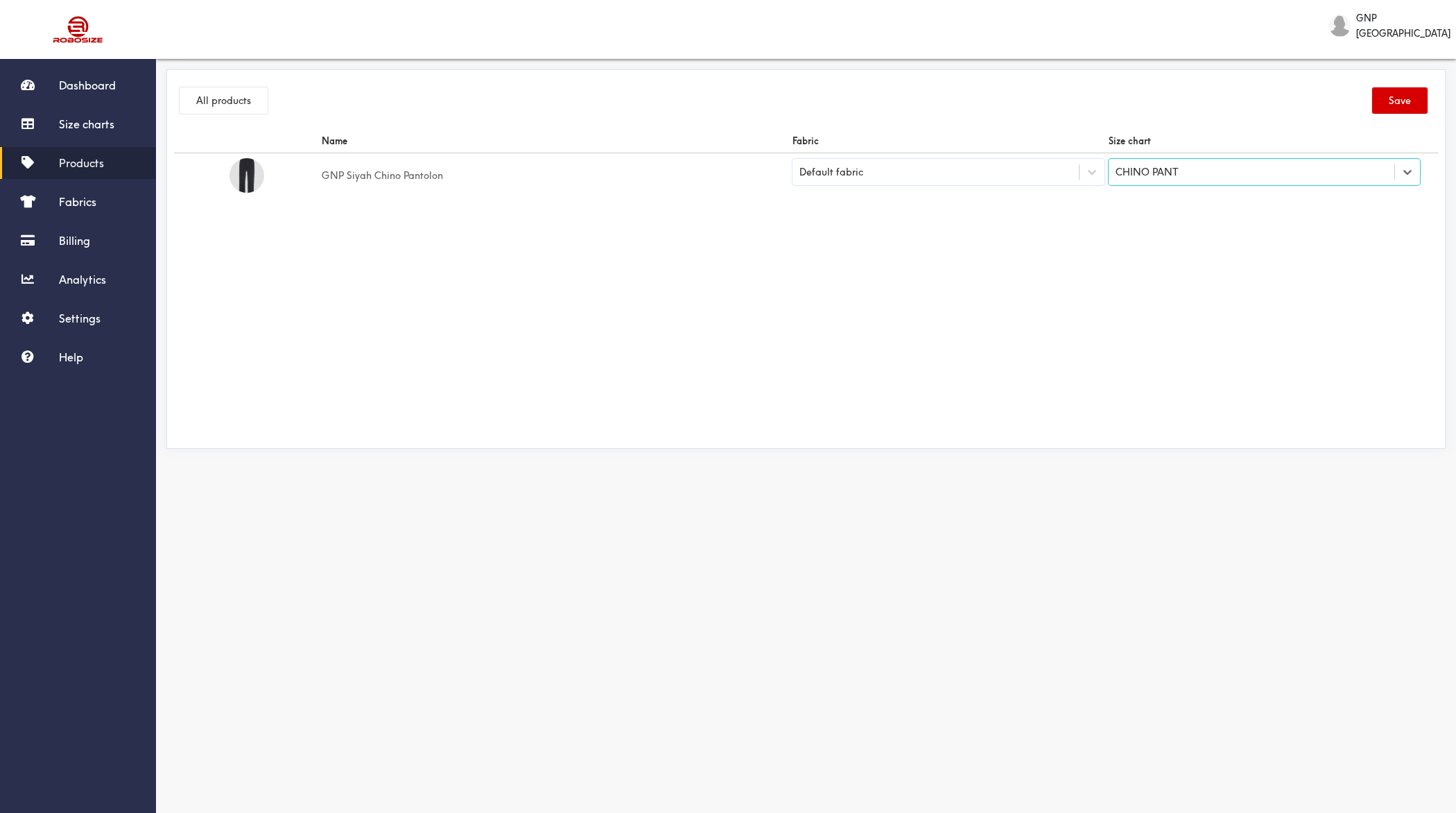
click at [1392, 105] on button "Save" at bounding box center [1400, 100] width 56 height 26
click at [233, 103] on button "All products" at bounding box center [224, 100] width 88 height 26
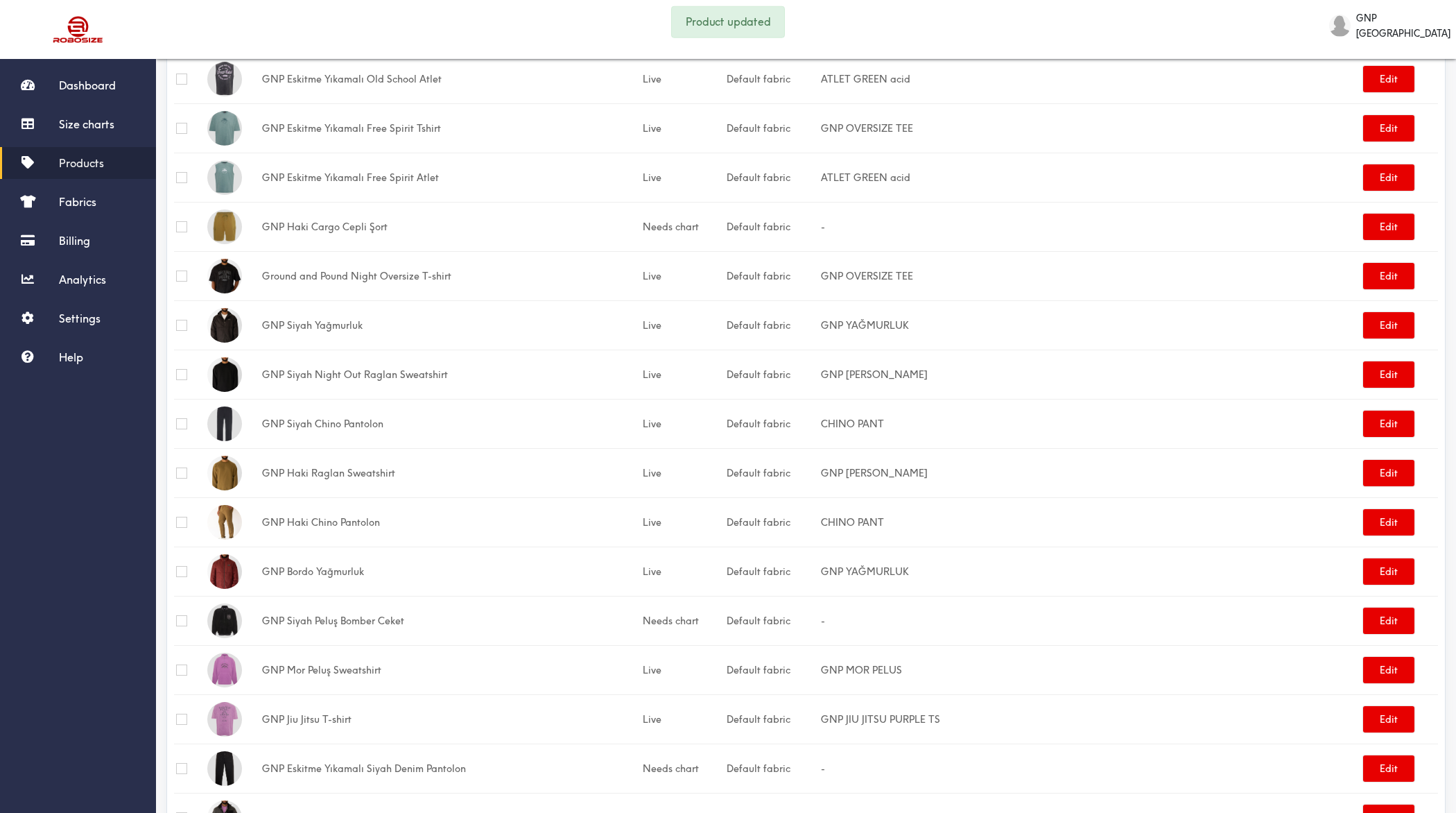
scroll to position [976, 0]
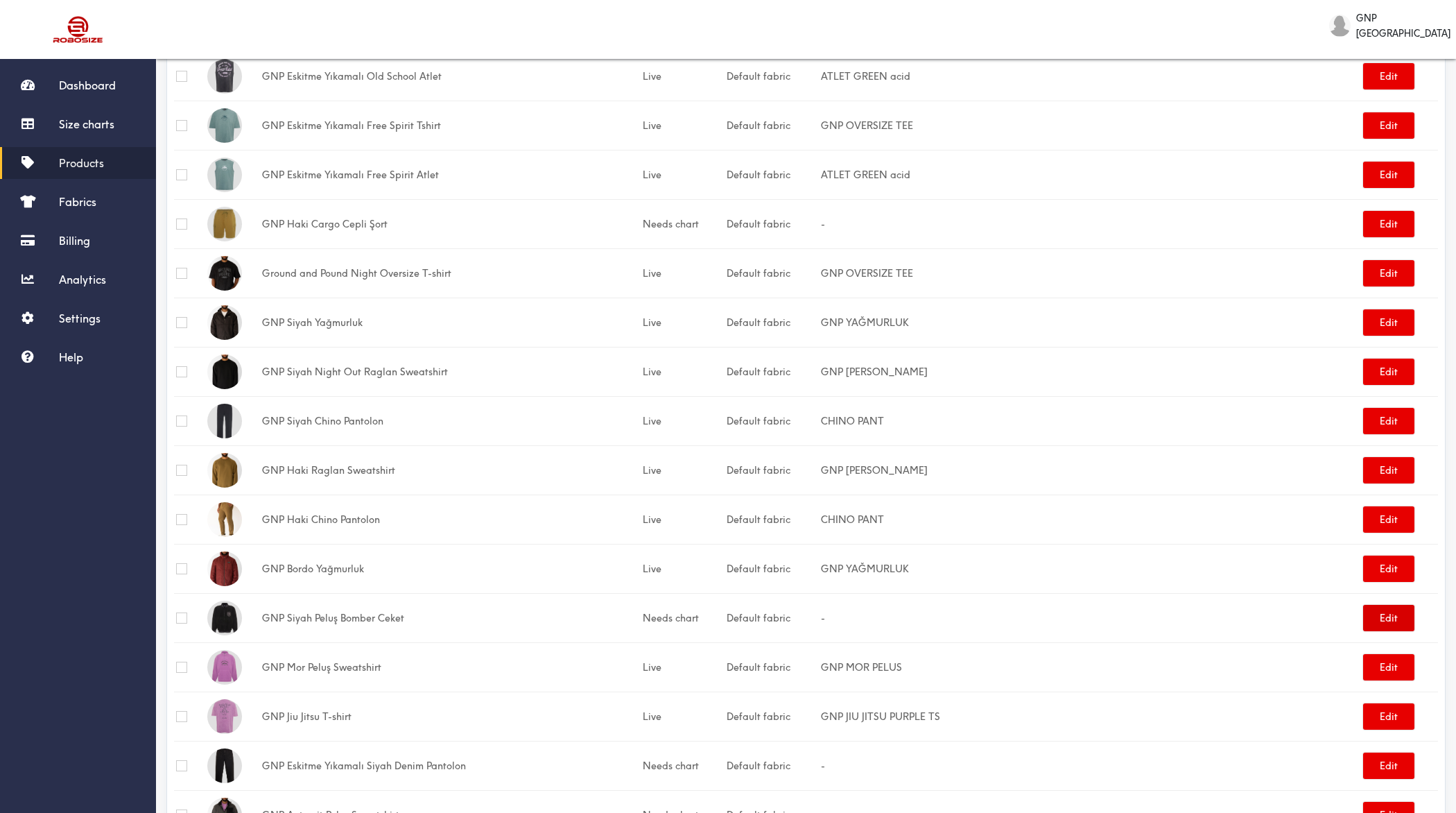
click at [1401, 607] on button "Edit" at bounding box center [1388, 617] width 51 height 26
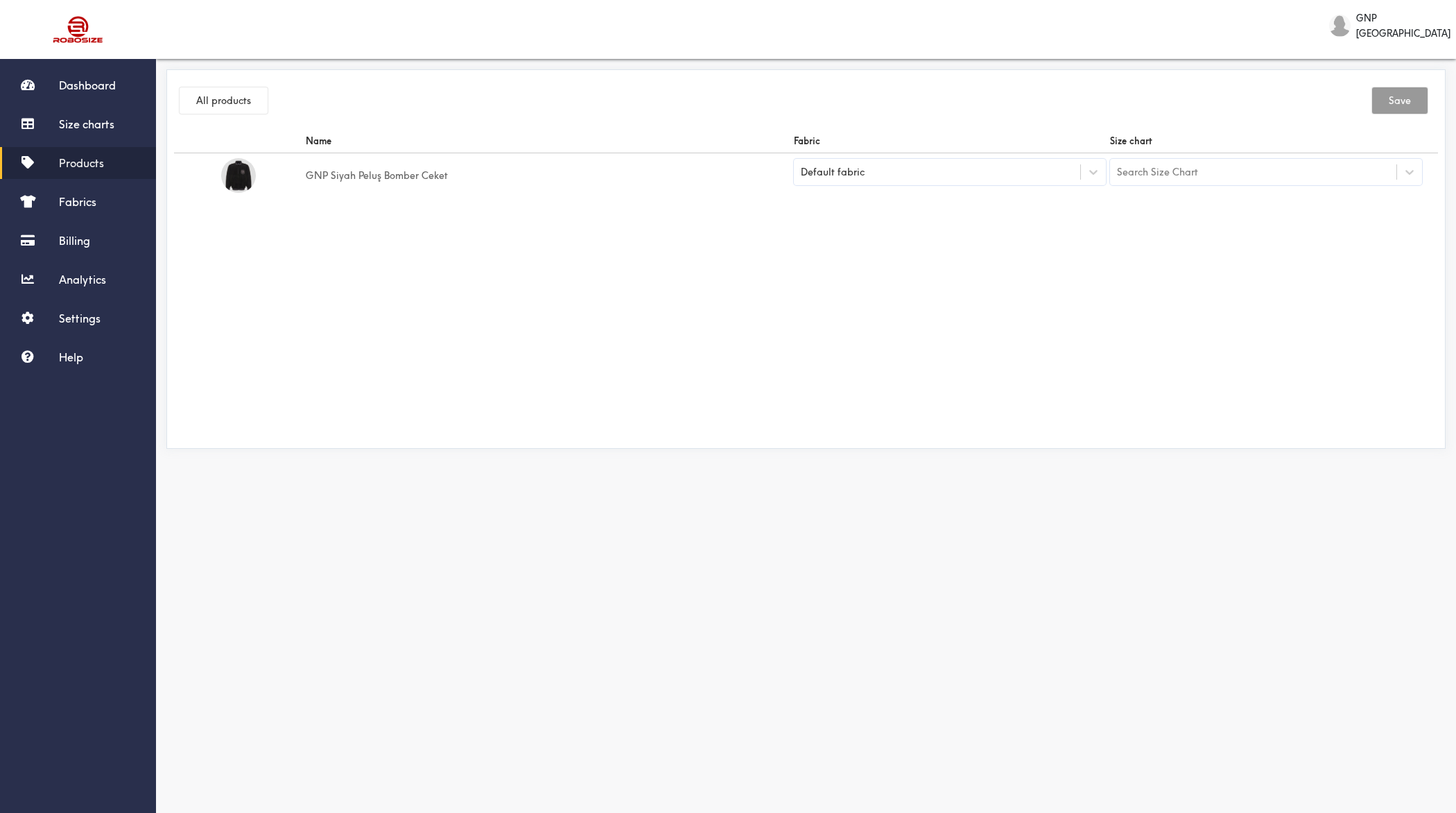
click at [1264, 168] on div "Search Size Chart" at bounding box center [1253, 172] width 287 height 24
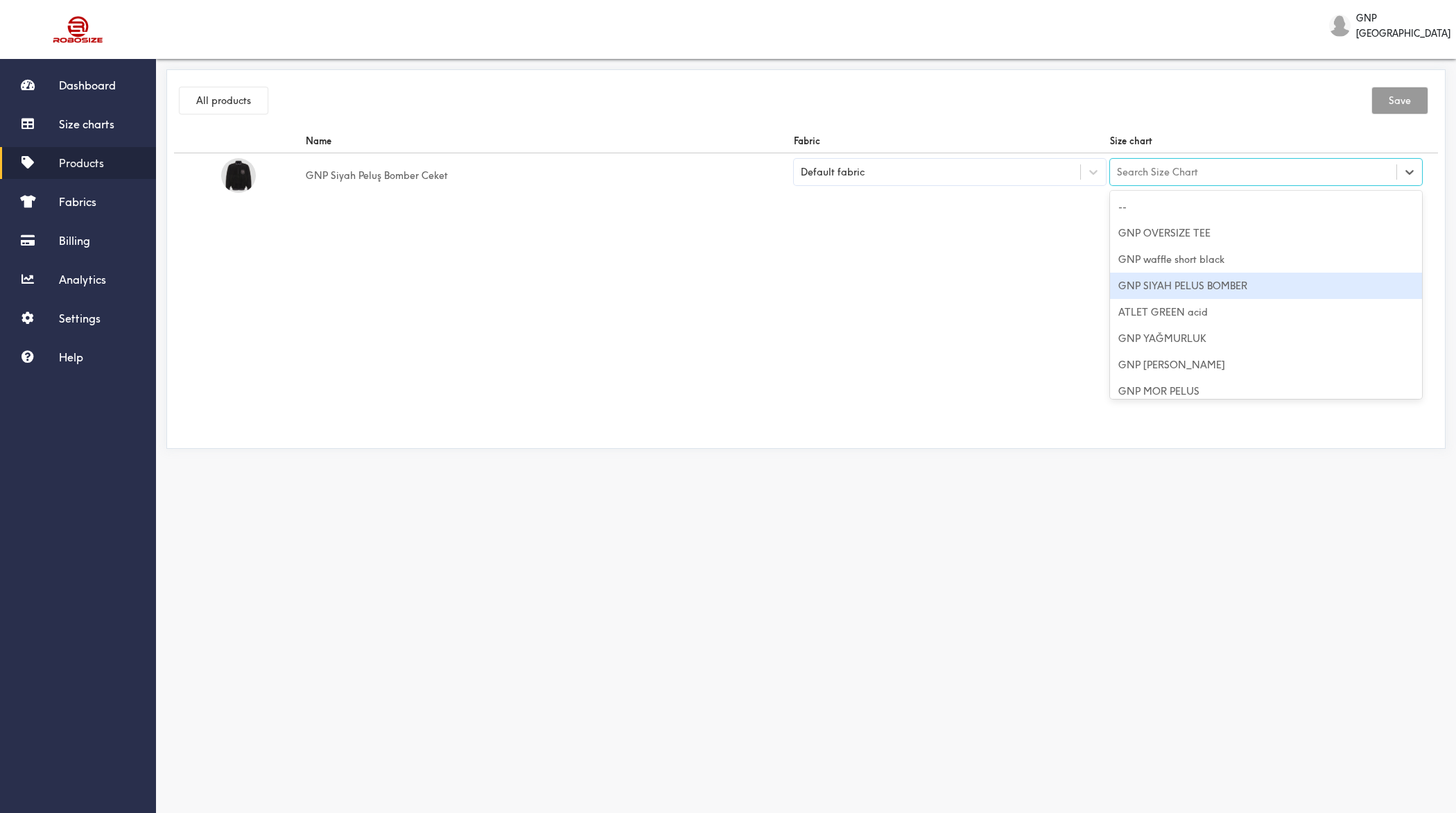
click at [1222, 286] on div "GNP SIYAH PELUS BOMBER" at bounding box center [1266, 286] width 312 height 26
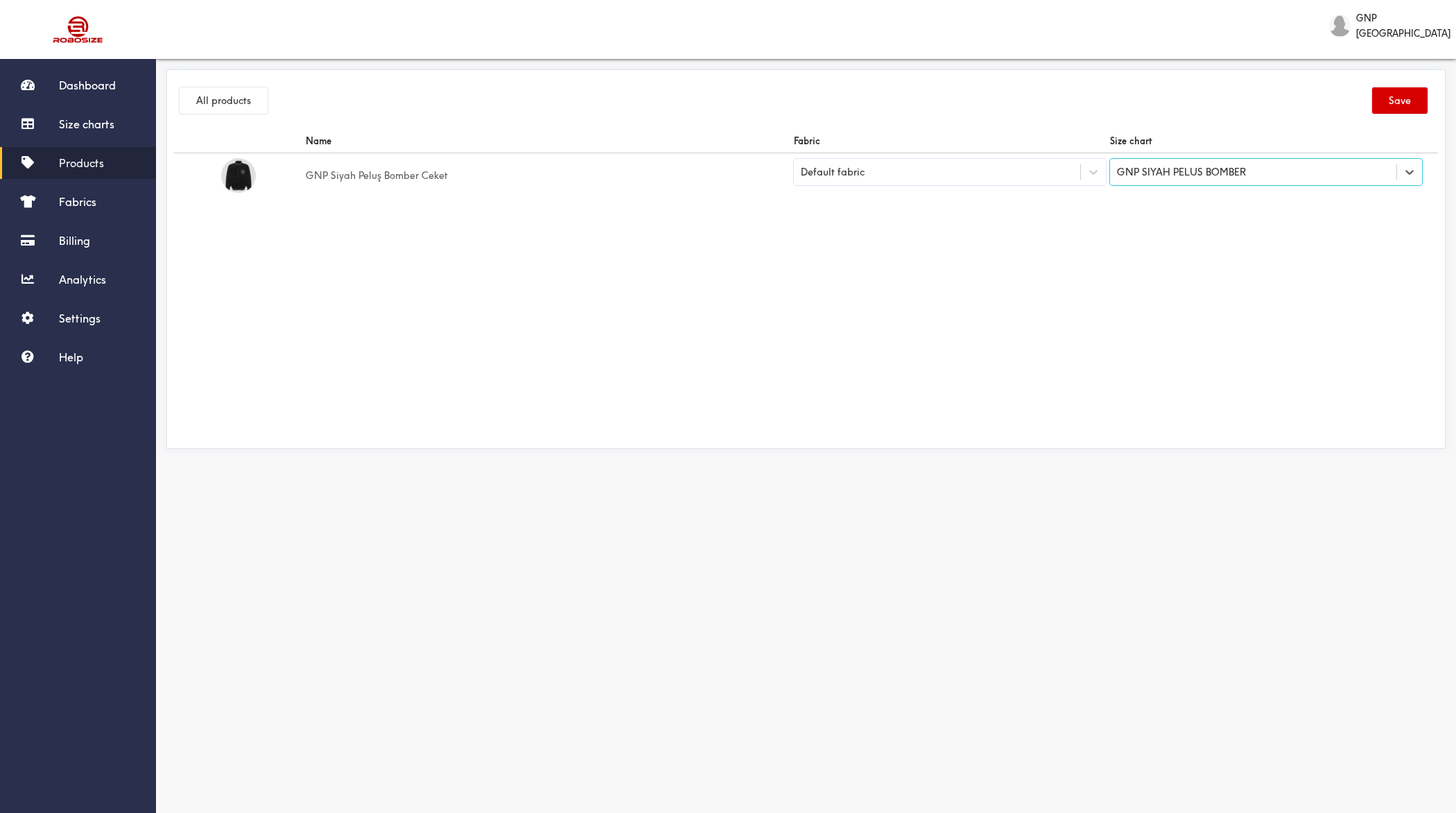
click at [1388, 103] on button "Save" at bounding box center [1400, 100] width 56 height 26
click at [235, 104] on button "All products" at bounding box center [224, 100] width 88 height 26
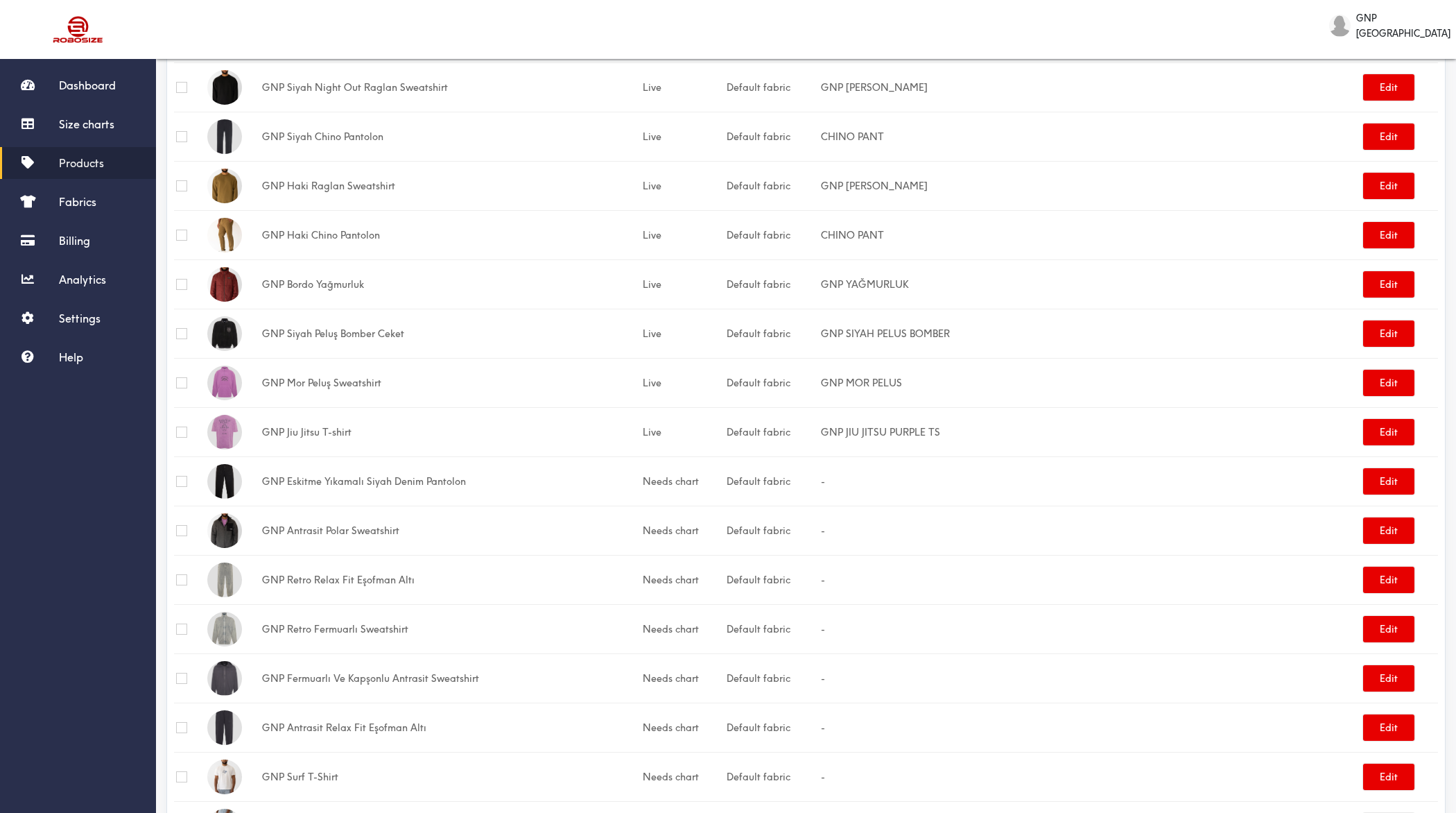
scroll to position [1259, 0]
click at [1392, 518] on button "Edit" at bounding box center [1388, 531] width 51 height 26
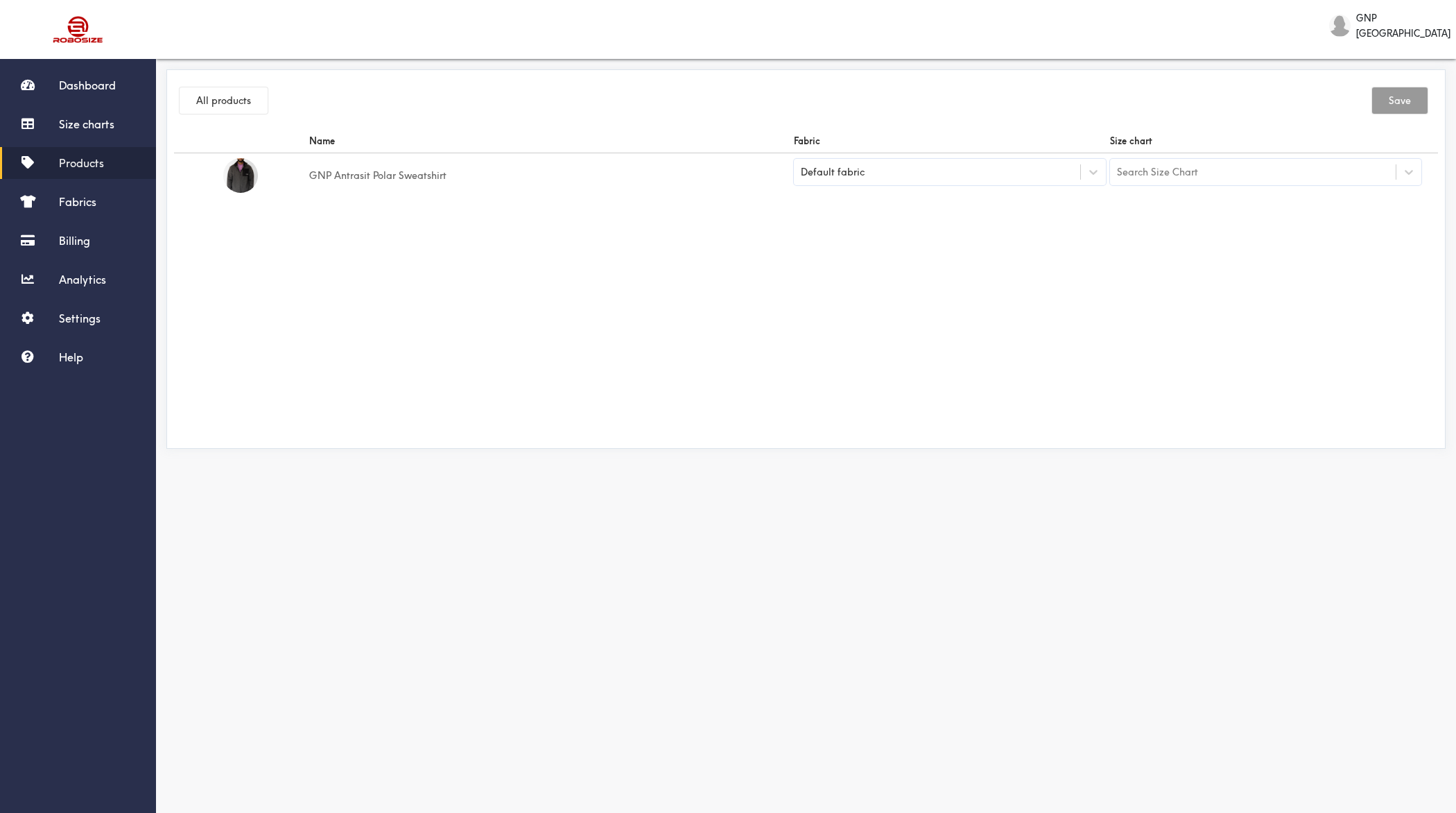
click at [1280, 175] on div "Search Size Chart" at bounding box center [1253, 172] width 287 height 24
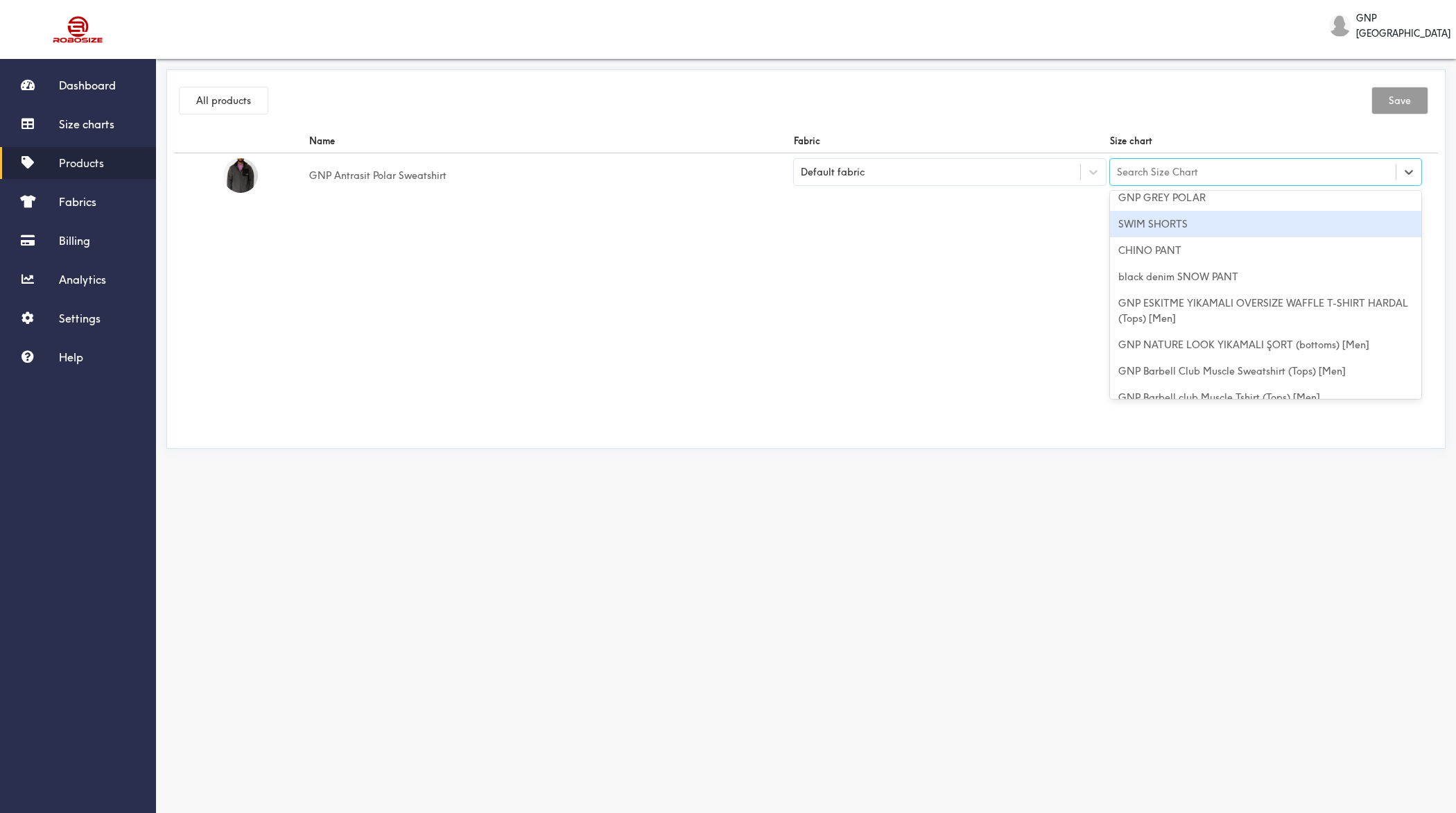
scroll to position [216, 0]
click at [1194, 229] on div "GNP GREY POLAR" at bounding box center [1266, 228] width 312 height 26
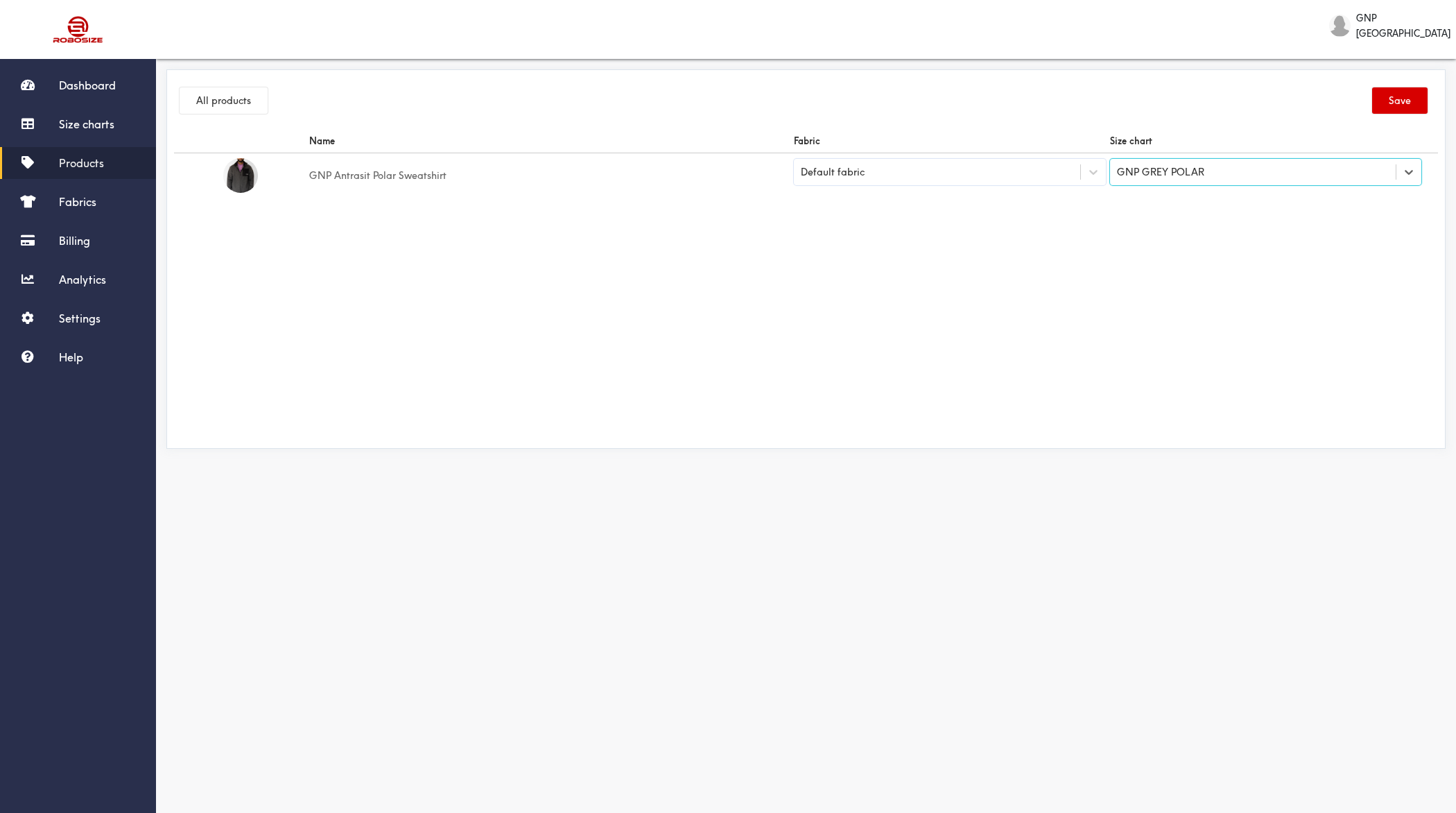
click at [1392, 101] on button "Save" at bounding box center [1400, 100] width 56 height 26
click at [223, 106] on button "All products" at bounding box center [224, 100] width 88 height 26
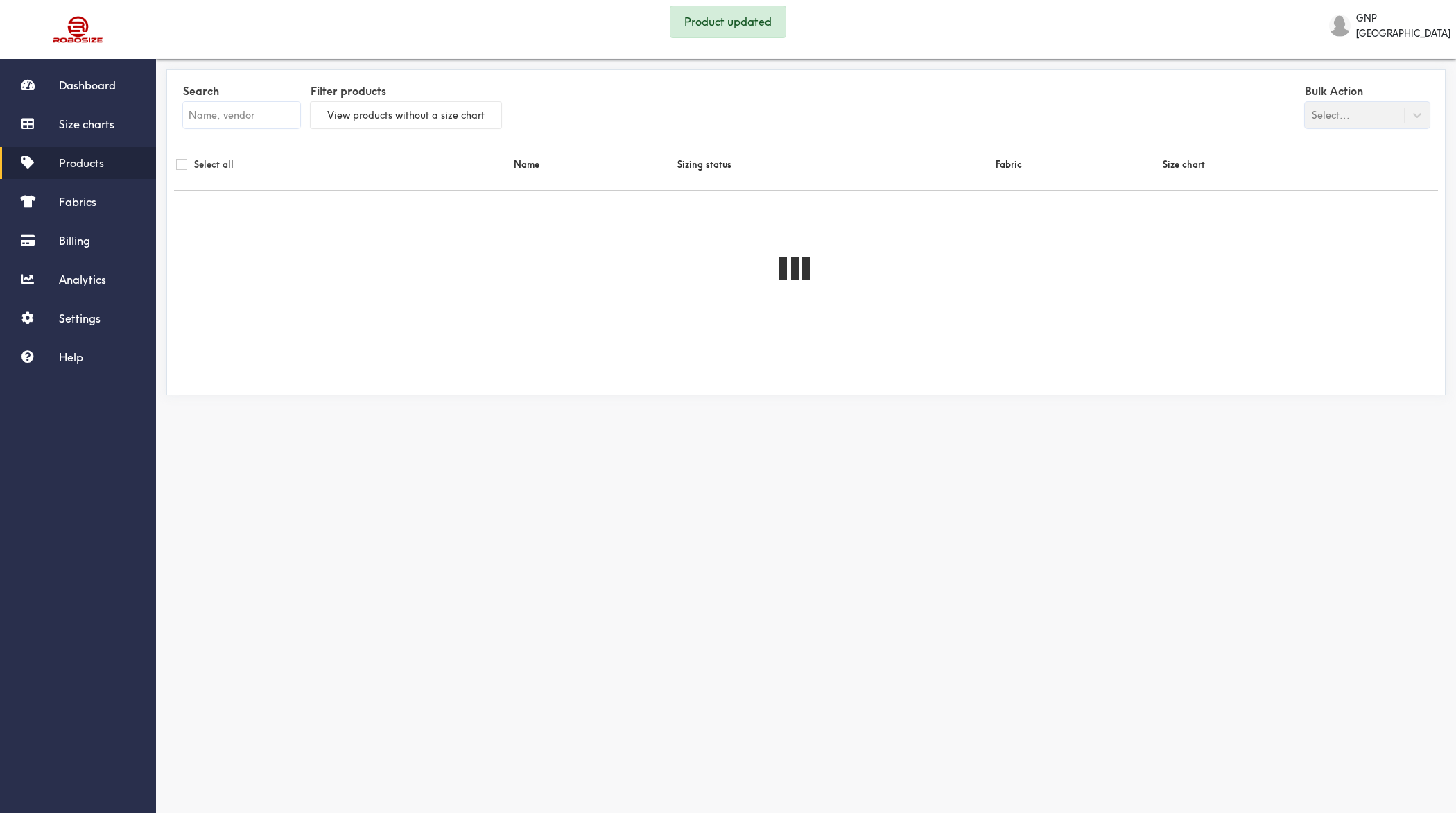
click at [242, 116] on input "text" at bounding box center [241, 115] width 117 height 26
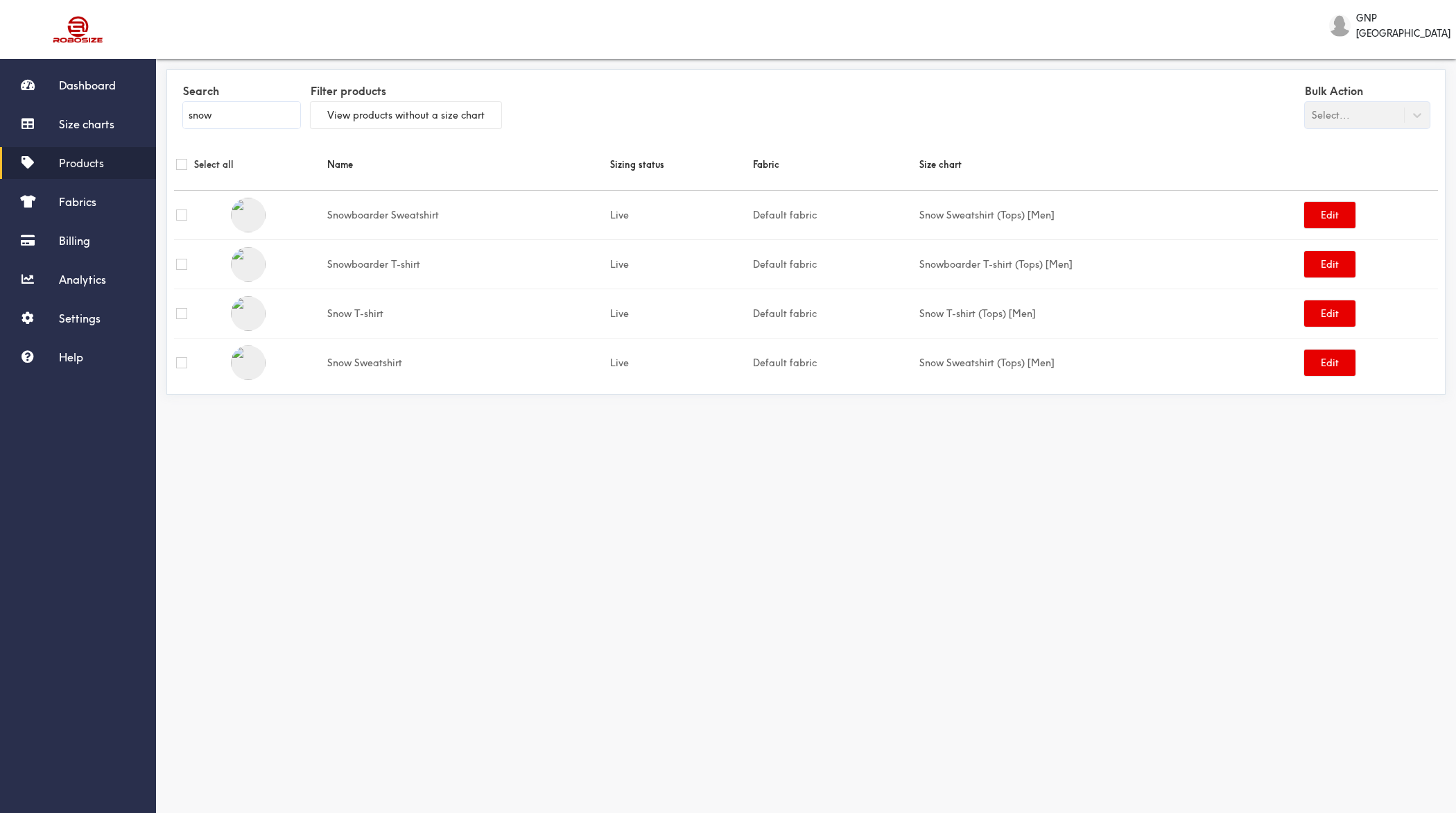
click at [249, 112] on input "snow" at bounding box center [241, 115] width 117 height 26
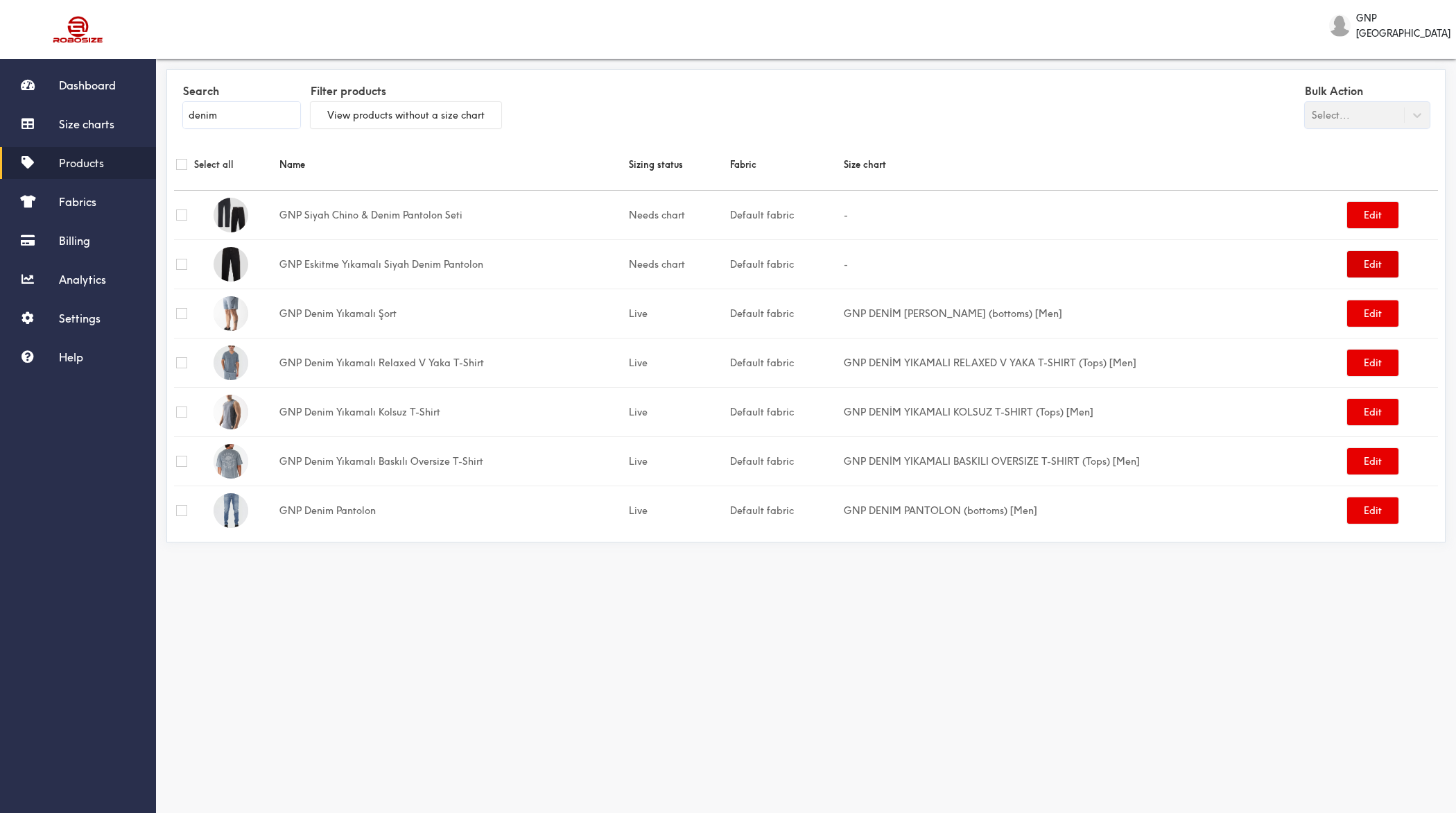
type input "denim"
click at [1381, 266] on button "Edit" at bounding box center [1372, 264] width 51 height 26
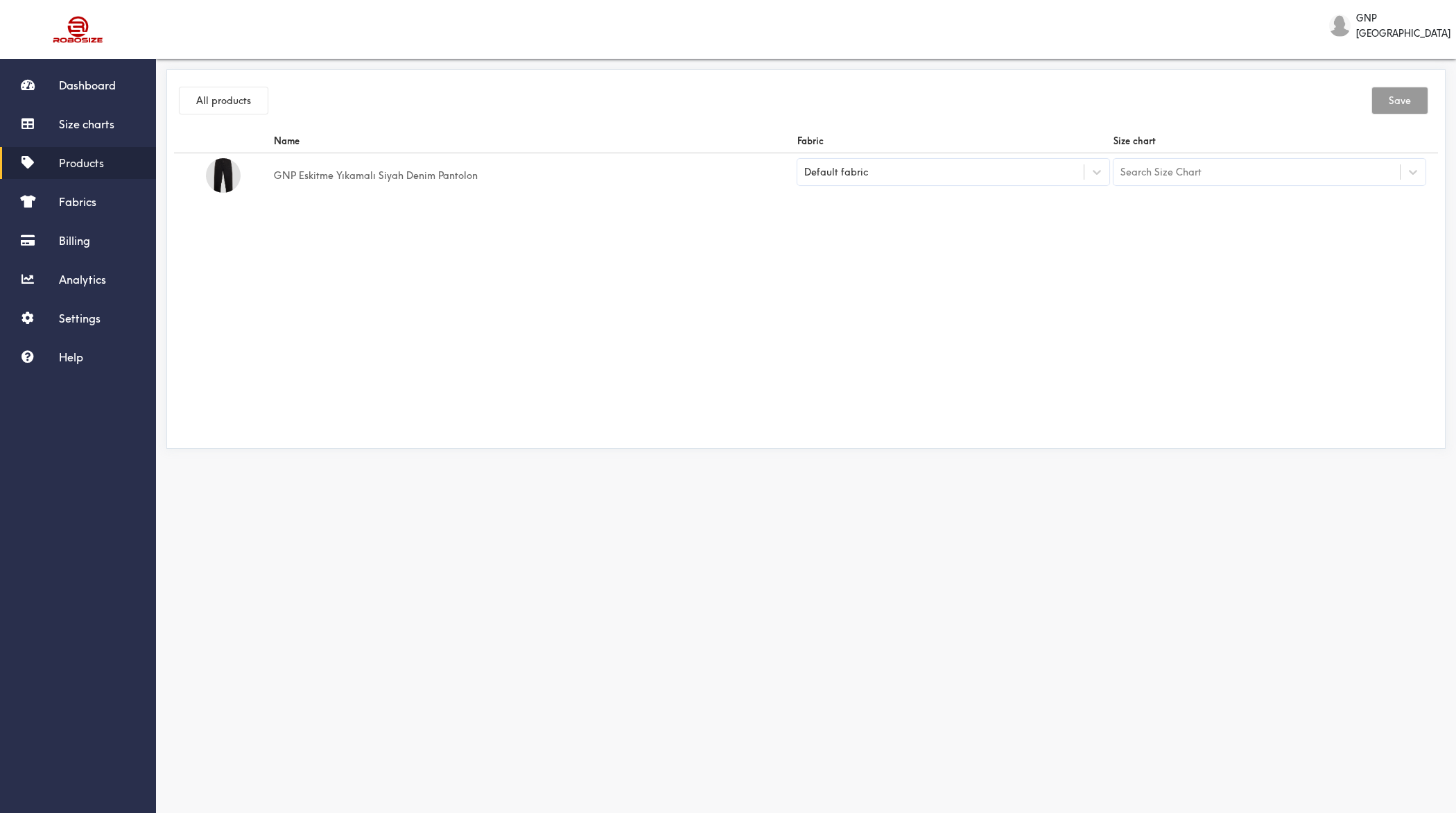
click at [1133, 171] on div "Search Size Chart" at bounding box center [1160, 172] width 81 height 15
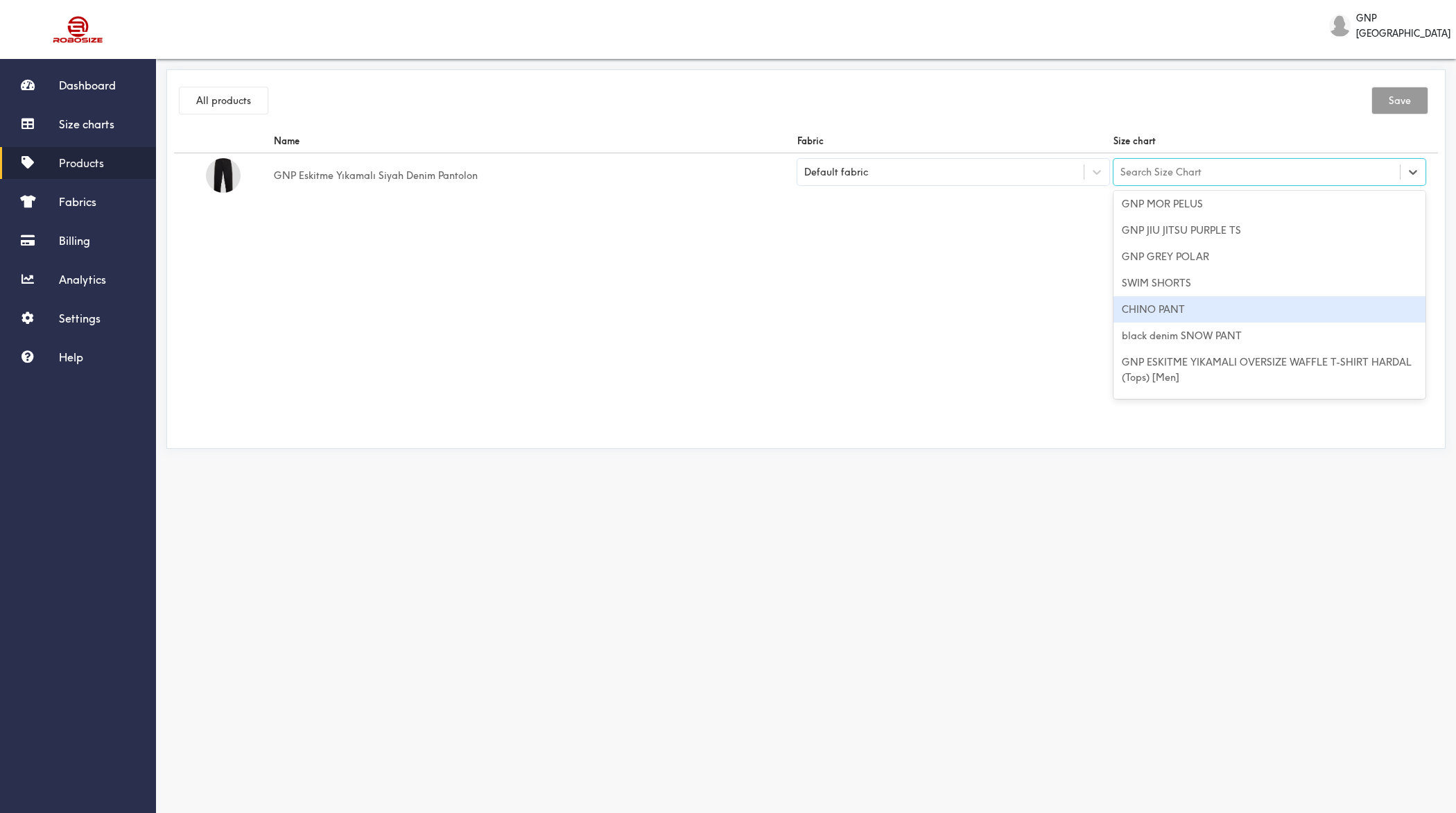
scroll to position [226, 0]
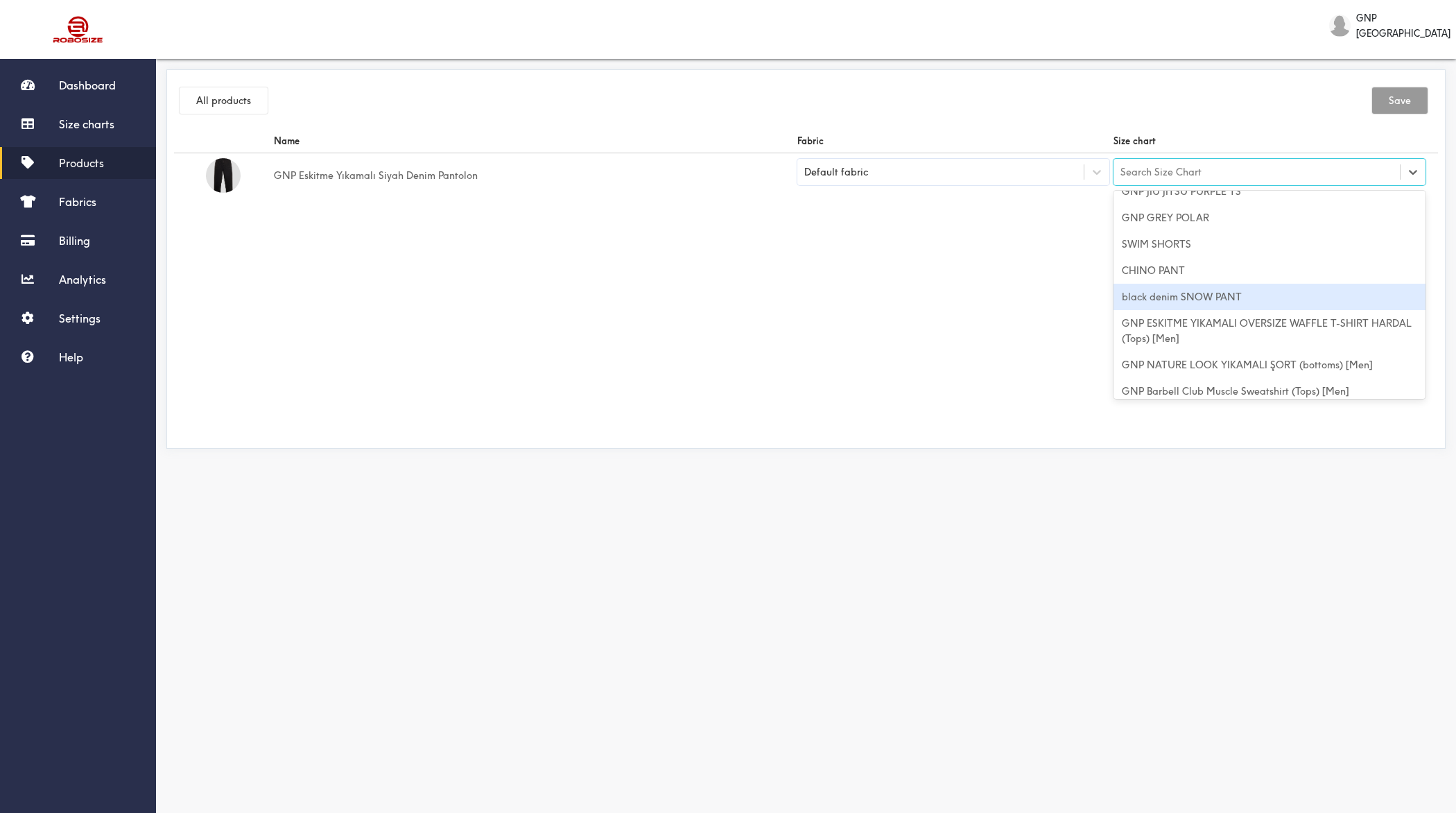
click at [1179, 300] on div "black denim SNOW PANT" at bounding box center [1269, 297] width 312 height 26
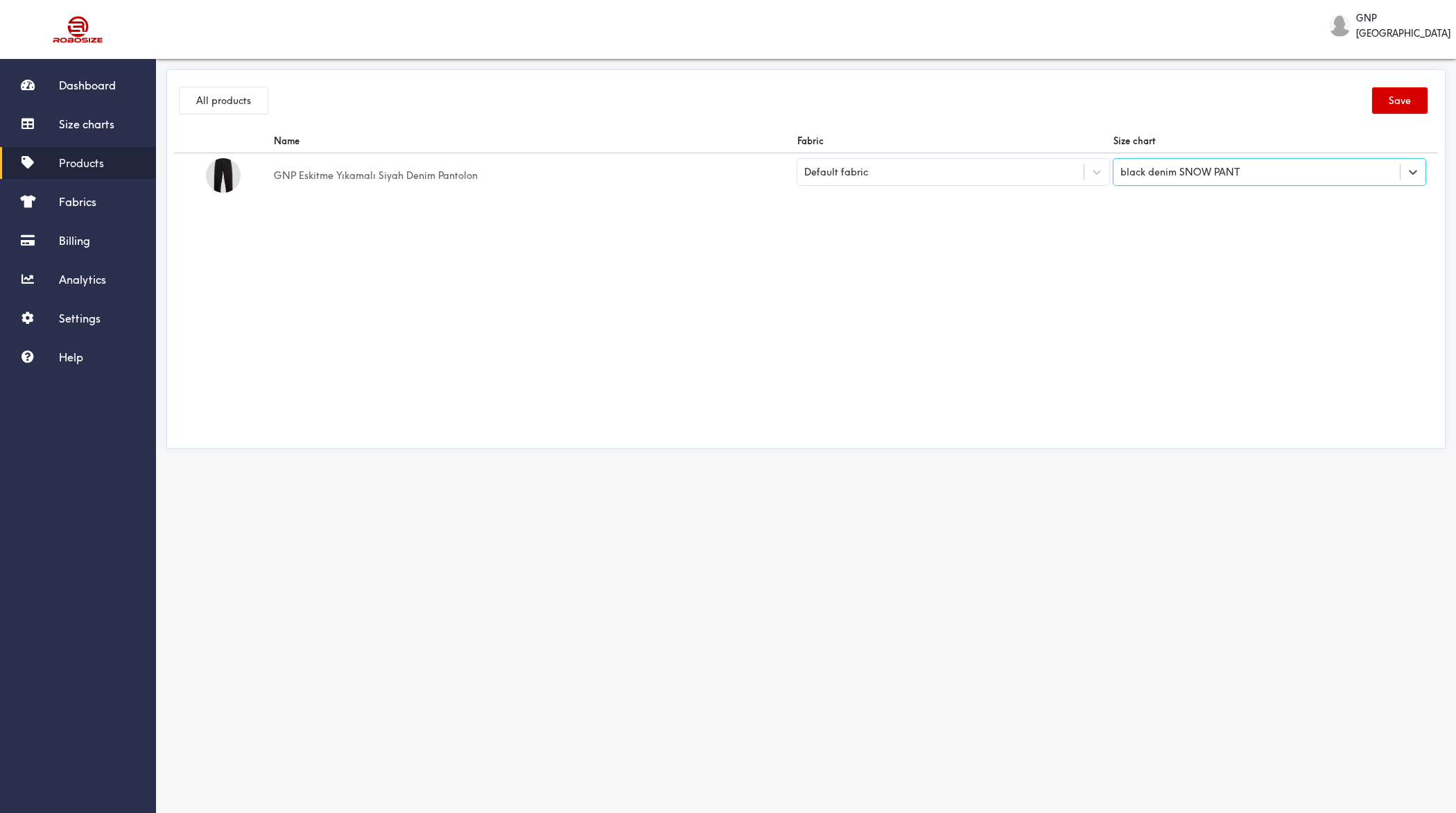
click at [1401, 98] on button "Save" at bounding box center [1400, 100] width 56 height 26
click at [1082, 249] on div "Name Fabric Size chart GNP Eskitme Yıkamalı Siyah Denim Pantolon Default fabric…" at bounding box center [806, 285] width 1264 height 312
click at [226, 101] on button "All products" at bounding box center [224, 100] width 88 height 26
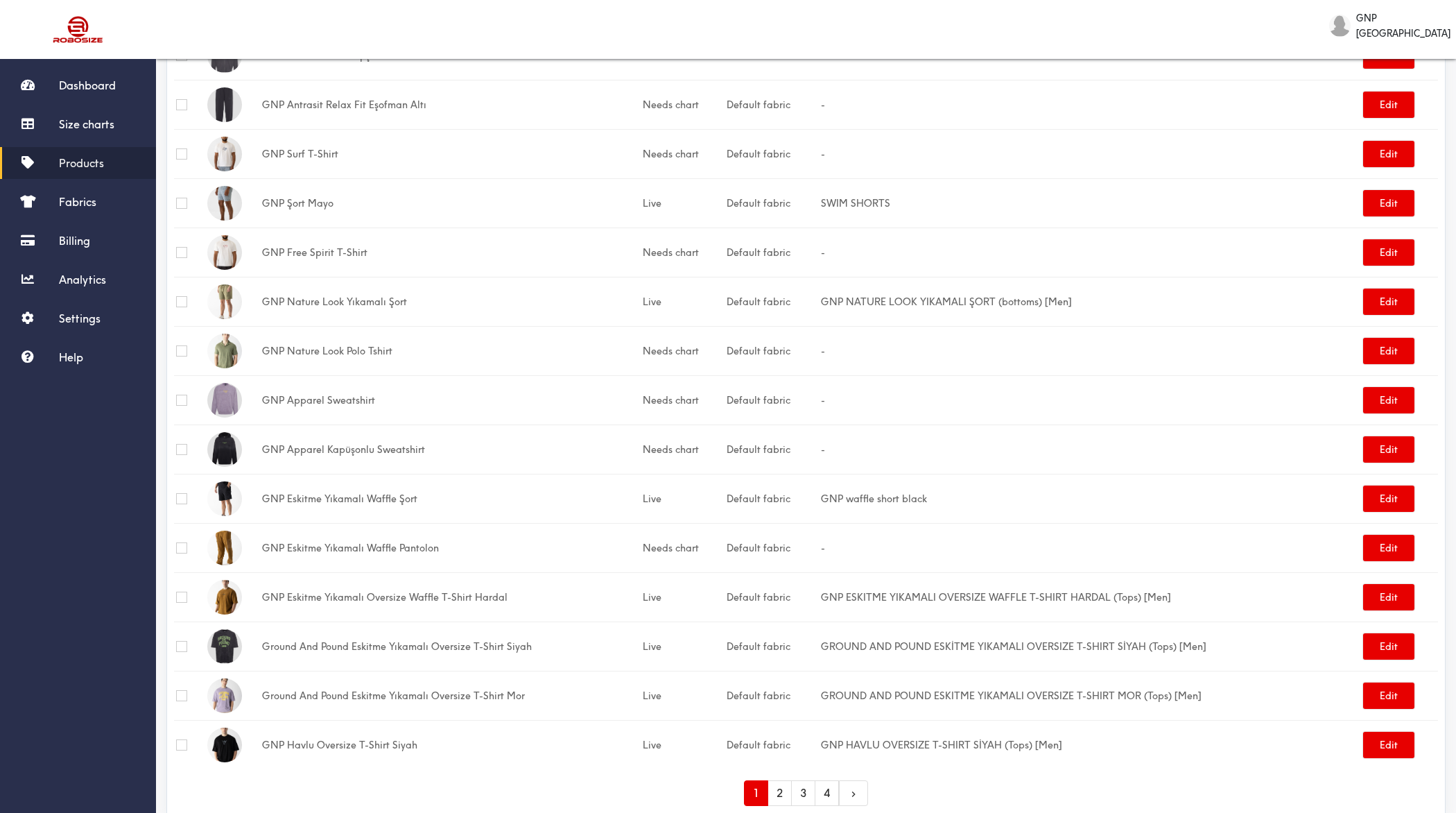
scroll to position [1897, 0]
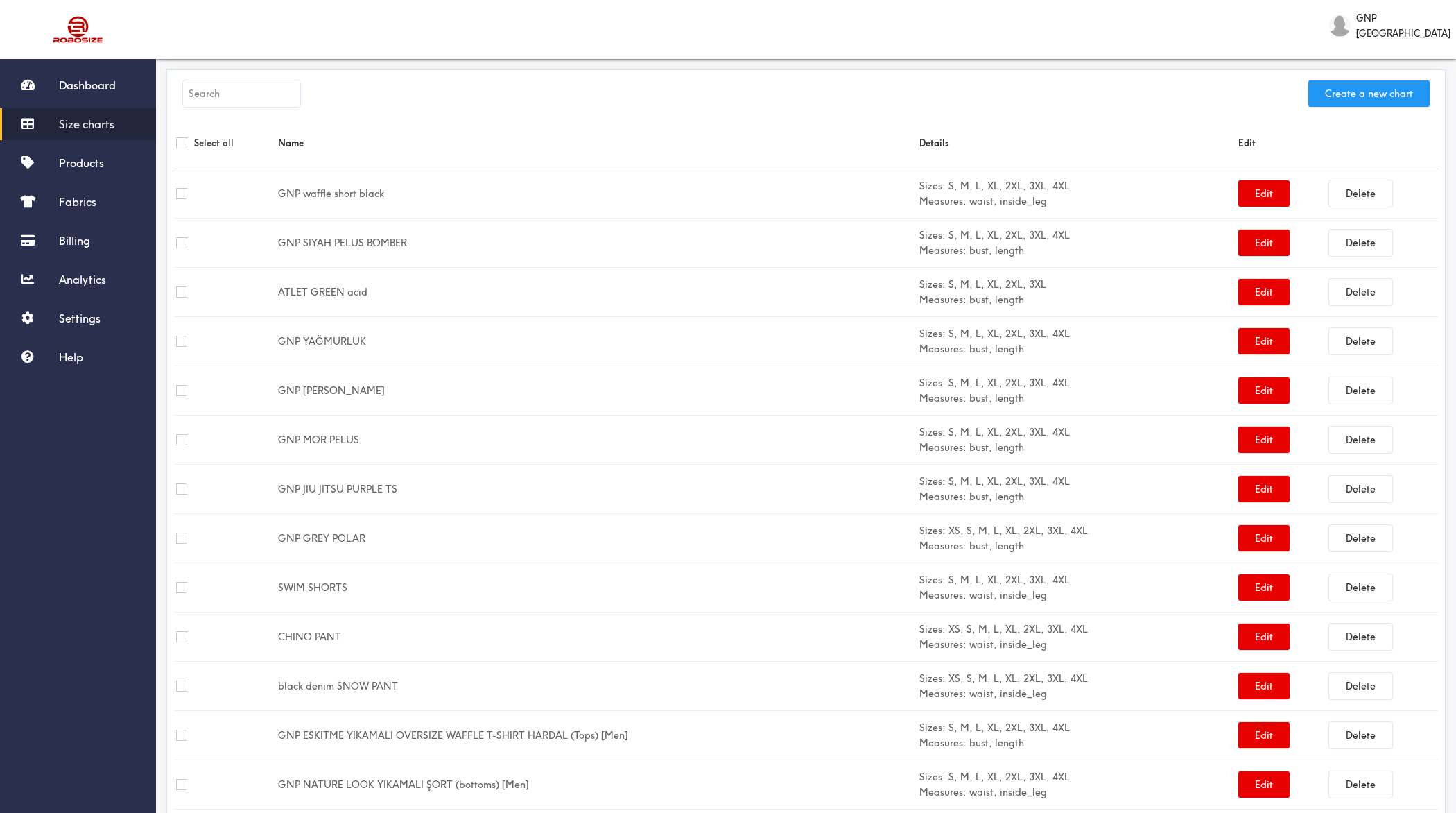
click at [1385, 96] on button "Create a new chart" at bounding box center [1369, 94] width 122 height 26
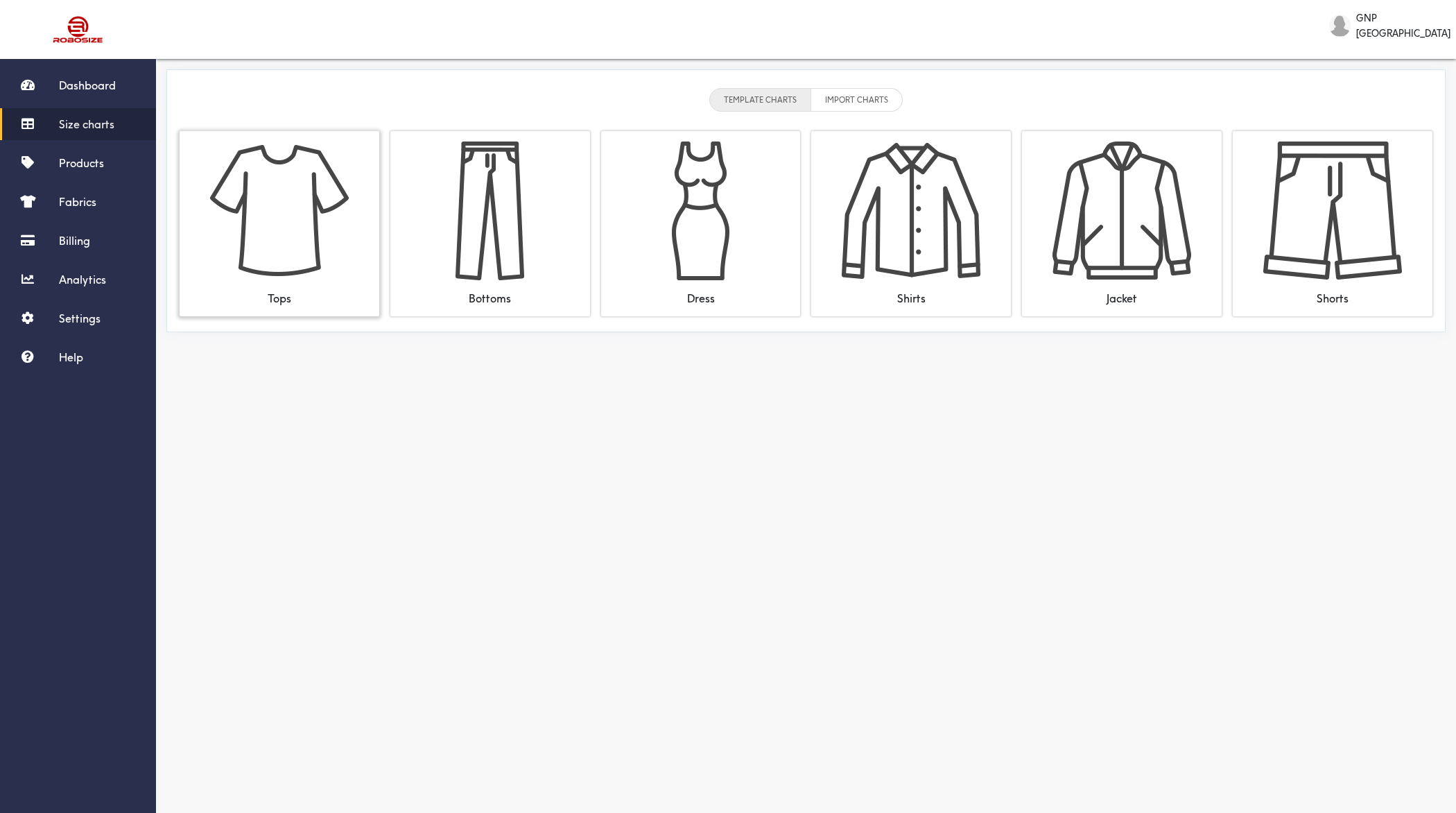
click at [317, 174] on img at bounding box center [279, 211] width 139 height 139
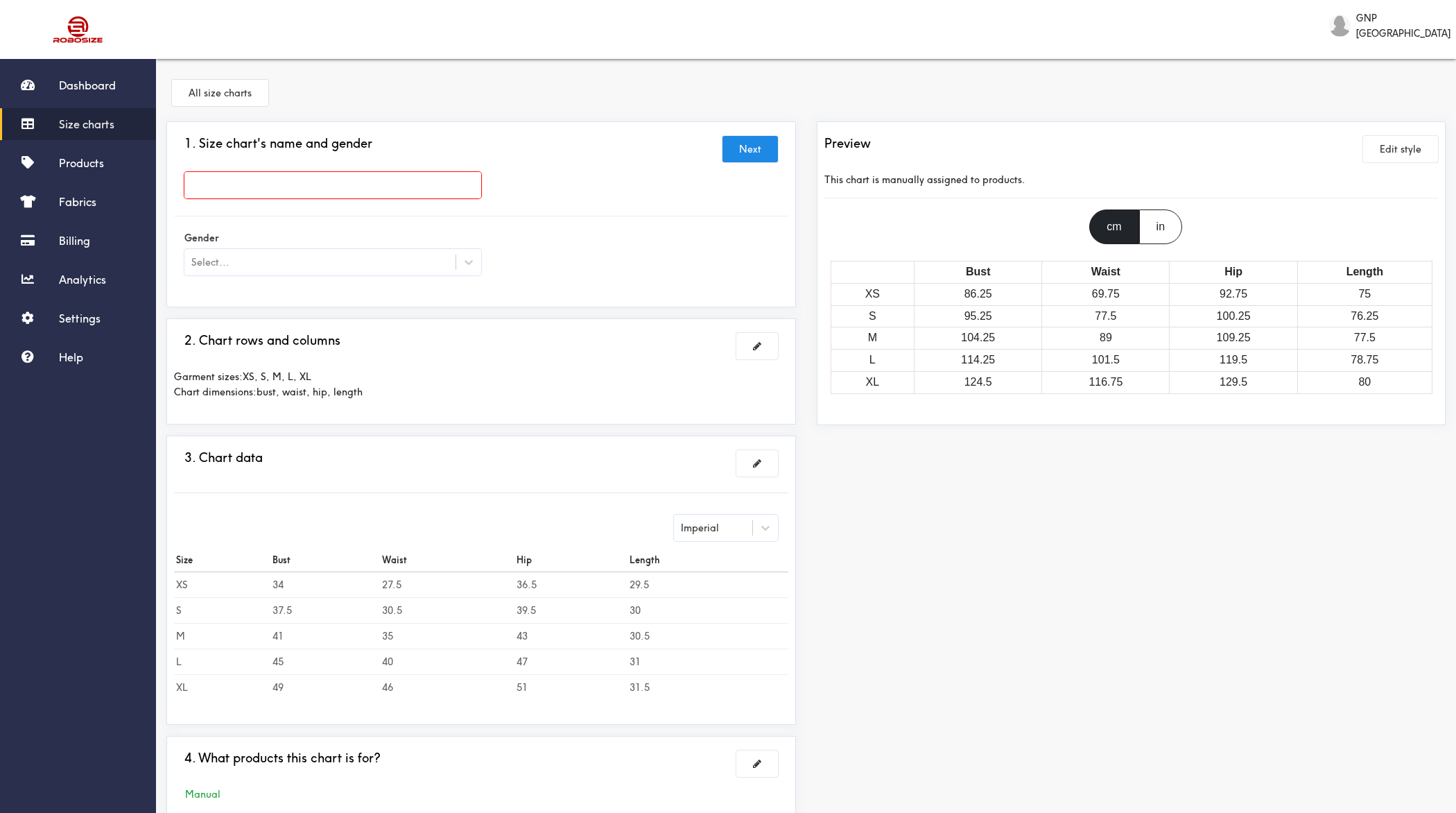
click at [410, 181] on input "text" at bounding box center [333, 185] width 297 height 26
paste input "GNP OVERSIZE TEE"
type input "GNP OVERSIZE TEE"
click at [318, 256] on div "Select..." at bounding box center [320, 263] width 271 height 14
click at [260, 326] on div "[DEMOGRAPHIC_DATA]" at bounding box center [333, 323] width 297 height 26
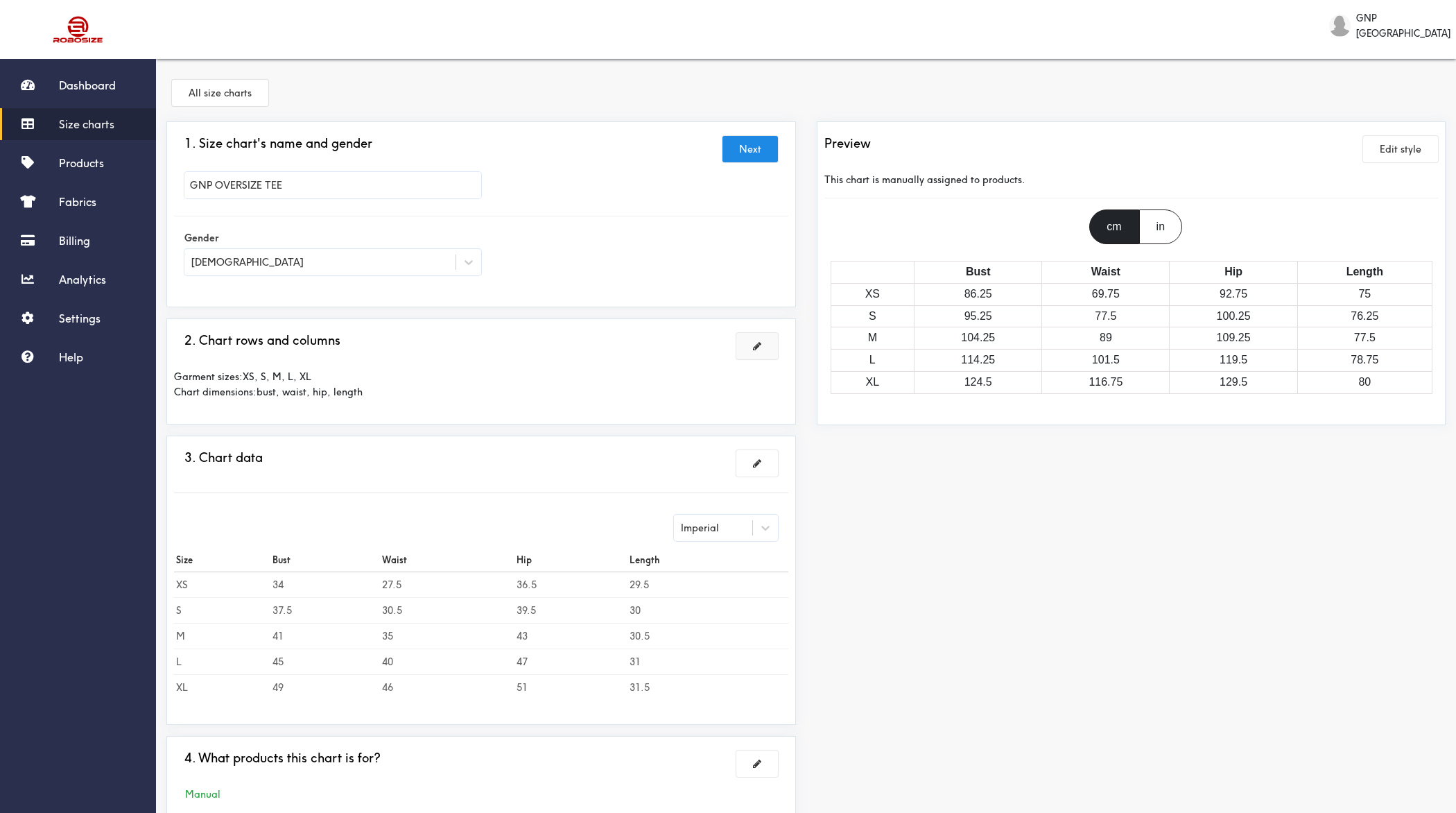
click at [748, 356] on button at bounding box center [757, 346] width 42 height 26
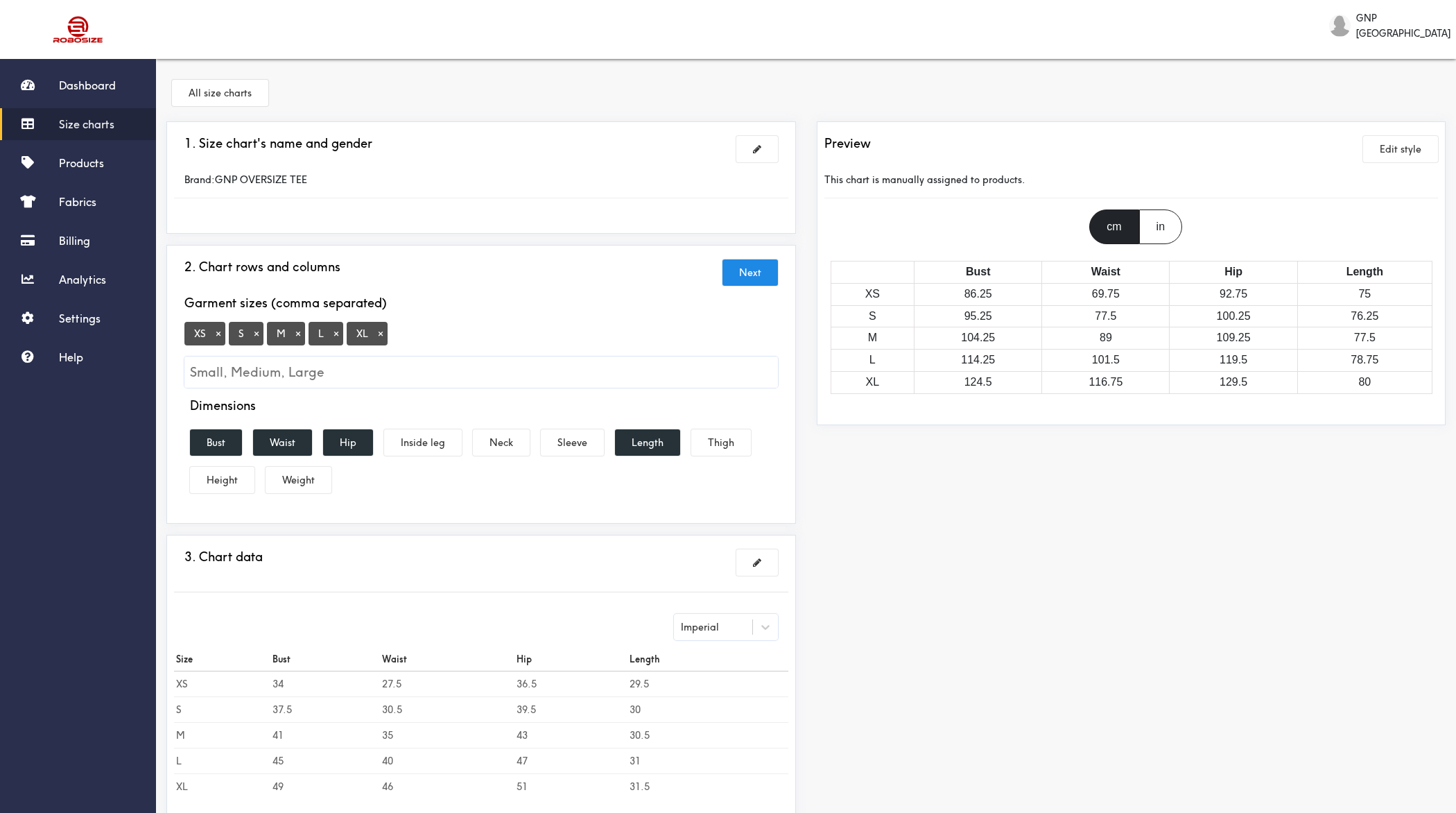
click at [219, 331] on button "×" at bounding box center [219, 334] width 14 height 12
click at [323, 371] on input "Small, Medium, Large" at bounding box center [481, 372] width 593 height 31
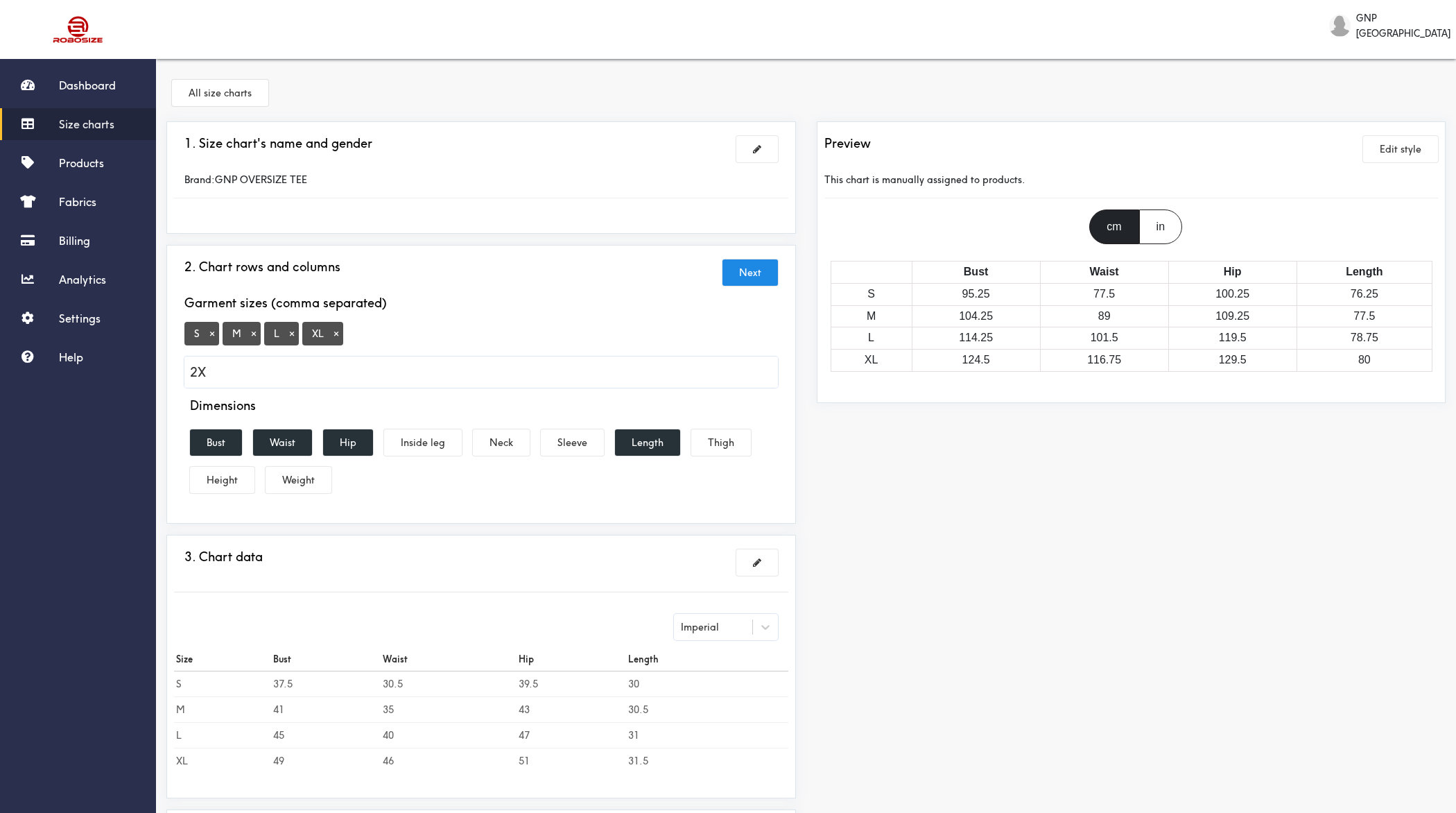
type input "2XL"
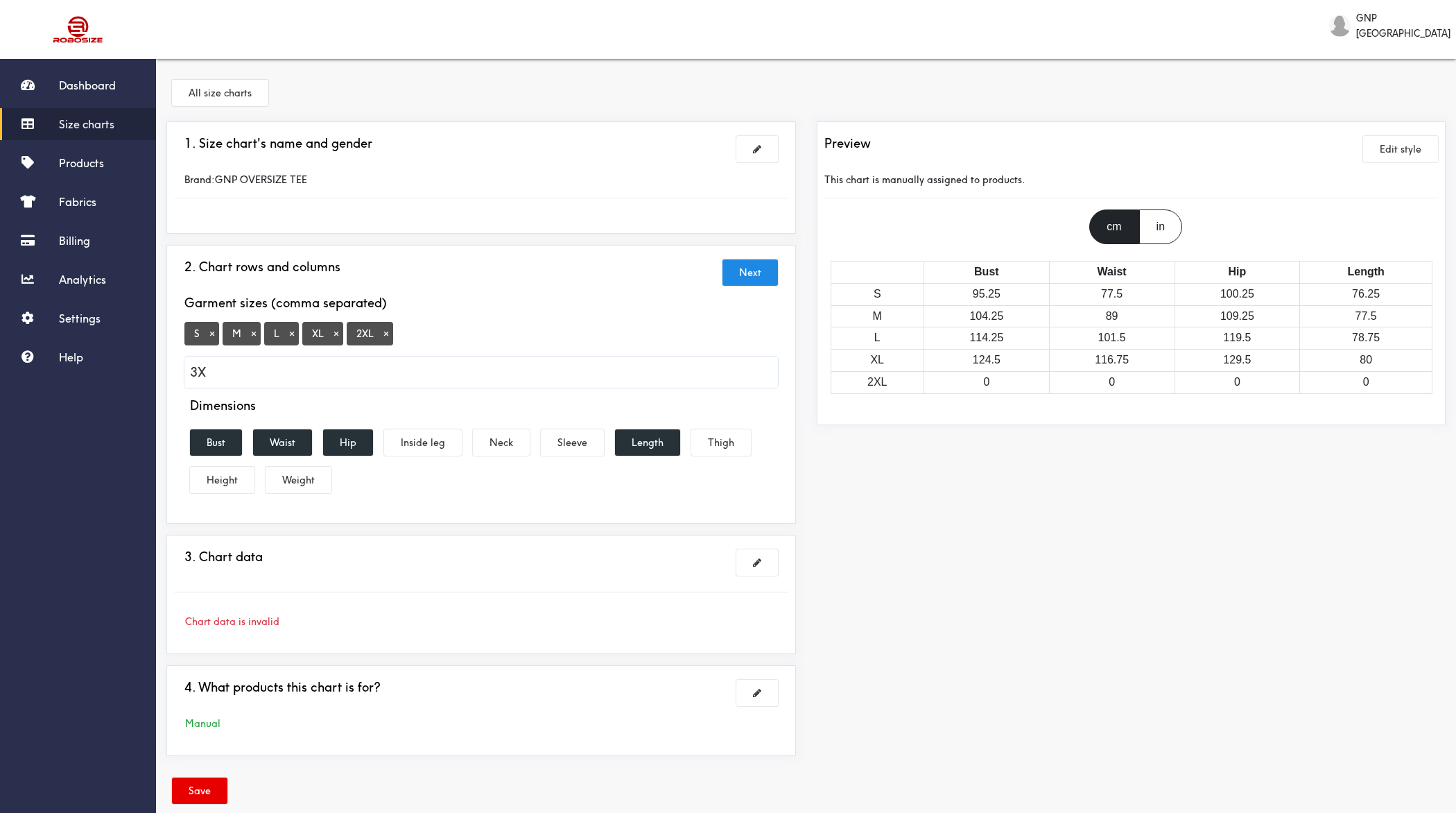
type input "3XL"
type input "4XL"
click at [279, 439] on button "Waist" at bounding box center [282, 442] width 59 height 26
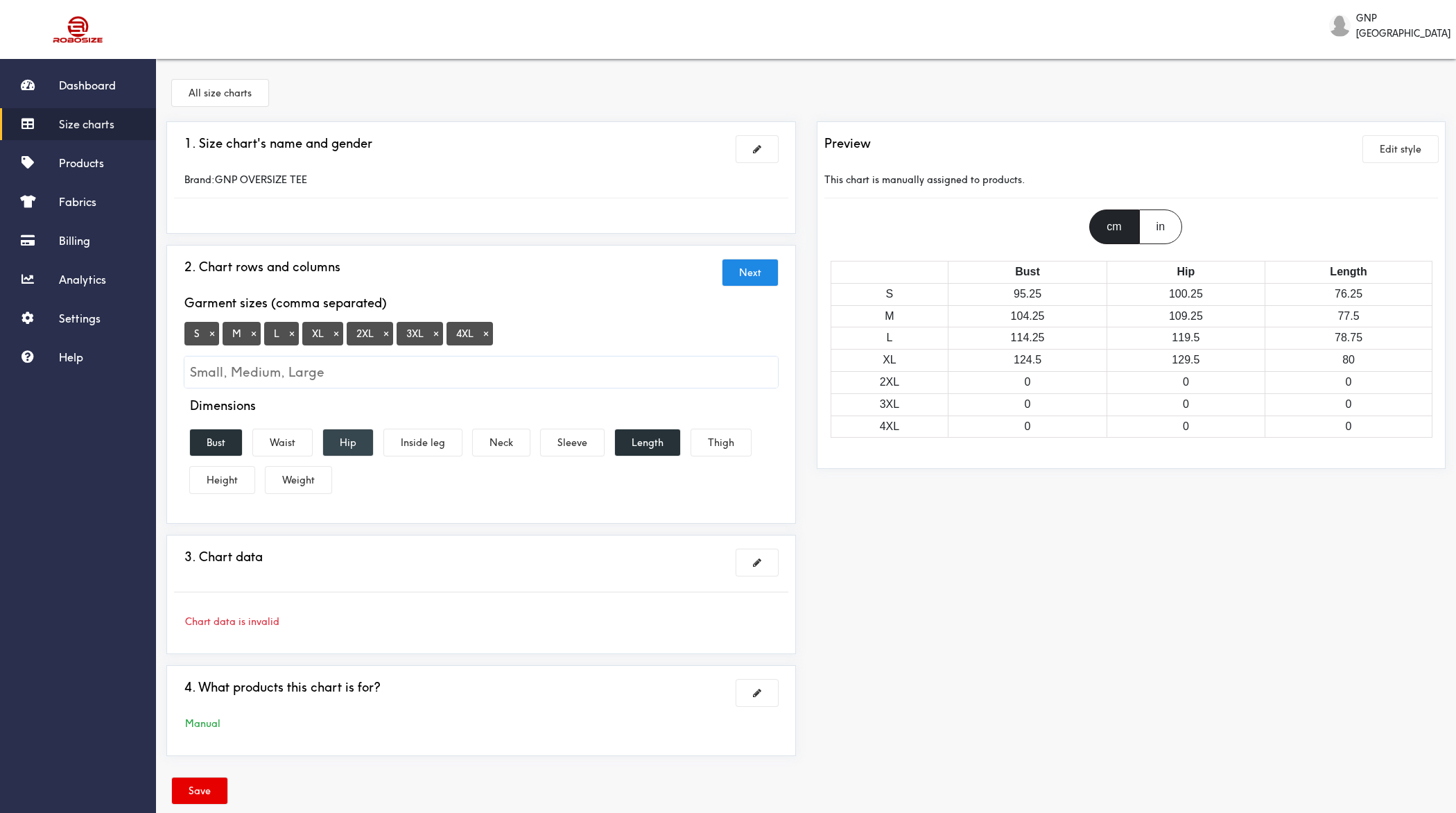
click at [346, 439] on button "Hip" at bounding box center [349, 442] width 50 height 26
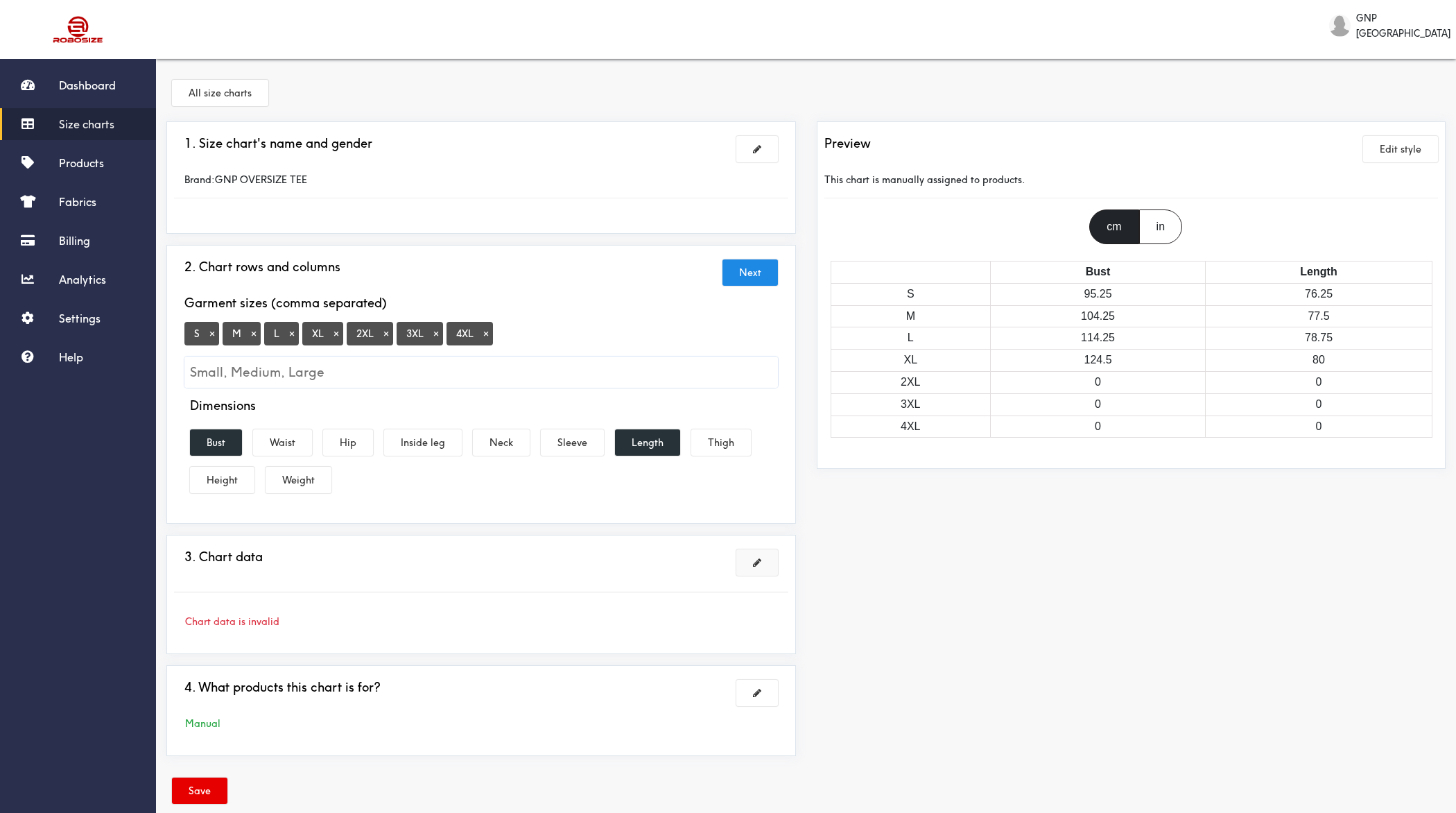
click at [760, 553] on button at bounding box center [757, 562] width 42 height 26
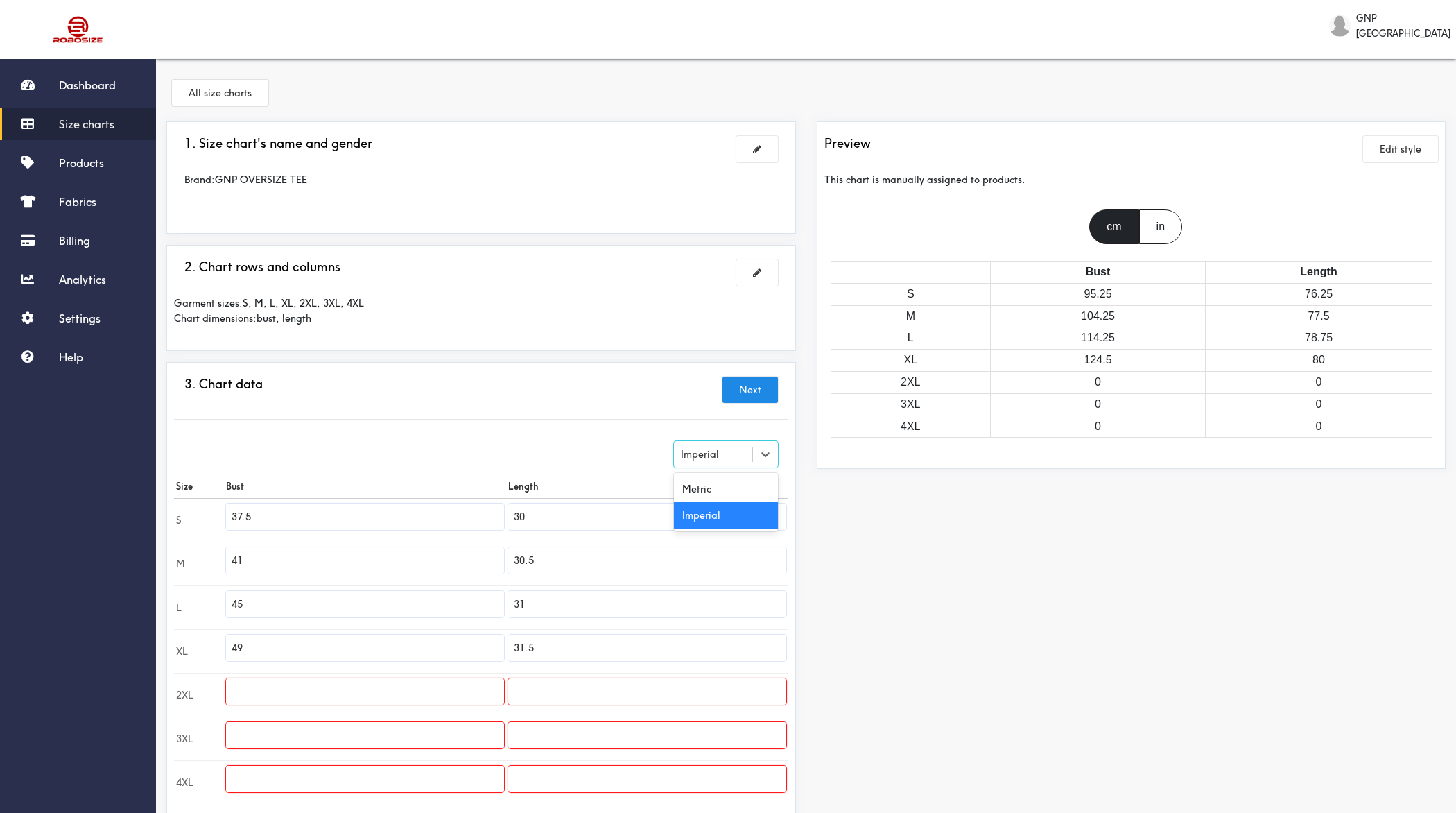
click at [709, 454] on div "Imperial" at bounding box center [700, 453] width 38 height 15
click at [709, 477] on div "Metric" at bounding box center [726, 488] width 104 height 26
type input "95.25"
type input "76.2"
type input "104.14"
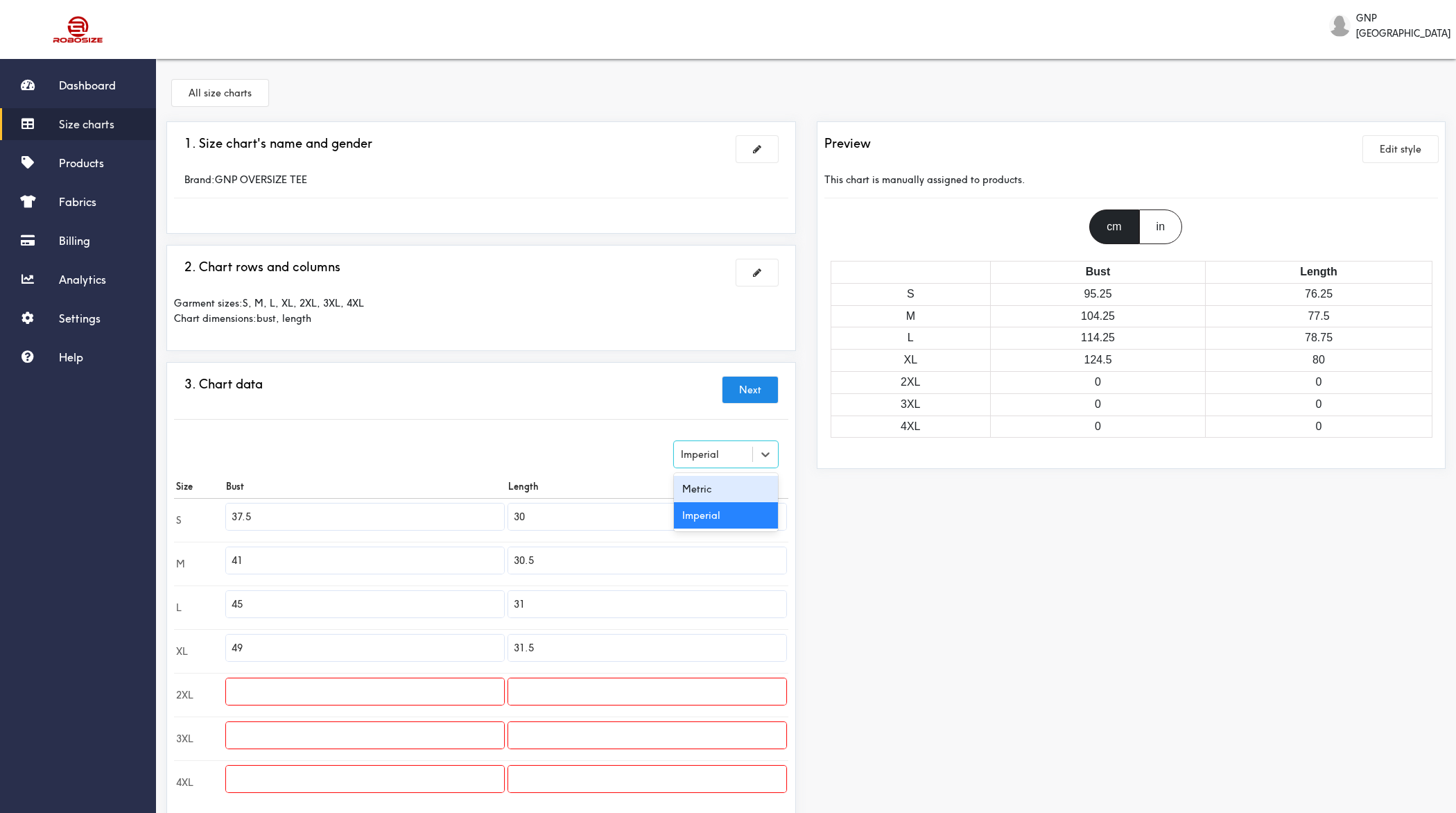
type input "77.47"
type input "114.3"
type input "78.74"
type input "124.46"
type input "80"
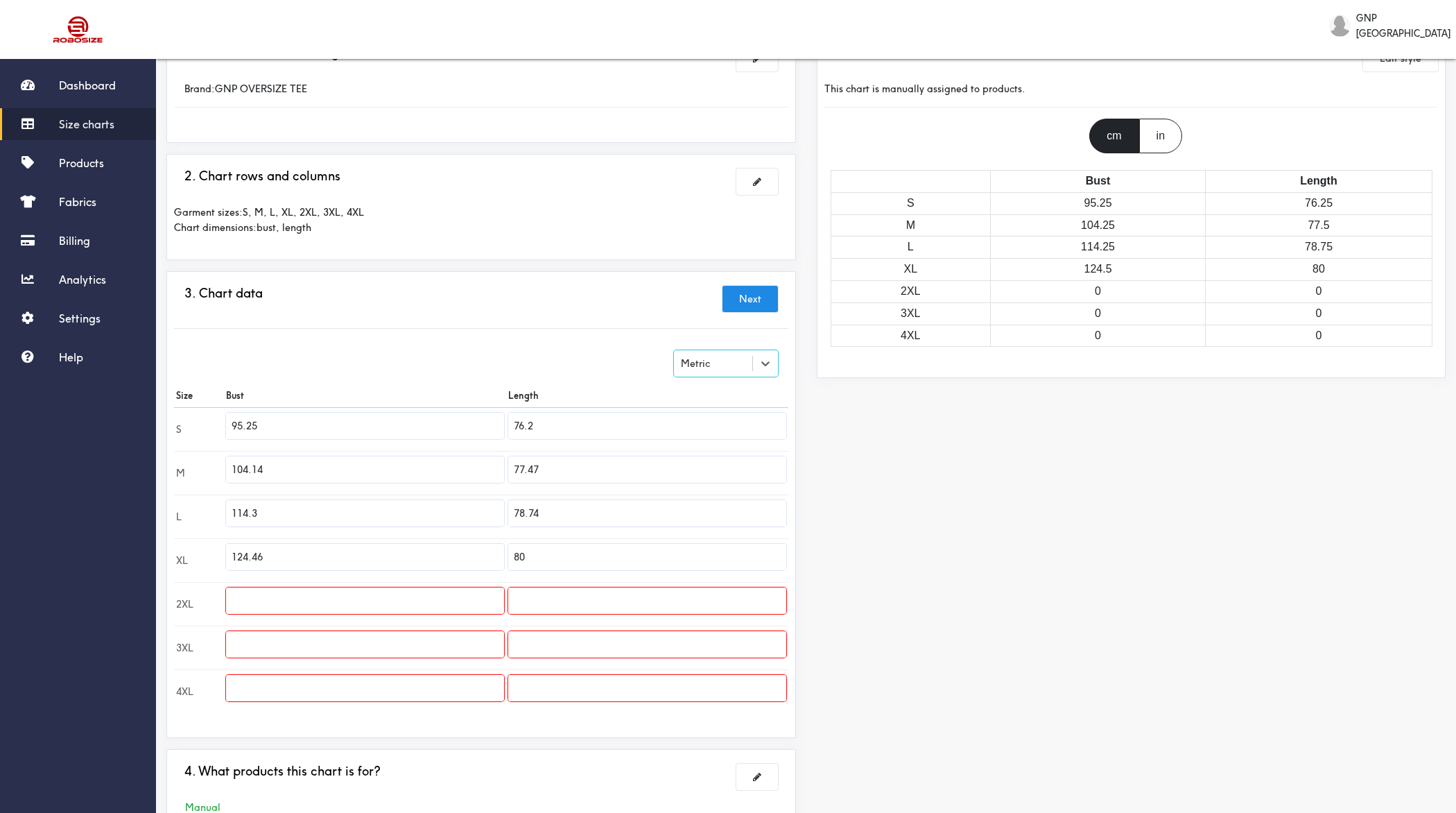
scroll to position [116, 0]
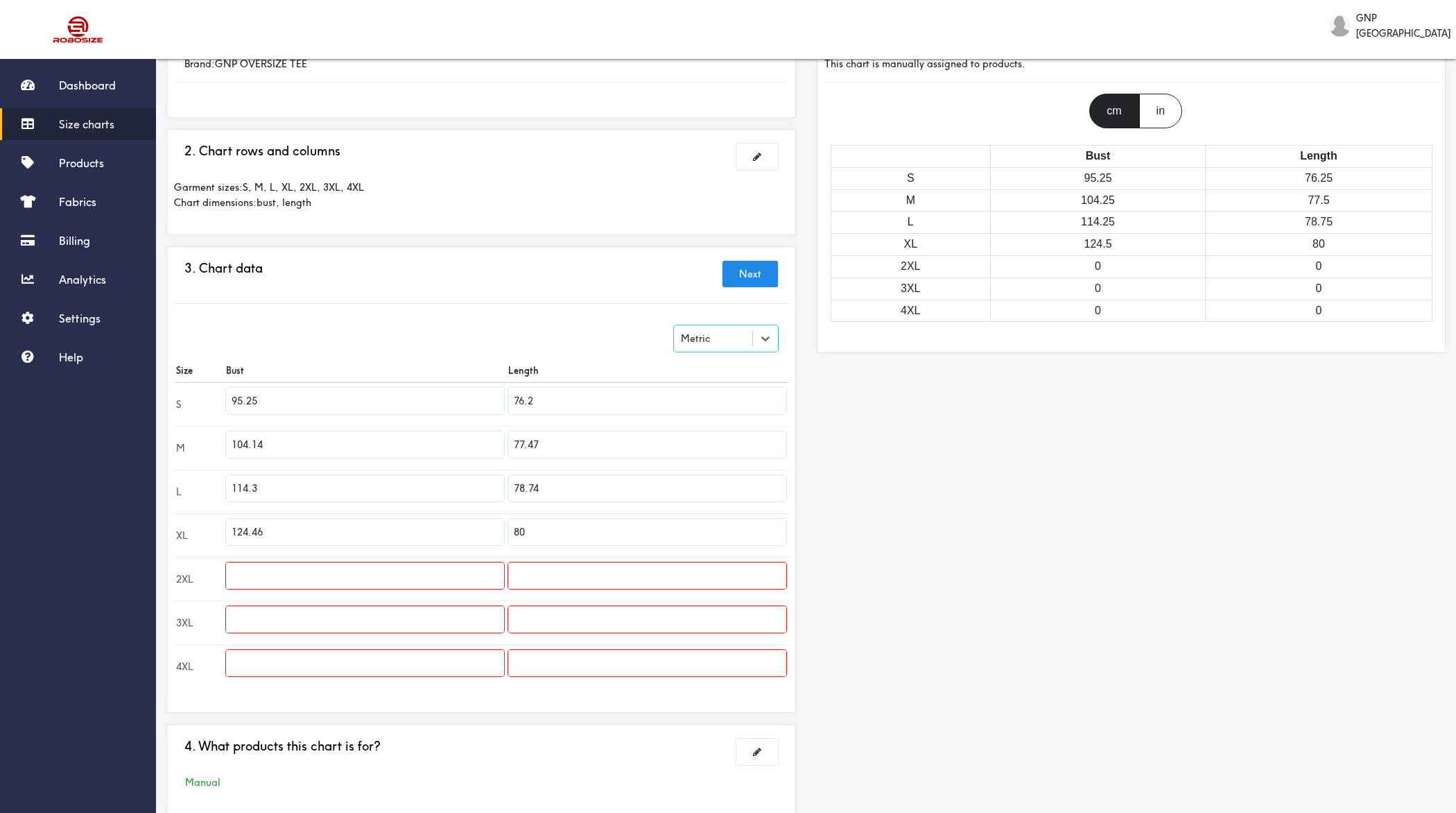
click at [604, 394] on input "76.2" at bounding box center [647, 401] width 278 height 26
type input "72"
type input "73"
type input "76"
type input "78"
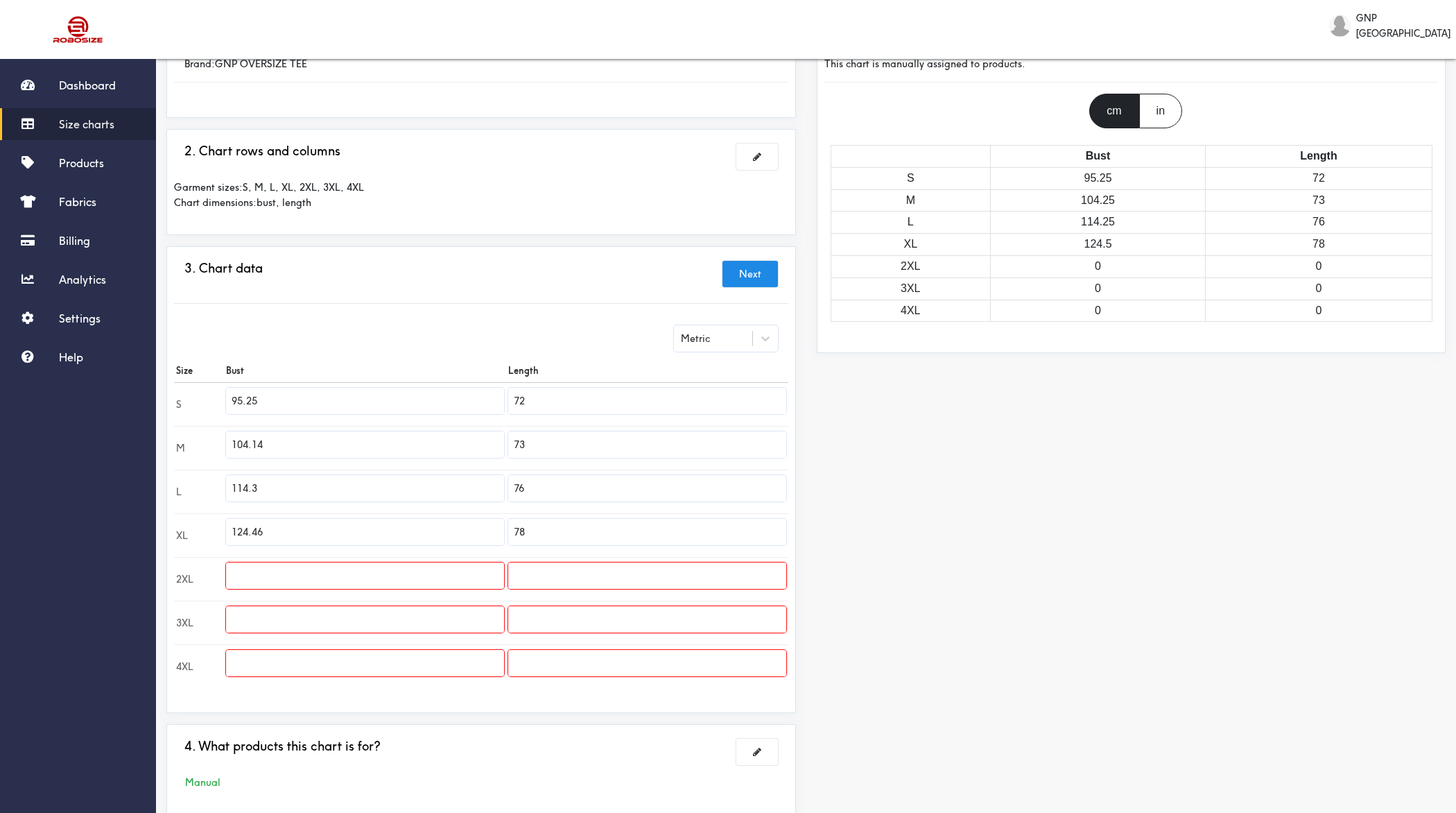
click at [547, 564] on input "text" at bounding box center [647, 575] width 278 height 26
type input "82"
type input "84"
type input "86"
click at [404, 399] on input "95.25" at bounding box center [364, 401] width 278 height 26
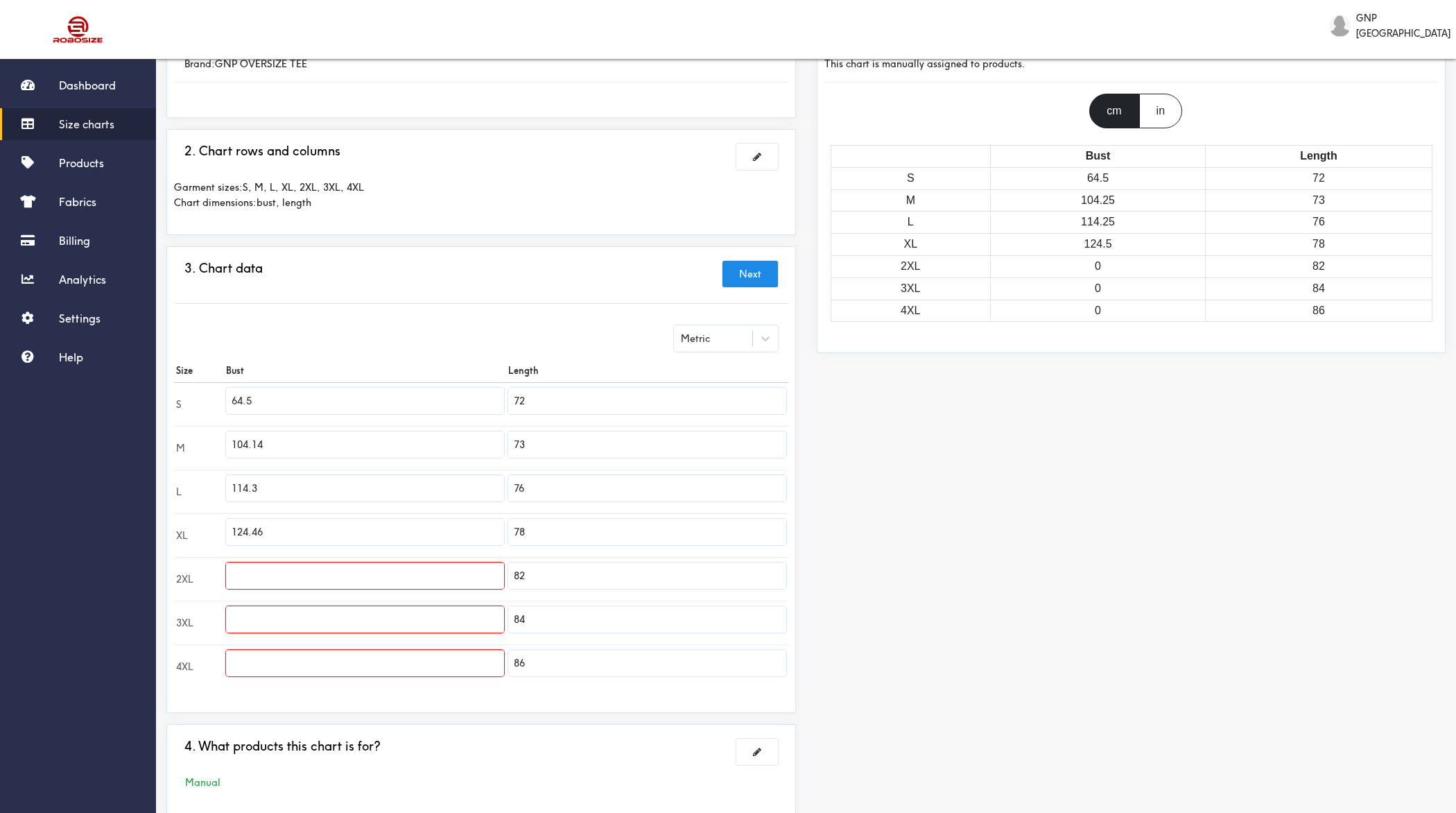
type input "64.5"
type input "67"
type input "69.5"
click at [291, 529] on input "124.46" at bounding box center [364, 531] width 278 height 26
type input "72"
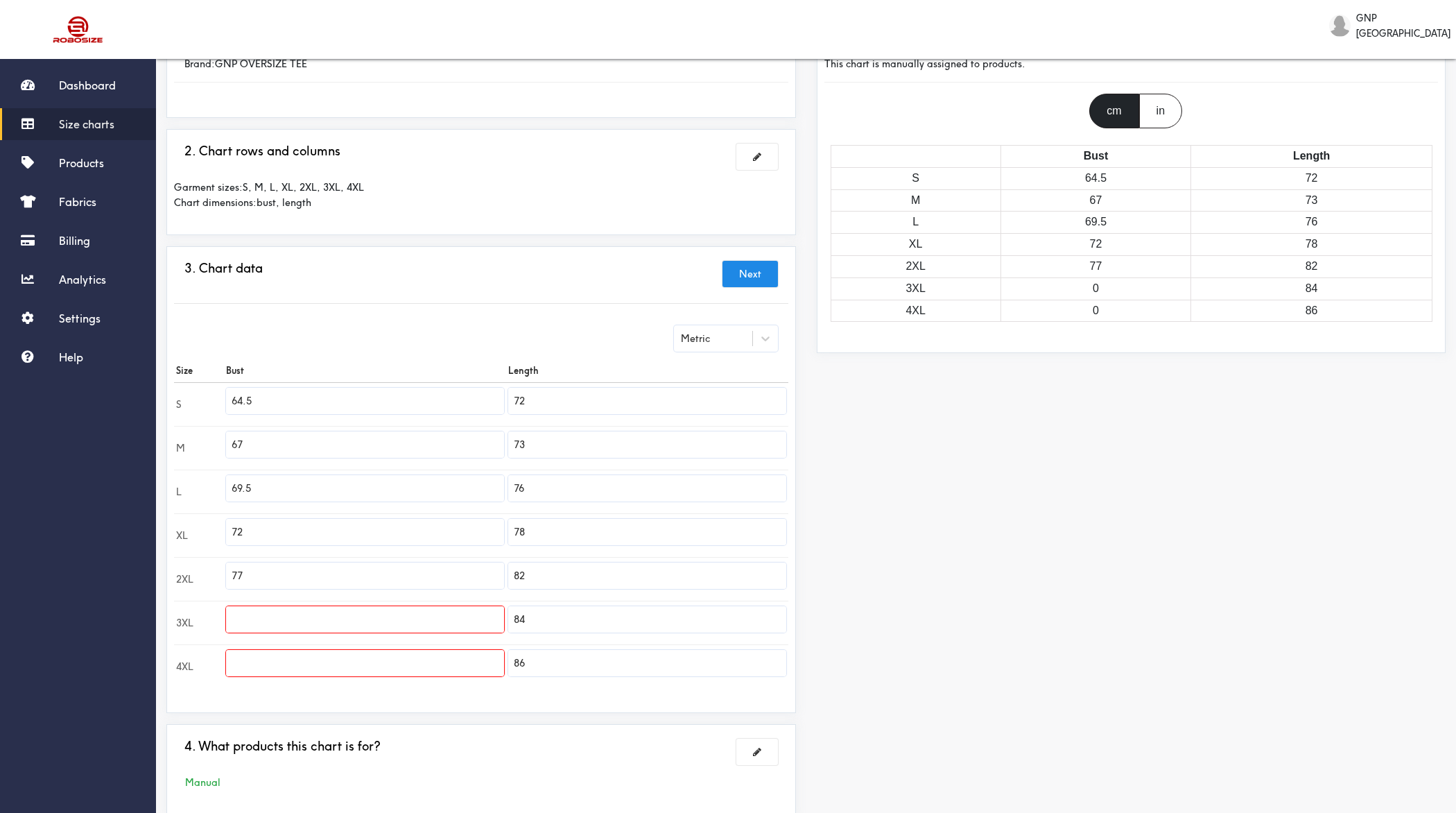
type input "77"
type input "82"
click at [323, 529] on input "72" at bounding box center [364, 531] width 278 height 26
click at [294, 657] on input "text" at bounding box center [364, 663] width 278 height 26
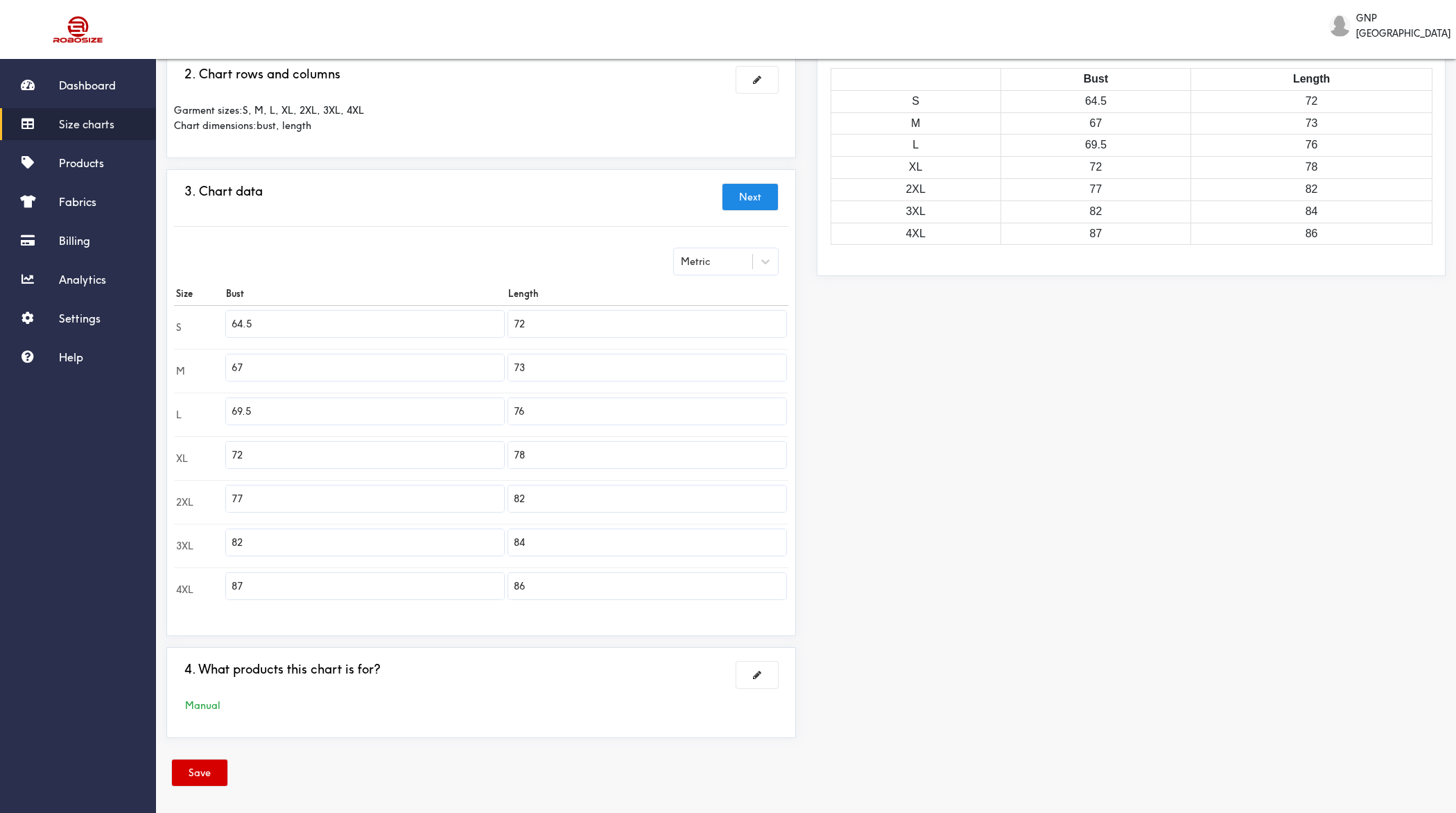
type input "87"
click at [192, 770] on button "Save" at bounding box center [200, 772] width 56 height 26
